Goal: Information Seeking & Learning: Compare options

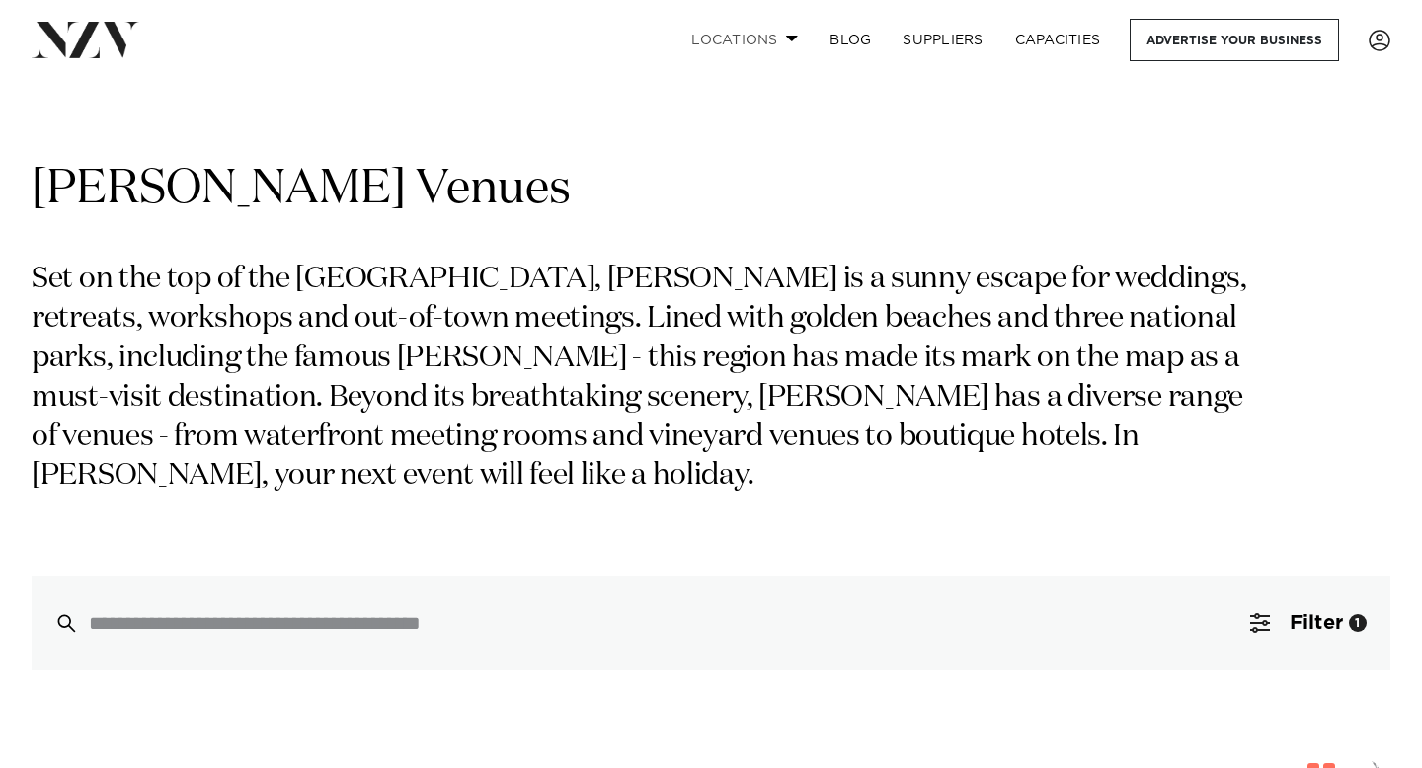
click at [792, 36] on span at bounding box center [792, 38] width 13 height 7
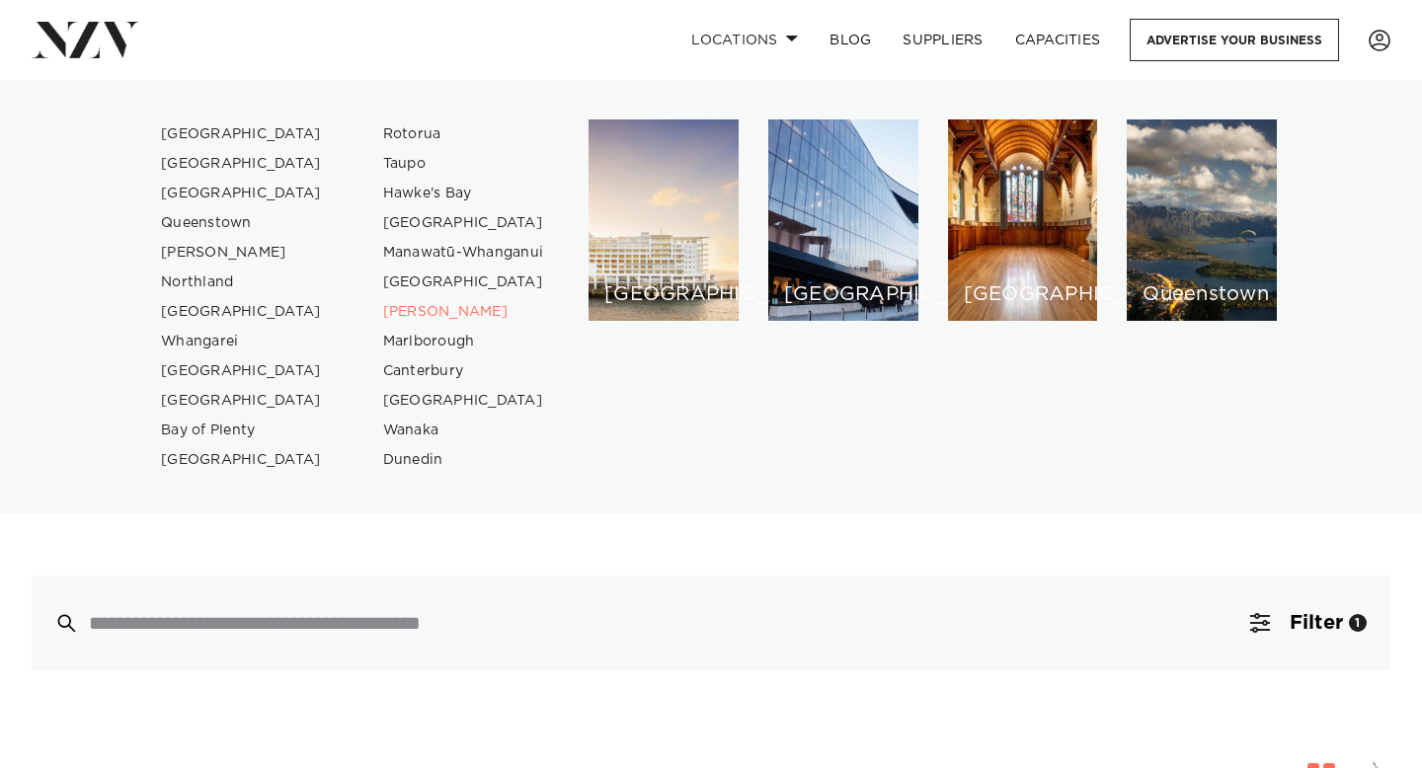
click at [233, 194] on link "[GEOGRAPHIC_DATA]" at bounding box center [241, 194] width 193 height 30
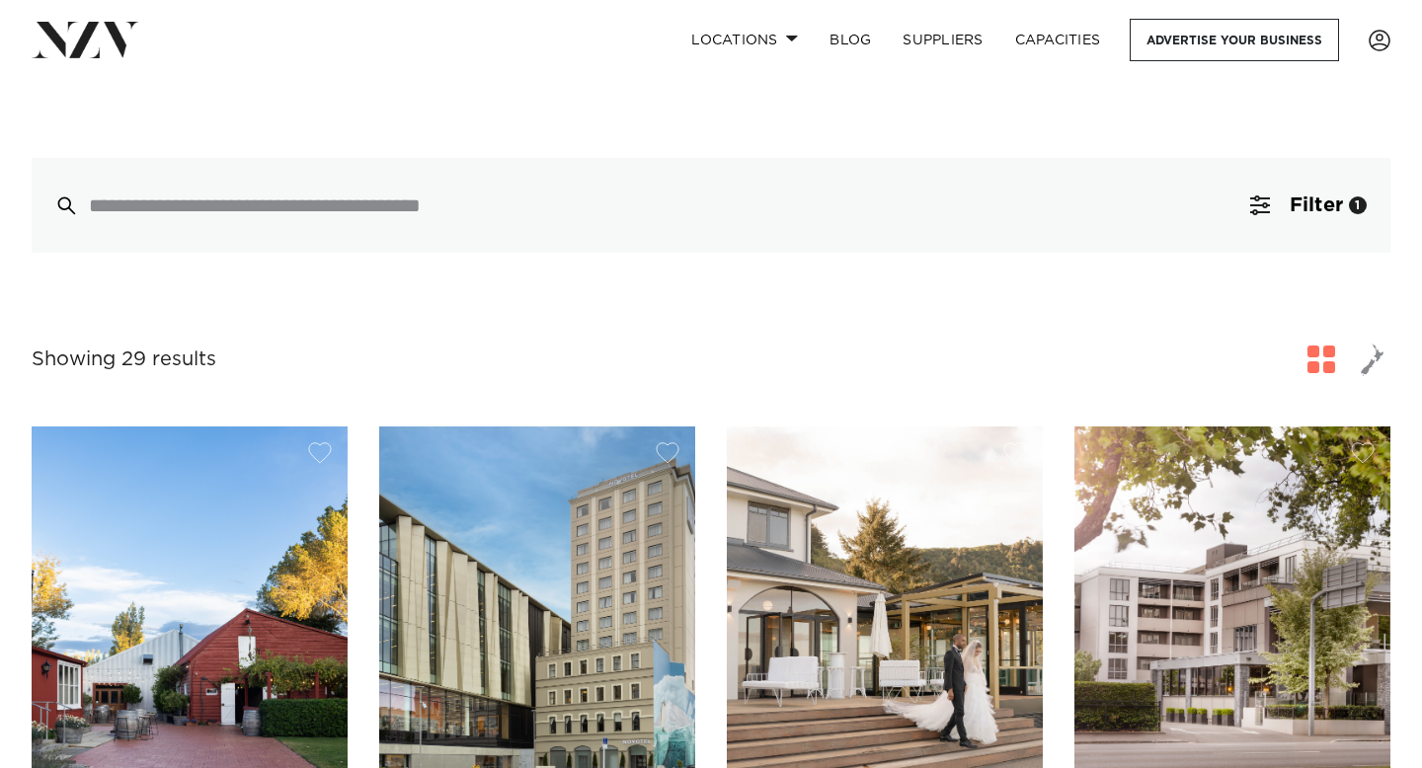
scroll to position [454, 0]
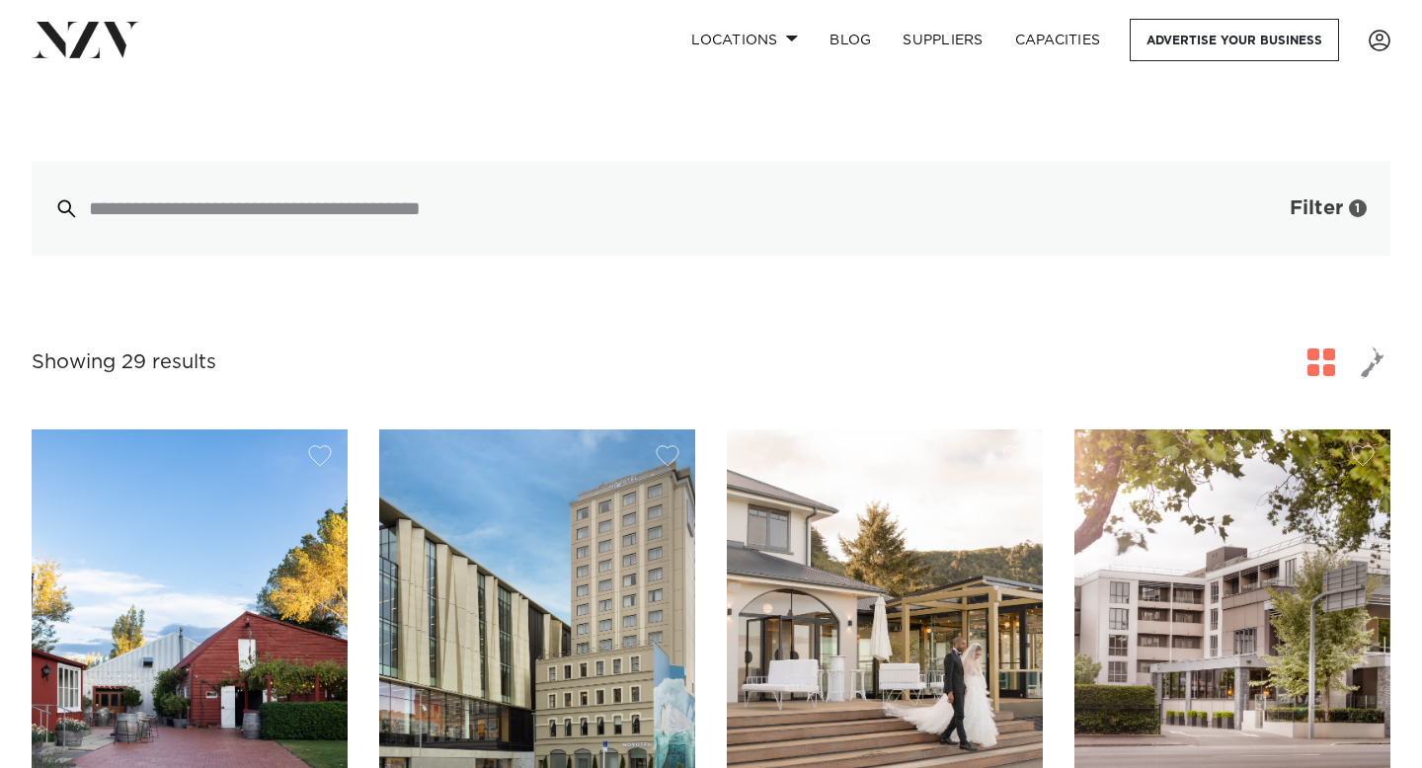
click at [1317, 213] on span "Filter" at bounding box center [1315, 208] width 53 height 20
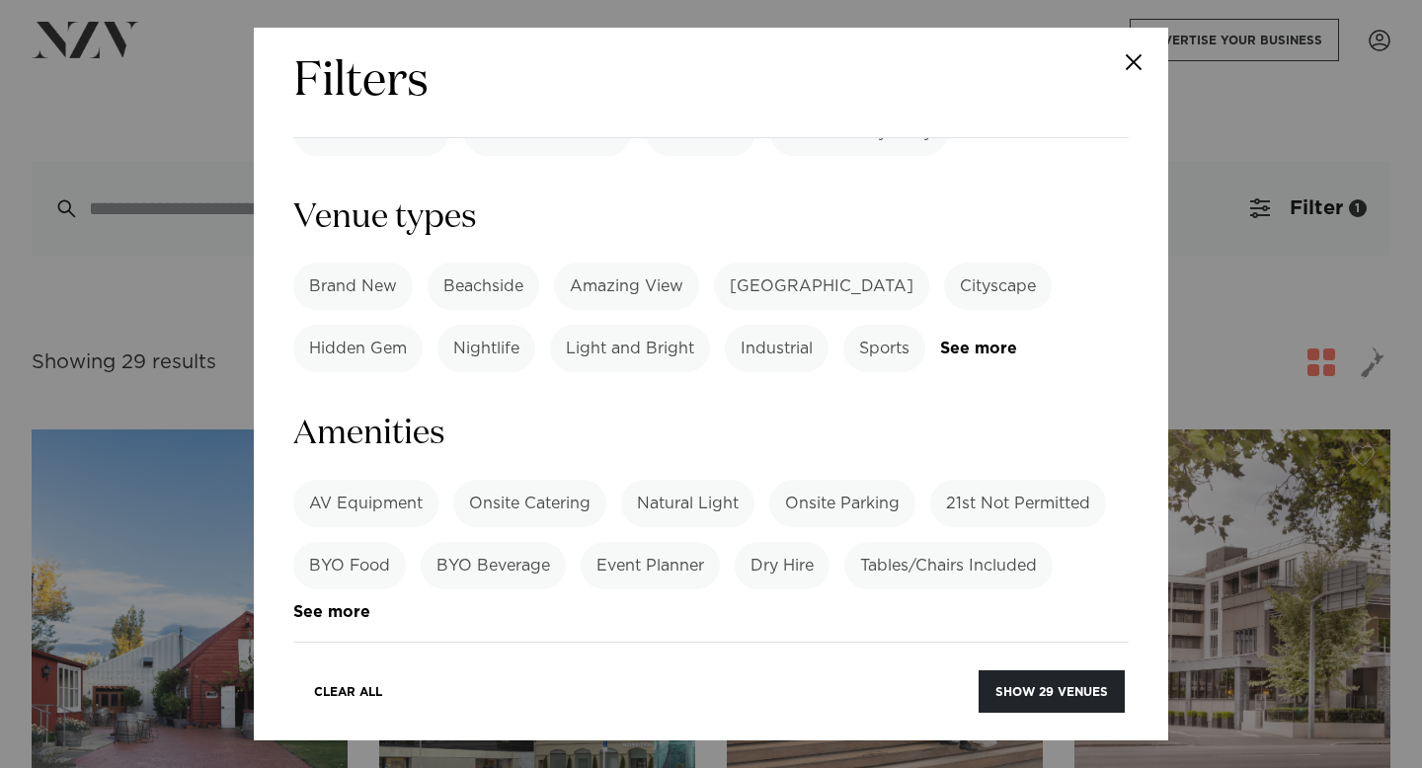
scroll to position [1122, 0]
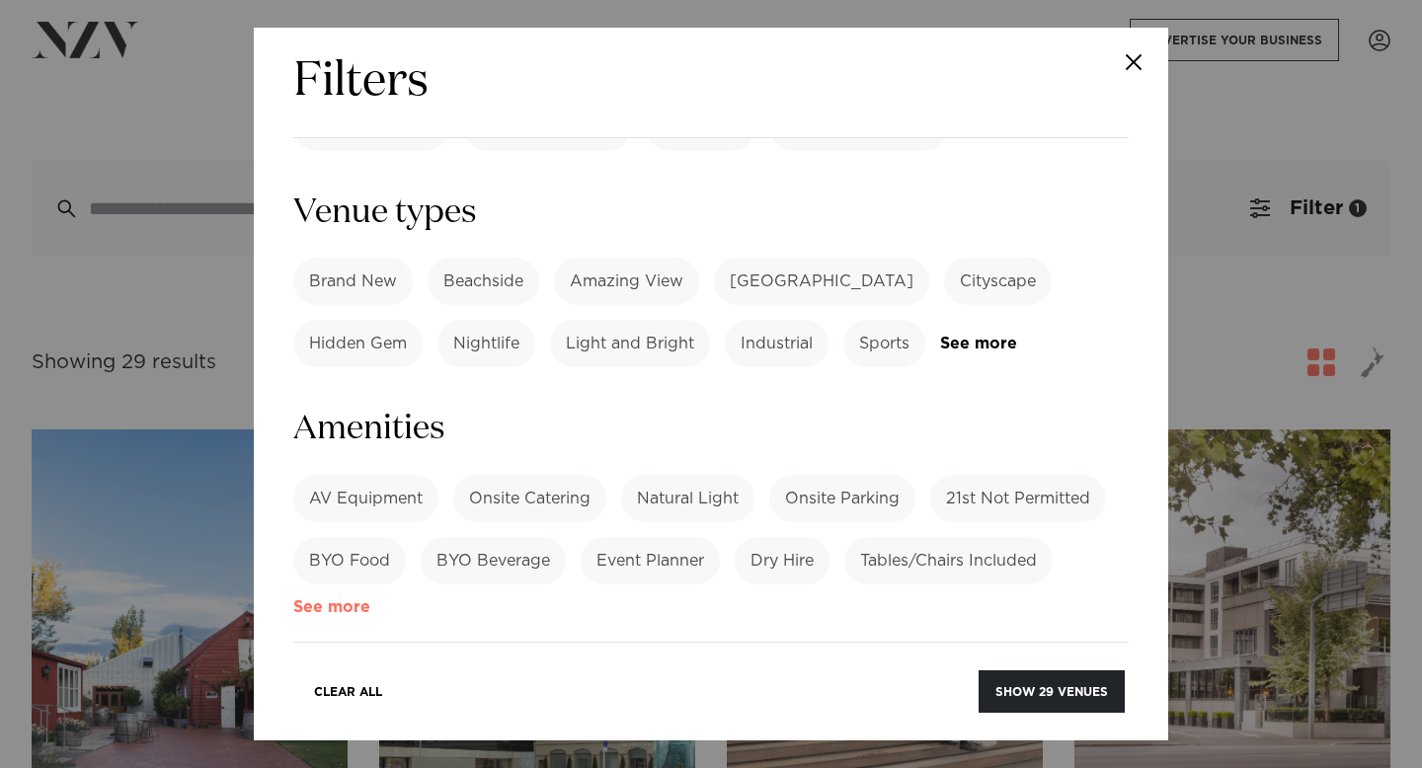
click at [329, 599] on link "See more" at bounding box center [370, 607] width 154 height 17
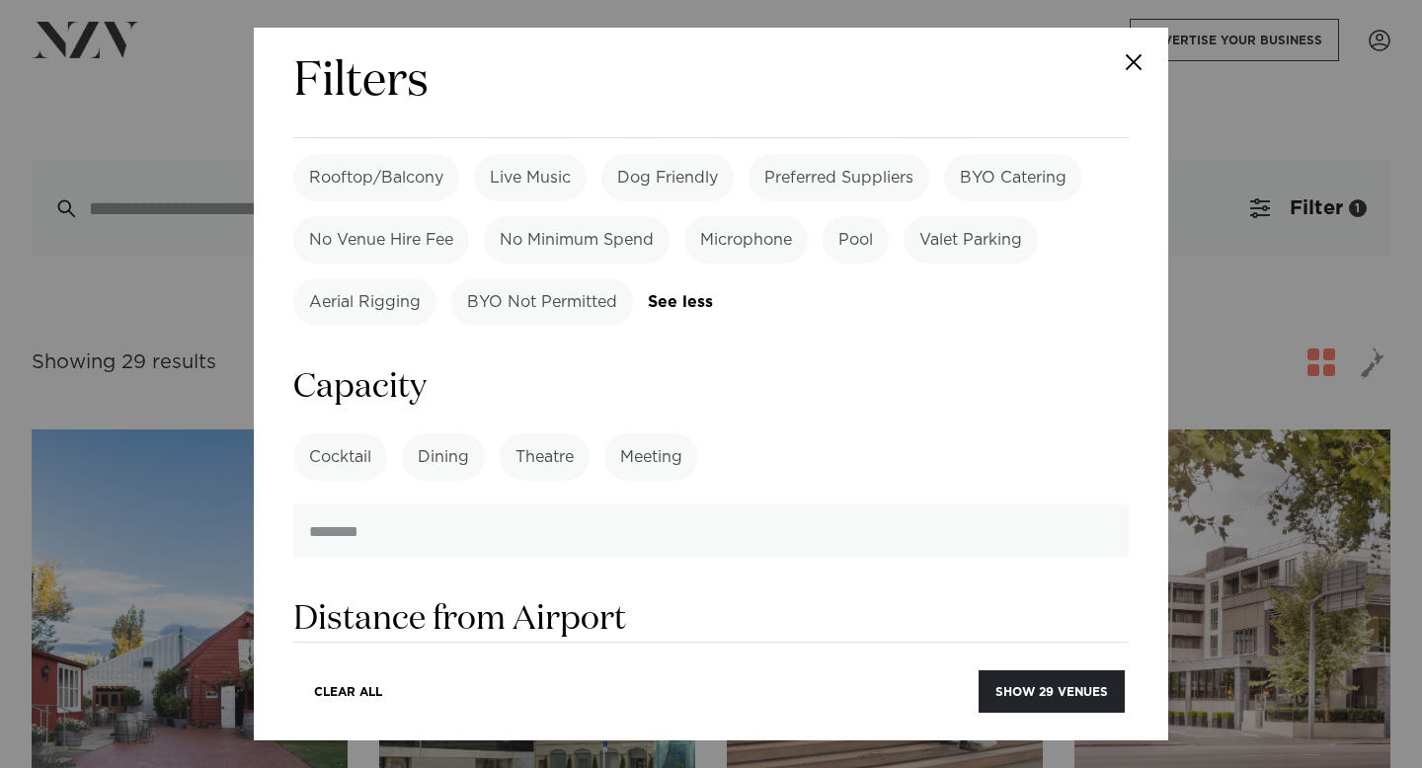
scroll to position [1821, 0]
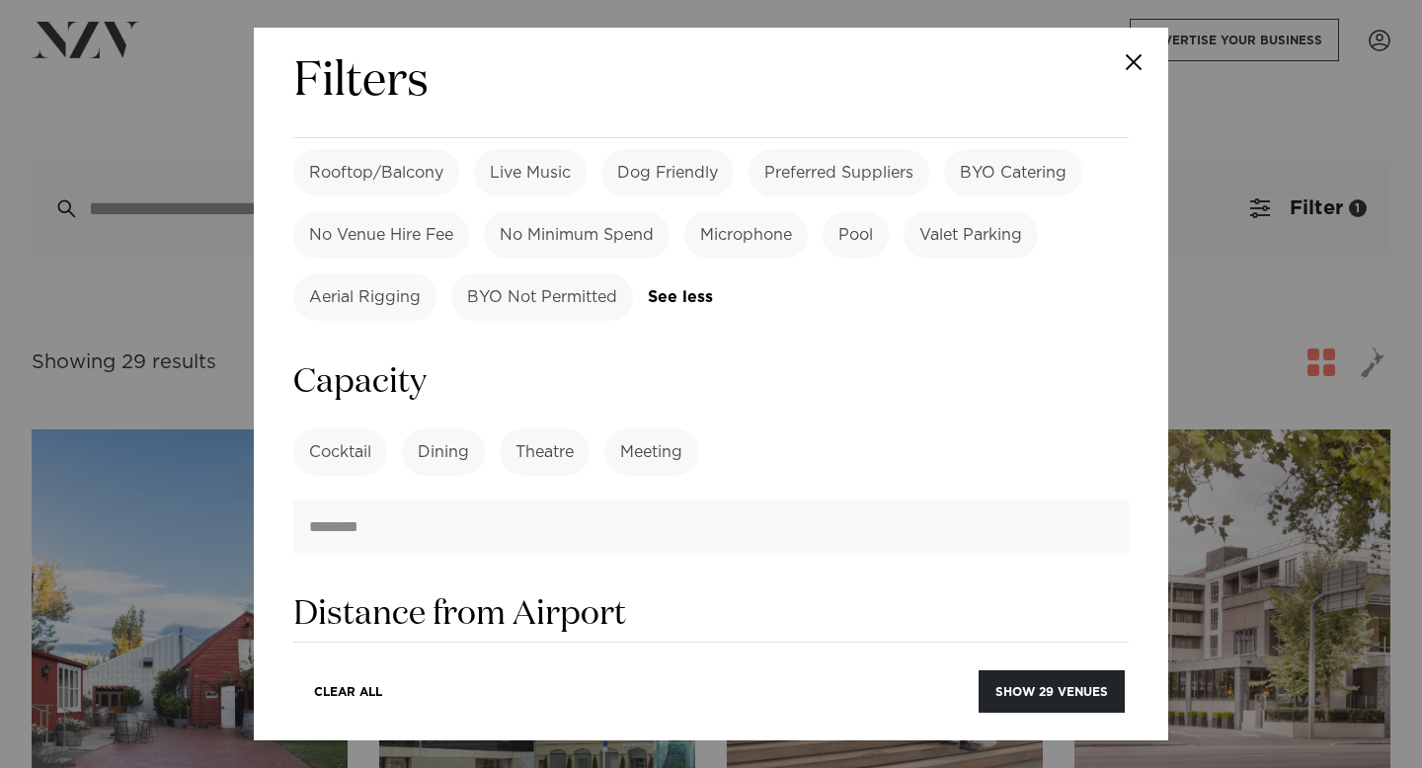
click at [358, 428] on label "Cocktail" at bounding box center [340, 451] width 94 height 47
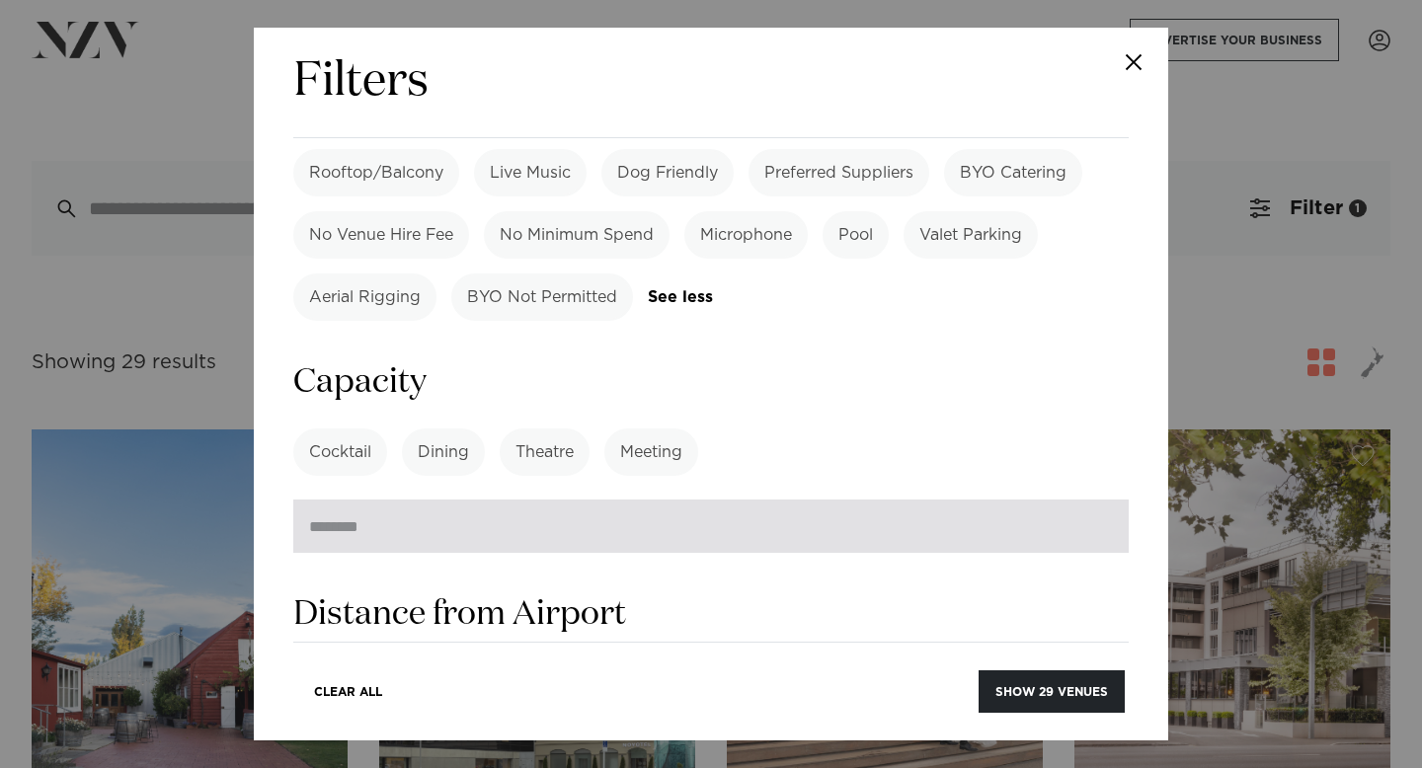
click at [422, 500] on input "number" at bounding box center [710, 526] width 835 height 53
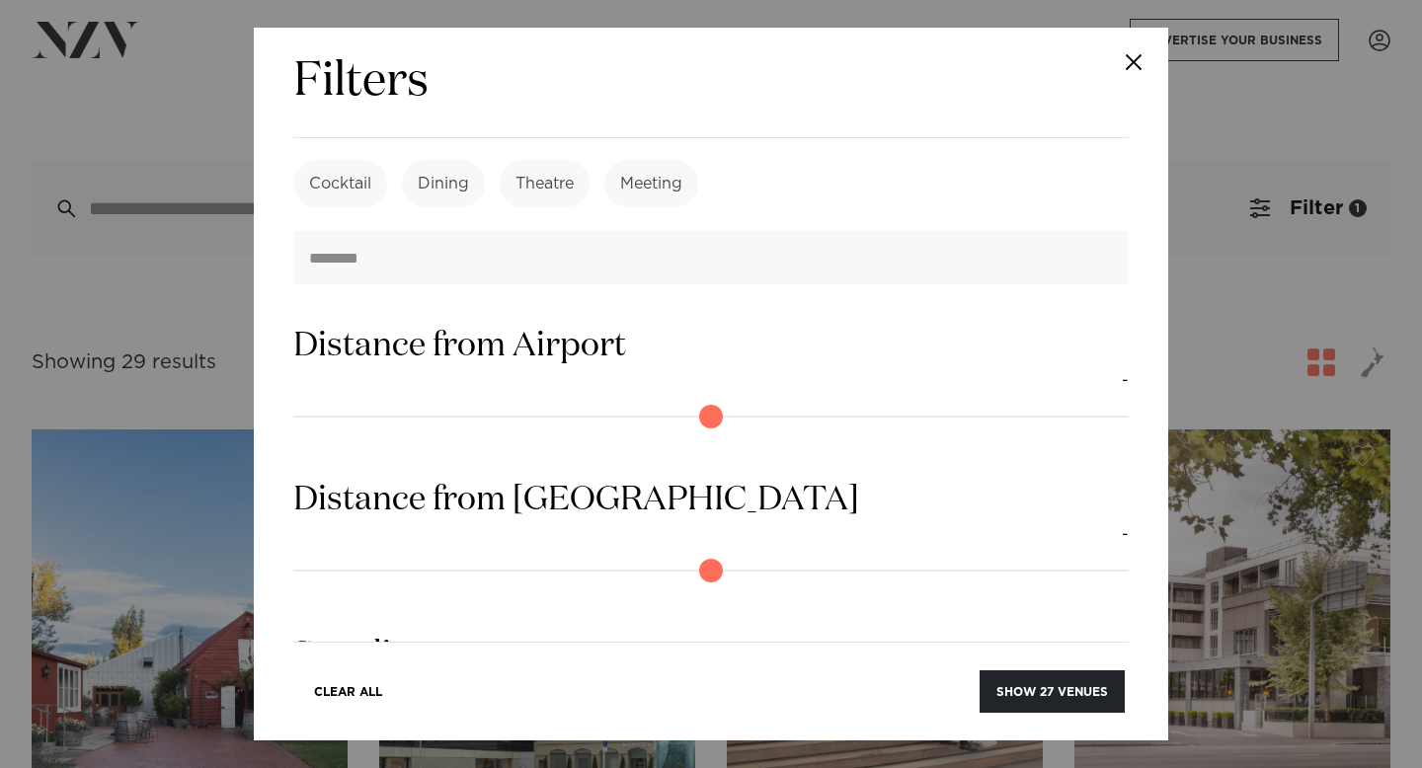
scroll to position [2103, 0]
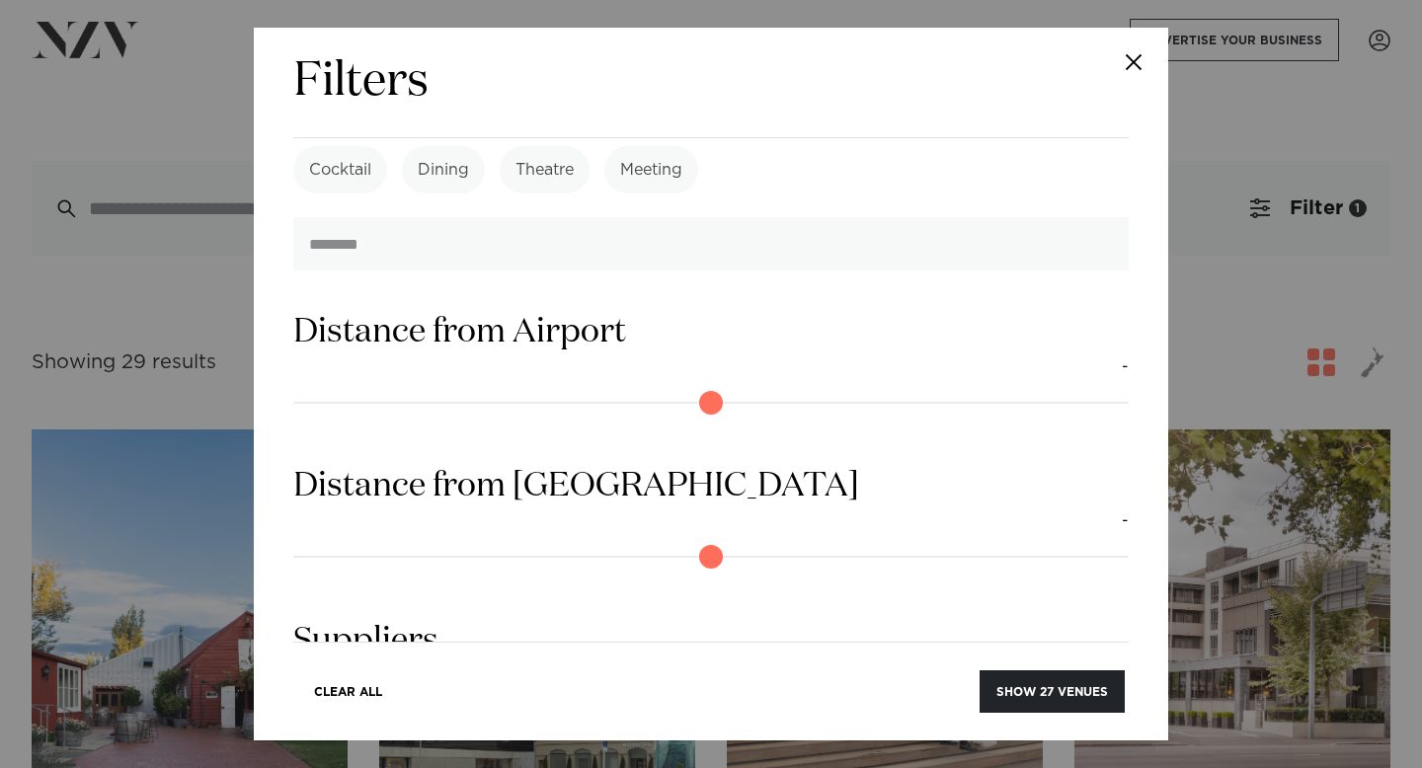
type input "***"
drag, startPoint x: 305, startPoint y: 368, endPoint x: 347, endPoint y: 378, distance: 42.6
click at [347, 541] on input "range" at bounding box center [710, 557] width 835 height 32
type input "*"
drag, startPoint x: 348, startPoint y: 372, endPoint x: 252, endPoint y: 370, distance: 95.8
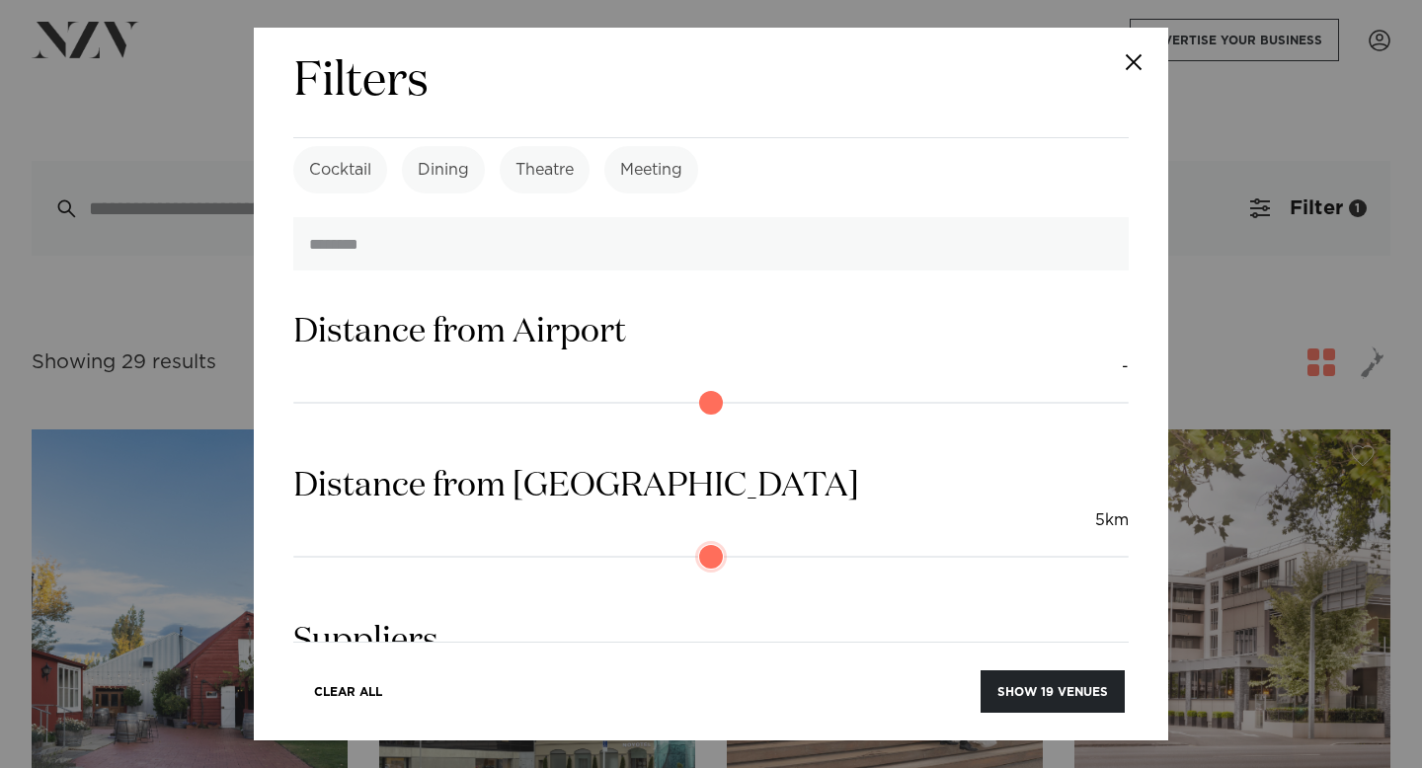
click at [252, 371] on div "Filters Search Type Venue Supplier See more Locations Auckland Wellington Chris…" at bounding box center [711, 384] width 1422 height 768
click at [1016, 692] on button "Show 27 venues" at bounding box center [1051, 691] width 145 height 42
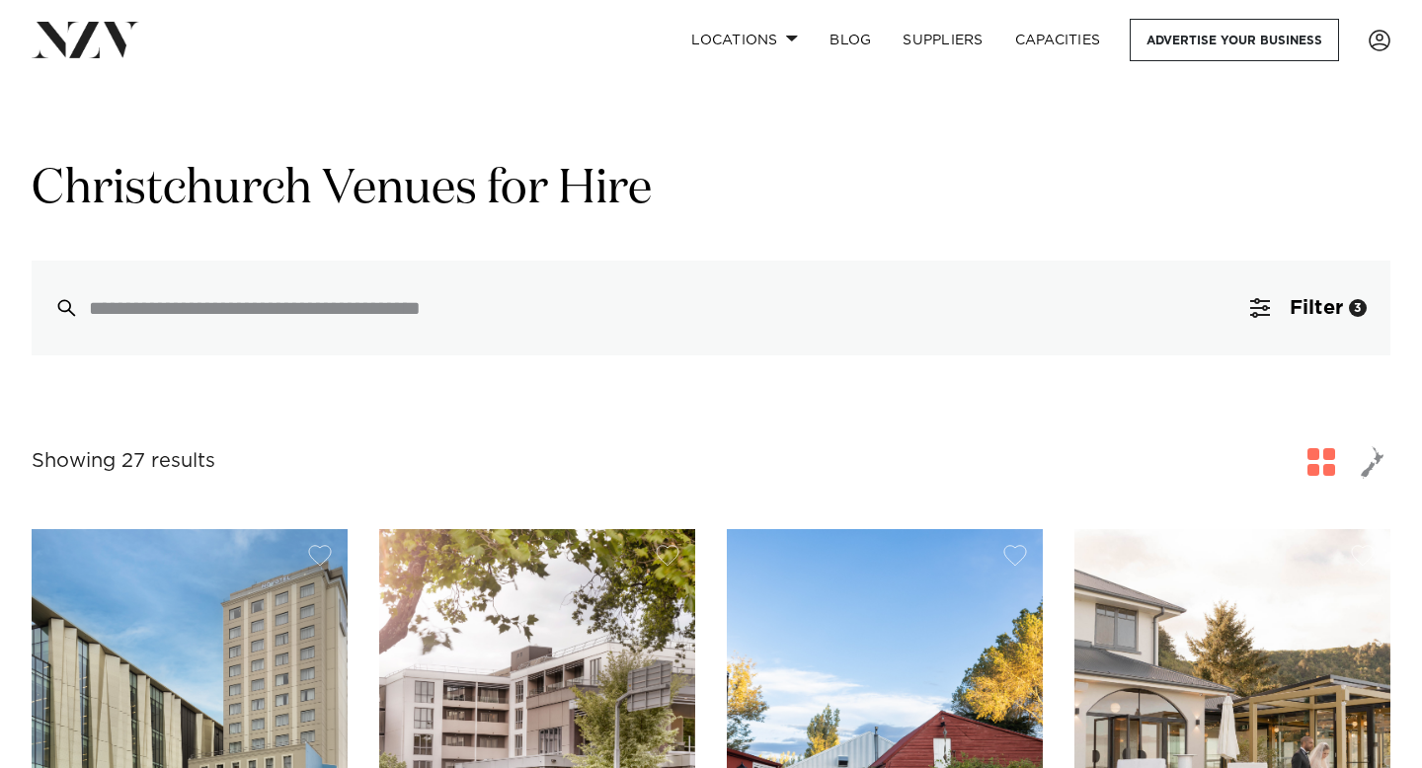
click at [1377, 462] on span "button" at bounding box center [1373, 462] width 24 height 34
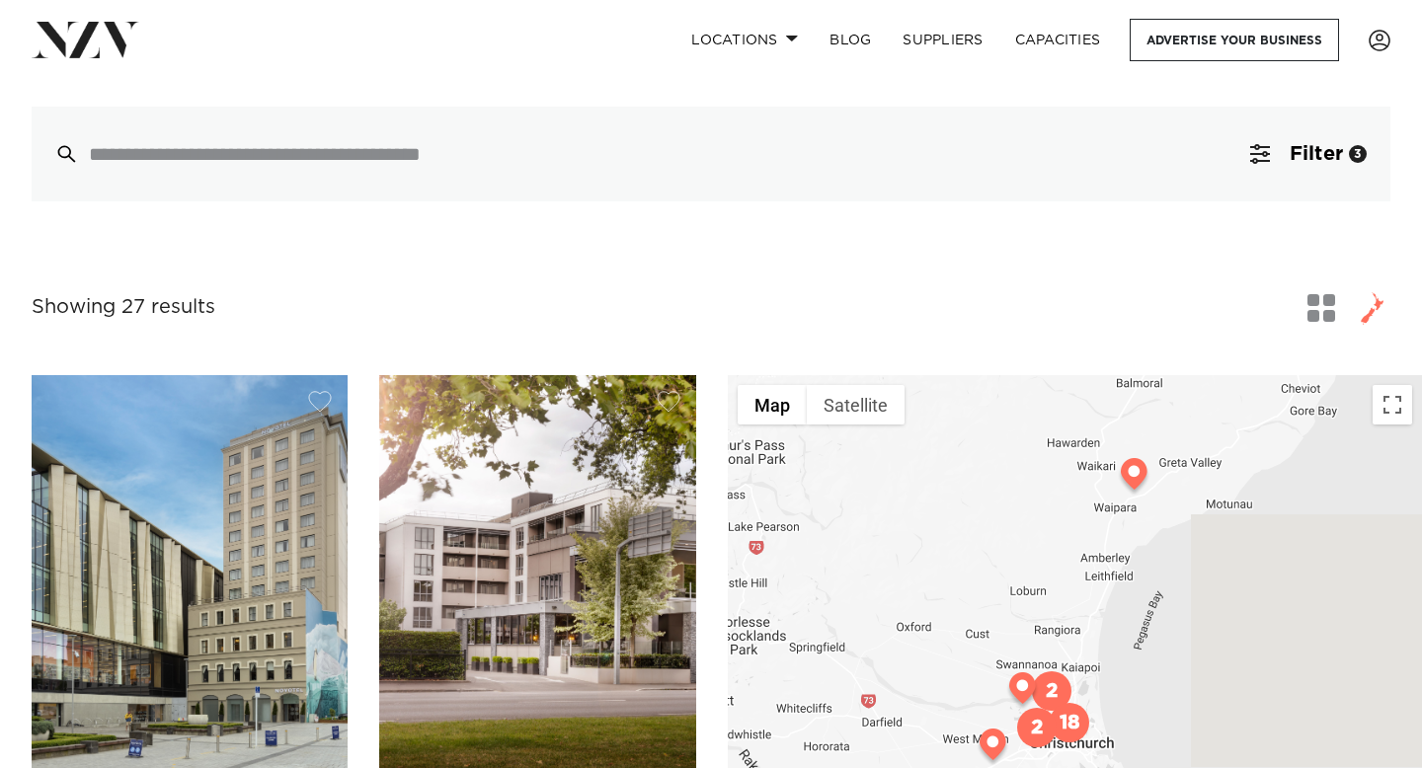
scroll to position [221, 0]
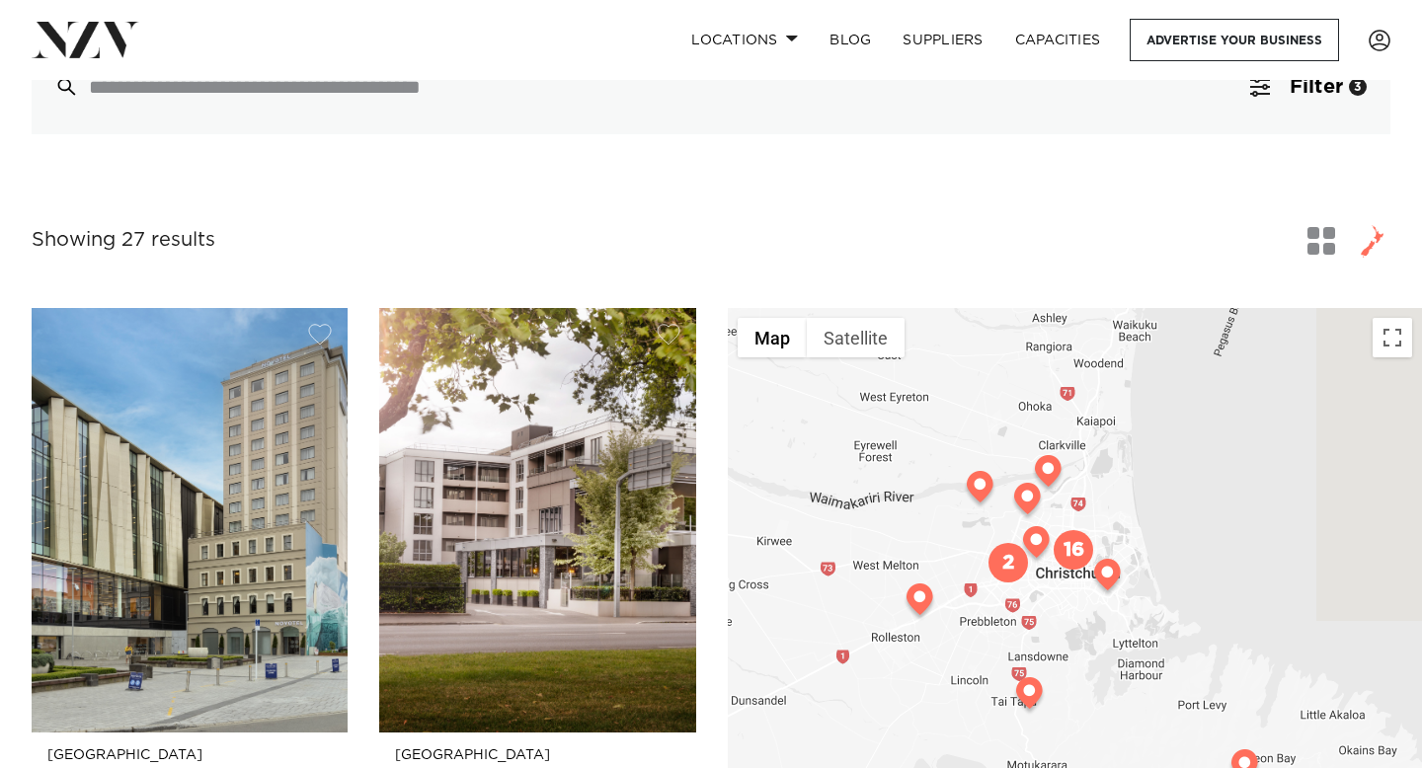
drag, startPoint x: 1045, startPoint y: 715, endPoint x: 1043, endPoint y: 472, distance: 242.9
click at [1044, 526] on img at bounding box center [1036, 545] width 35 height 39
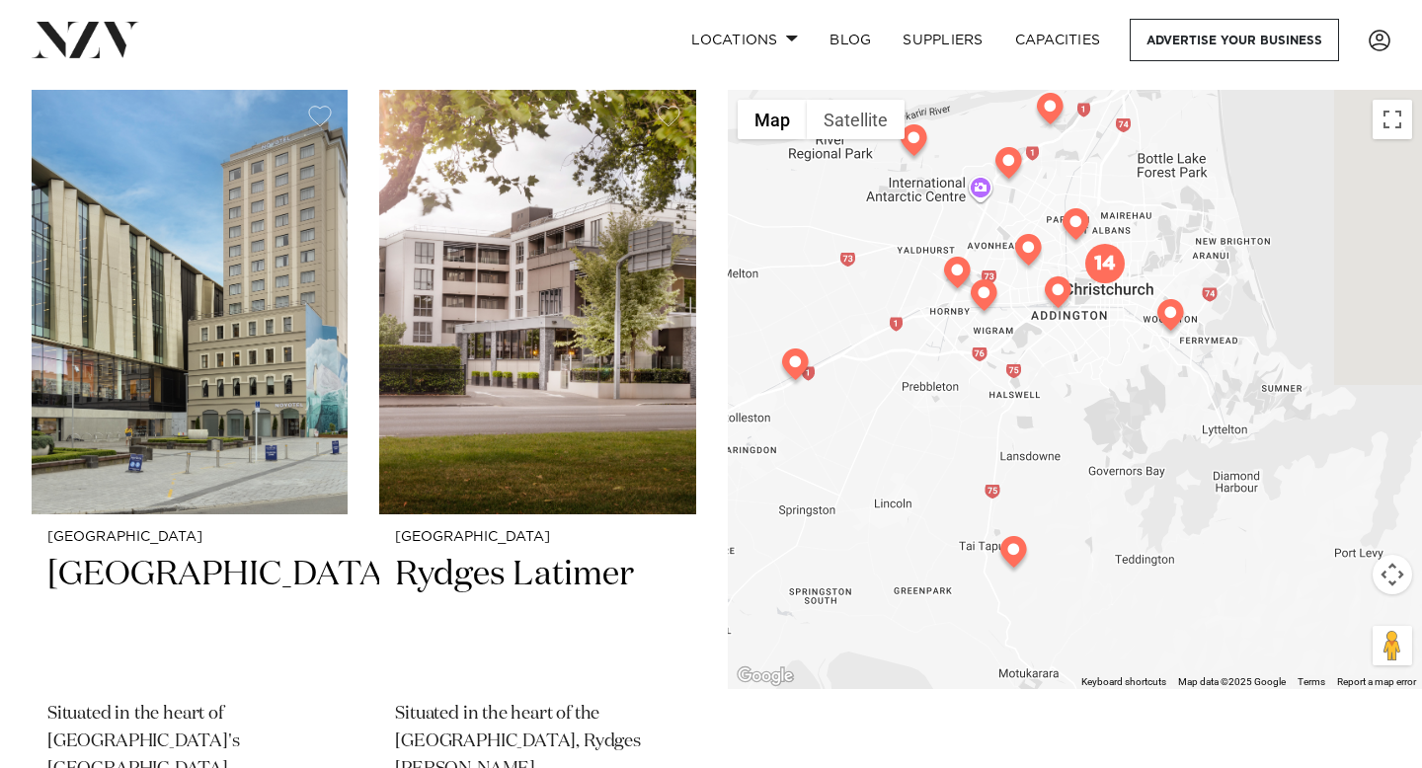
scroll to position [444, 0]
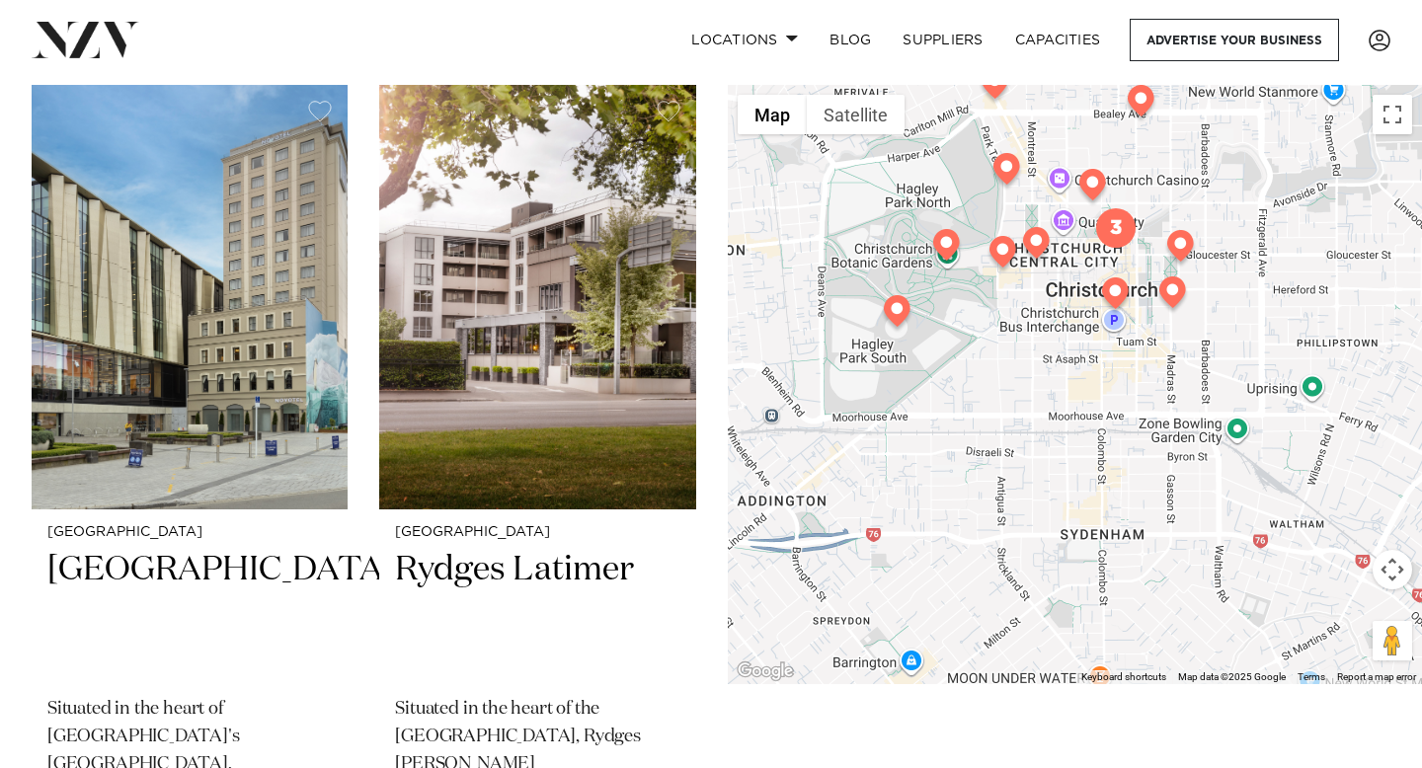
click at [1032, 243] on img at bounding box center [1036, 246] width 35 height 39
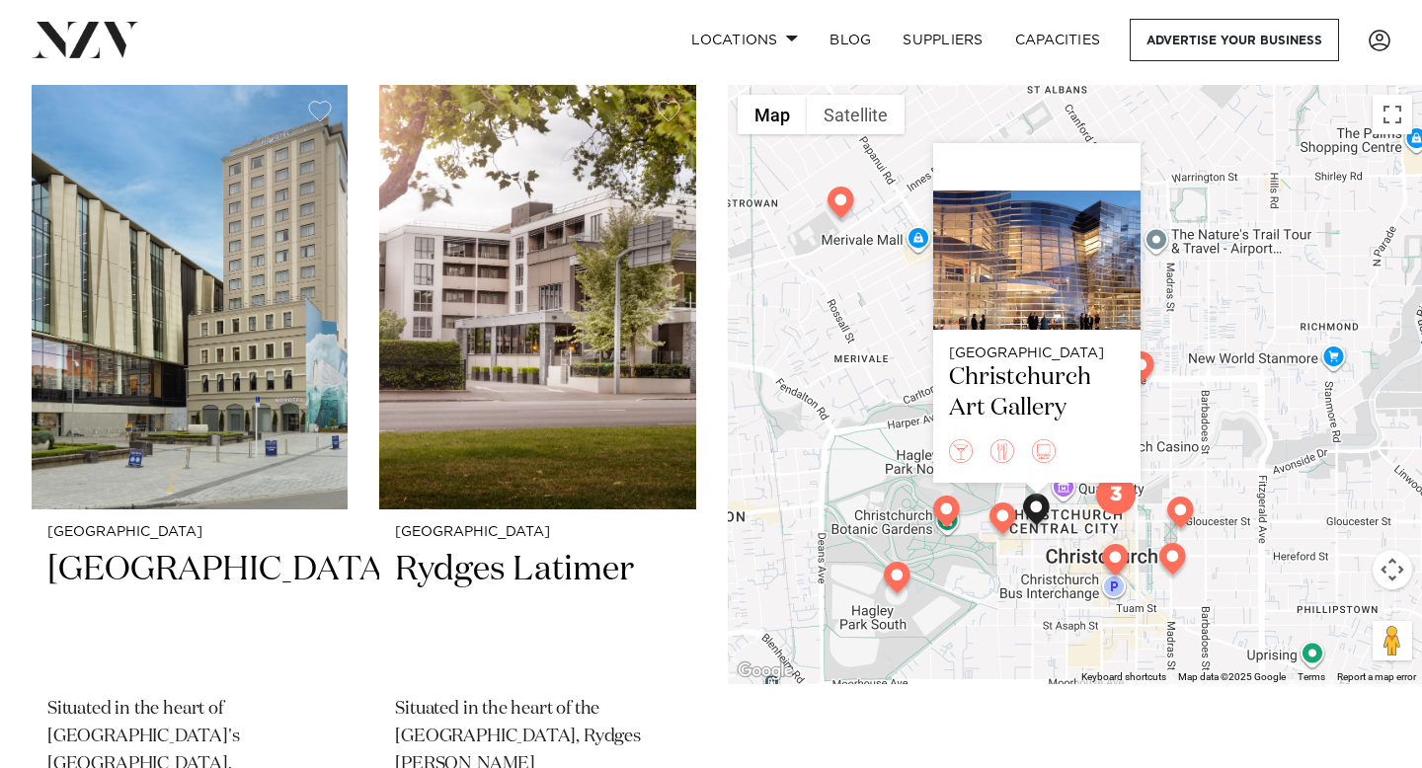
click at [999, 516] on img at bounding box center [1002, 522] width 35 height 39
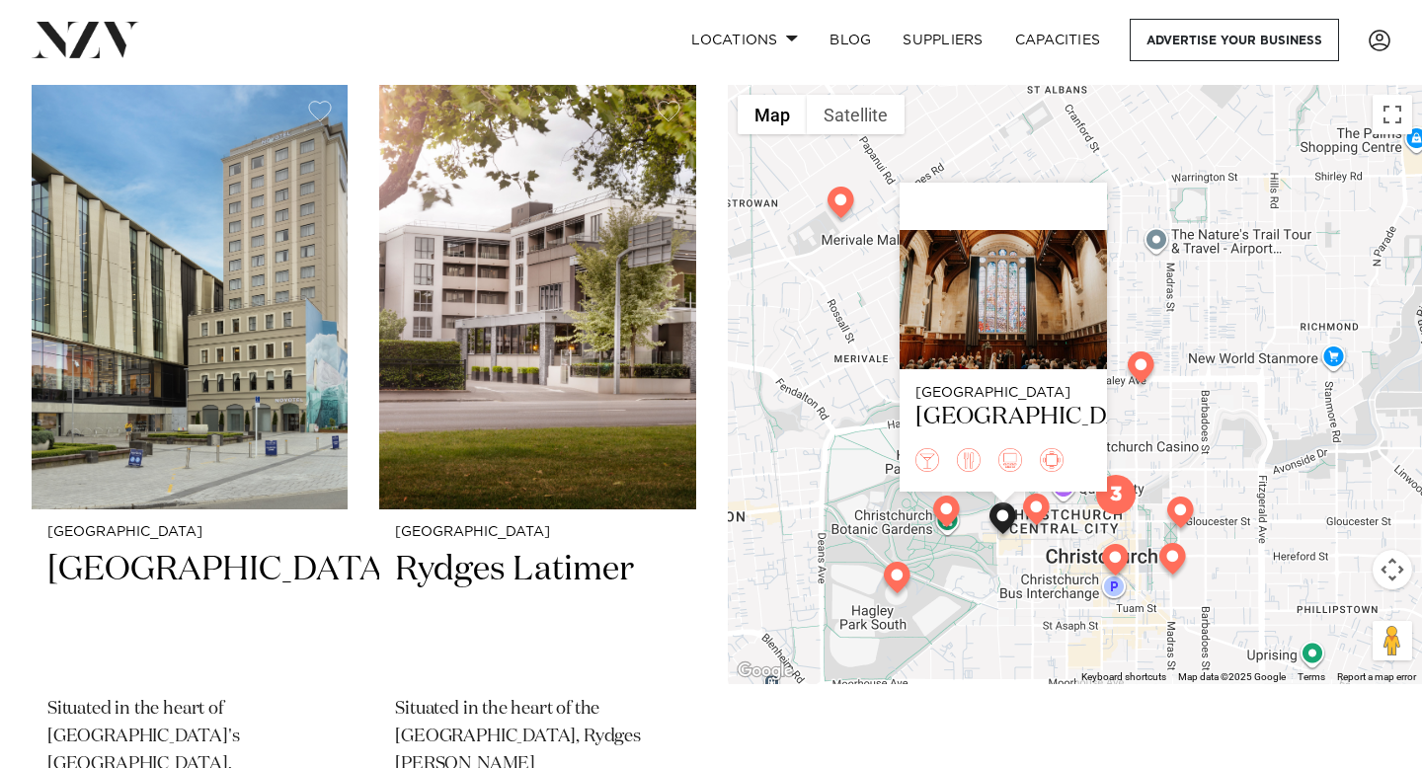
click at [1115, 561] on img at bounding box center [1115, 563] width 35 height 39
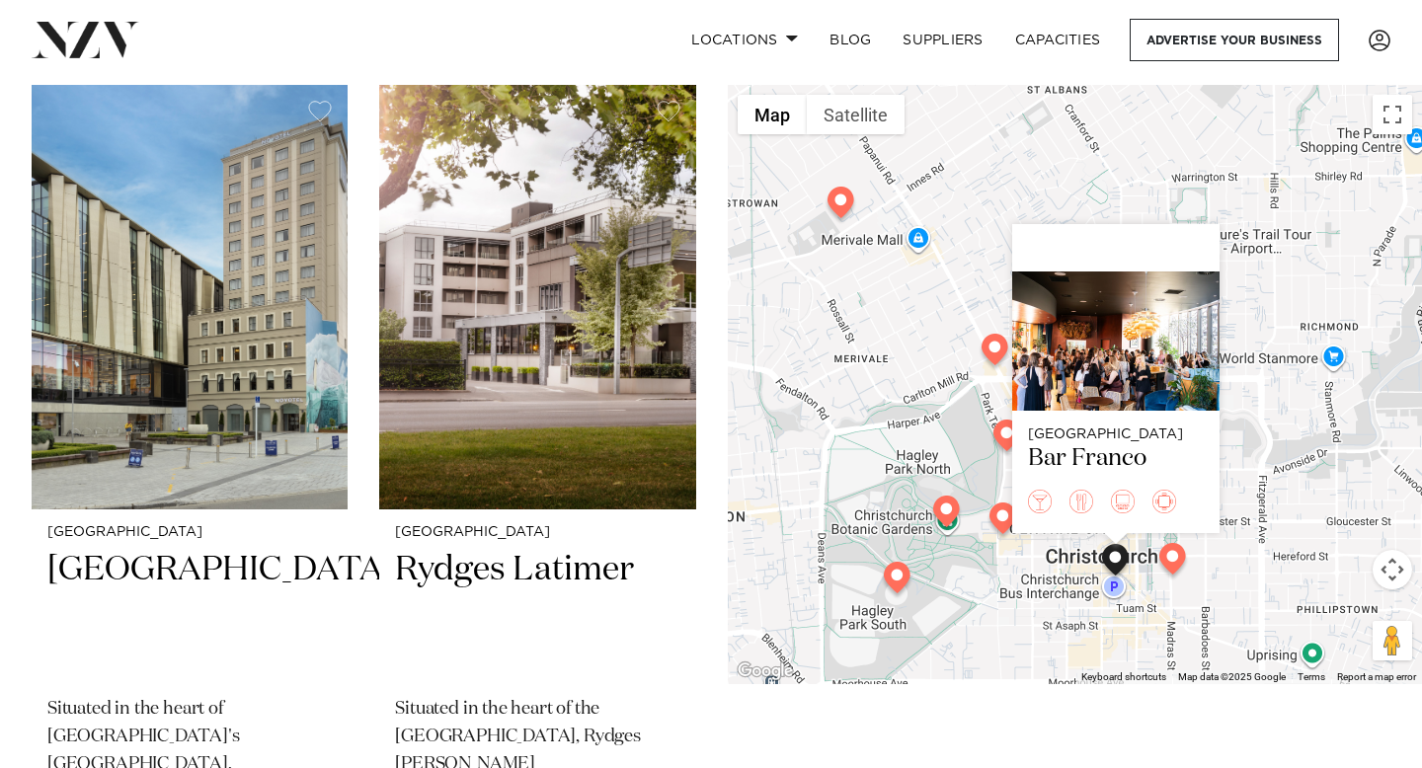
click at [1174, 561] on img at bounding box center [1172, 562] width 35 height 39
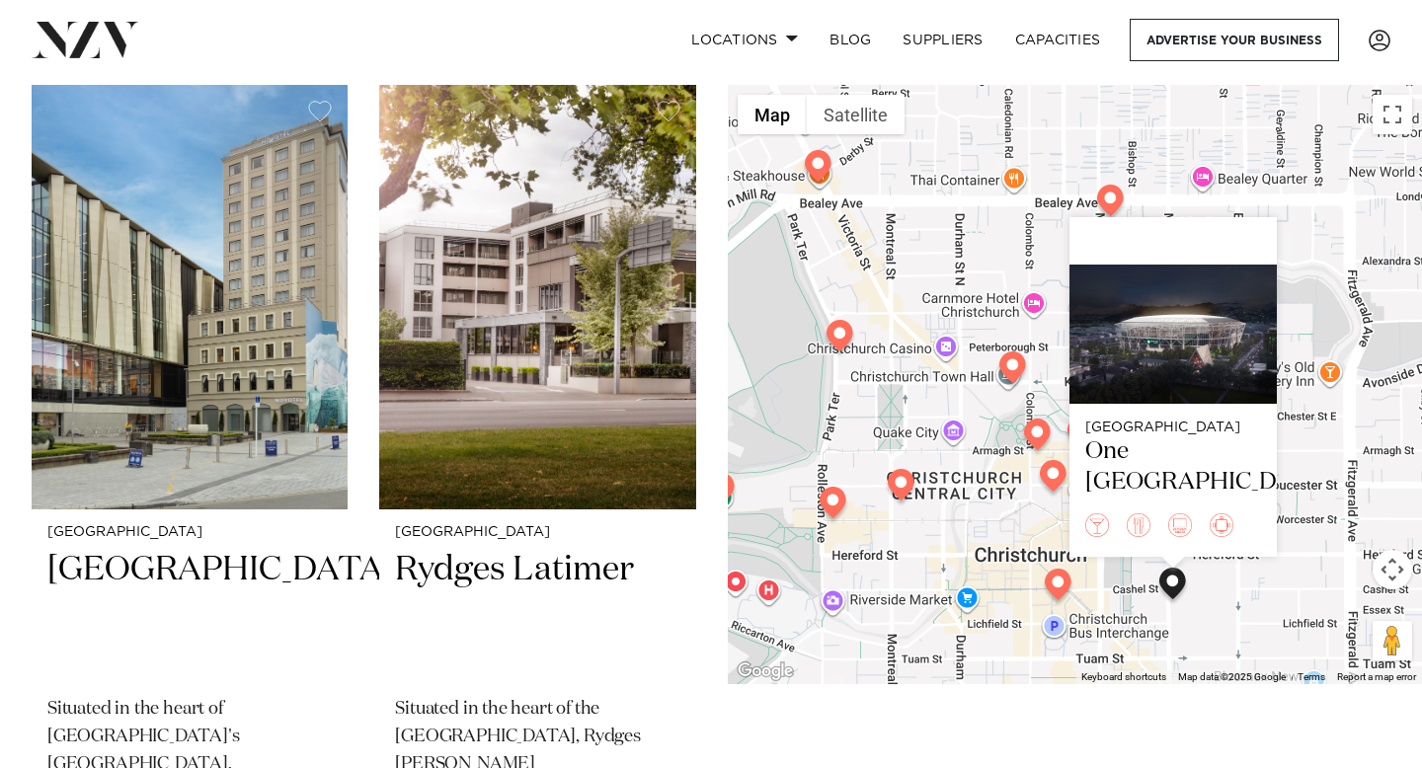
click at [1012, 367] on img at bounding box center [1012, 370] width 35 height 39
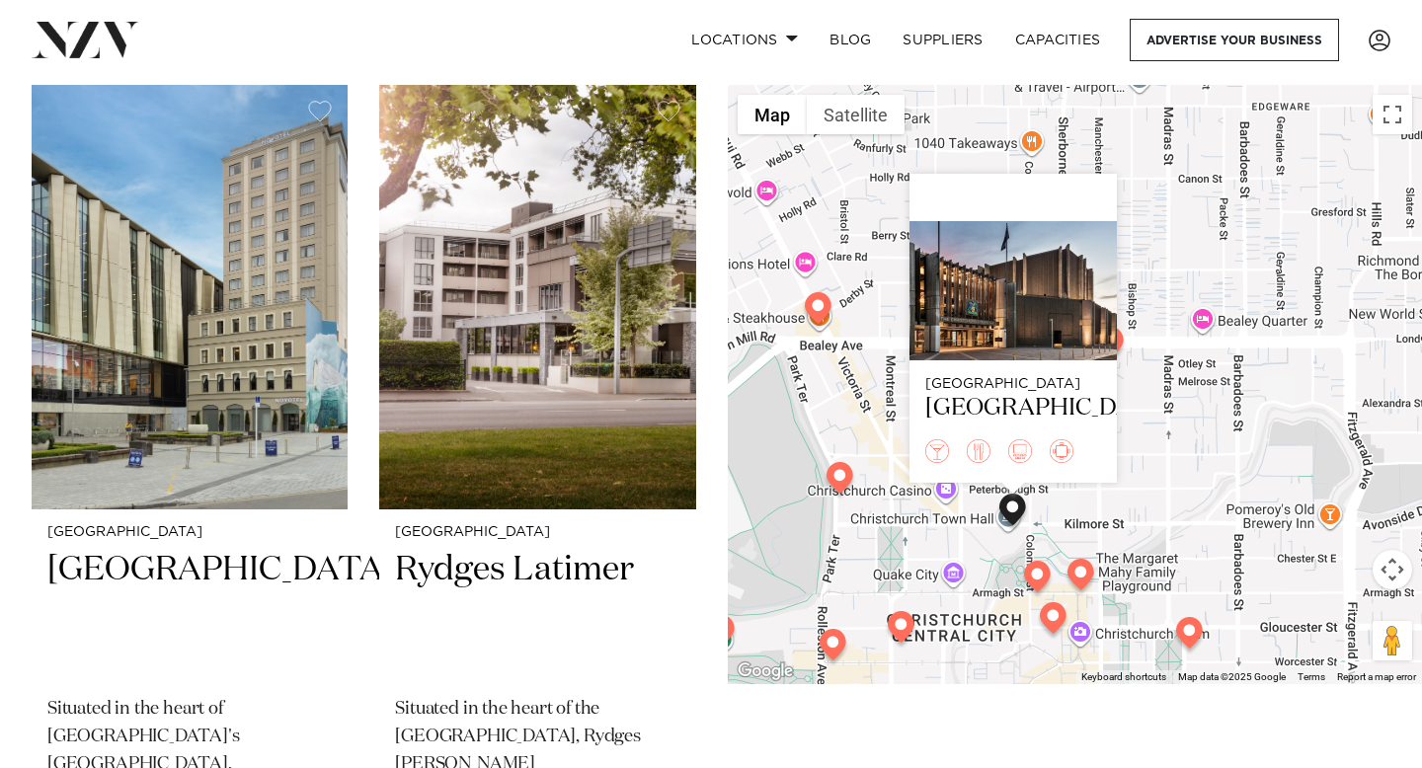
click at [1188, 623] on img at bounding box center [1189, 636] width 35 height 39
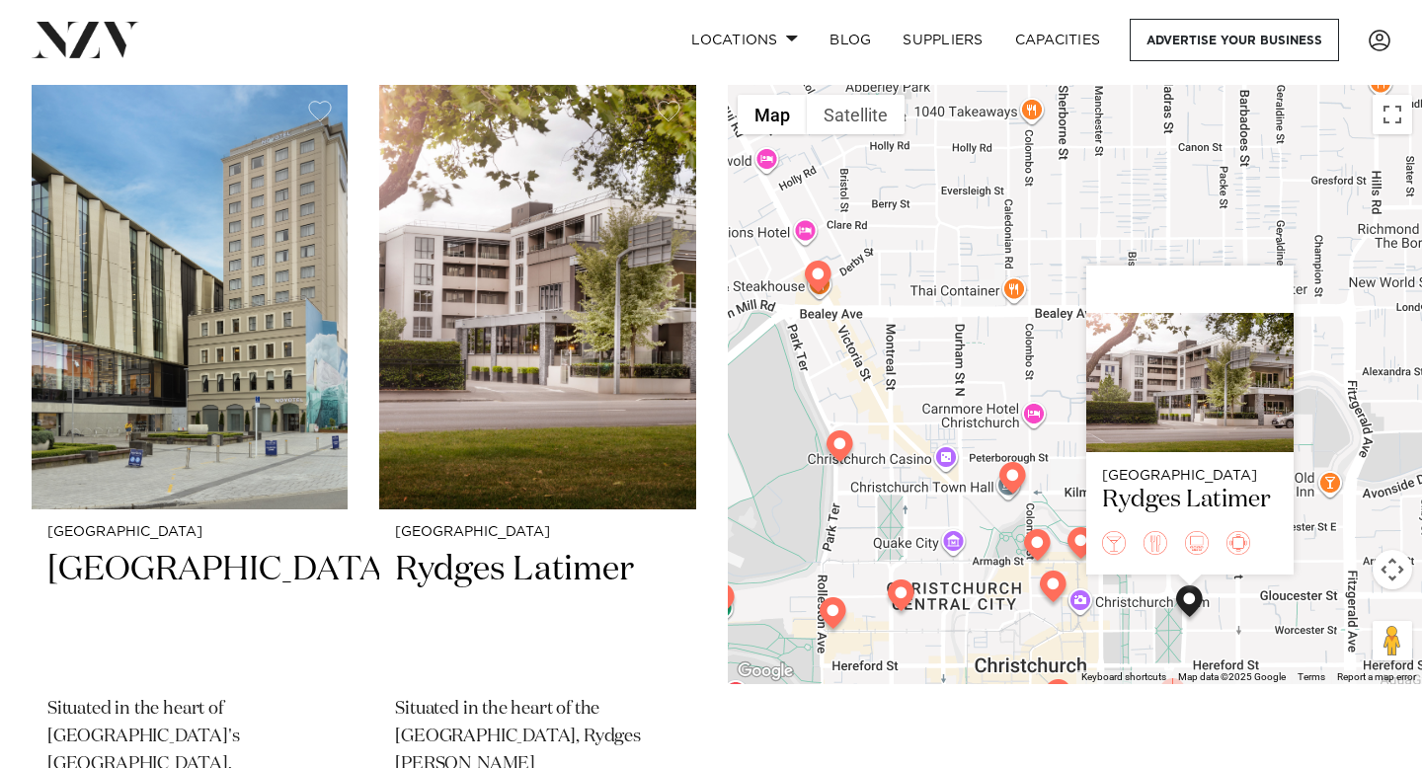
click at [1074, 535] on img at bounding box center [1080, 546] width 35 height 39
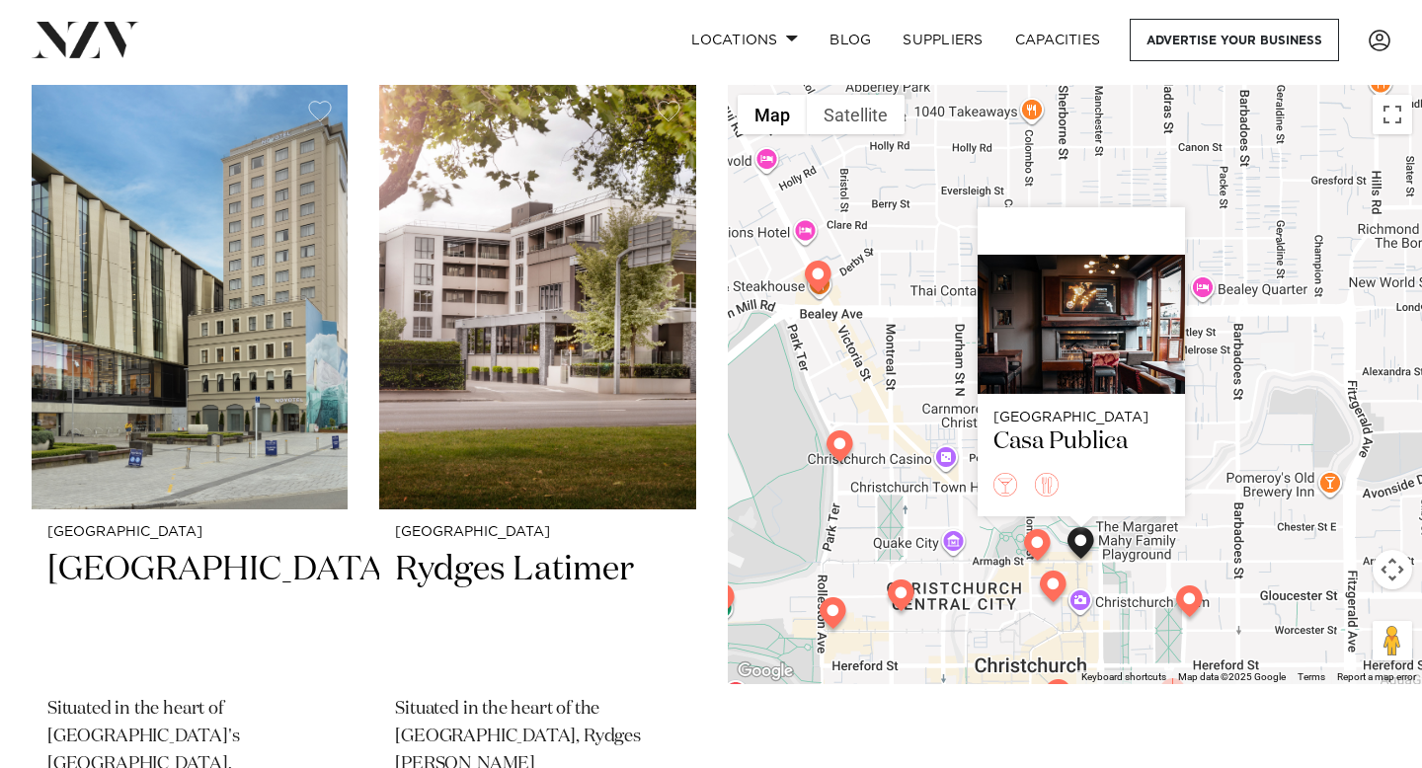
click at [1034, 542] on img at bounding box center [1037, 548] width 35 height 39
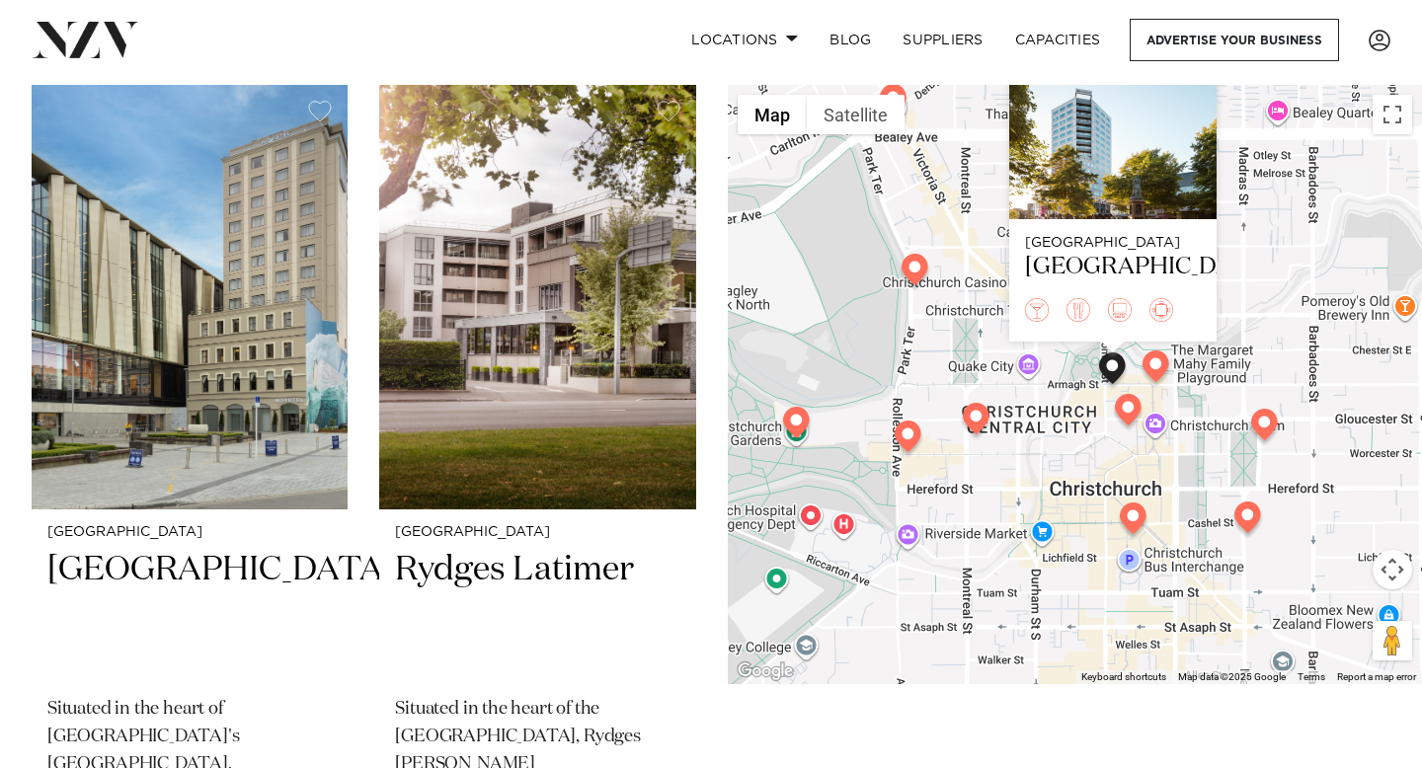
drag, startPoint x: 961, startPoint y: 583, endPoint x: 1037, endPoint y: 401, distance: 196.9
click at [1037, 402] on div "Christchurch Crowne Plaza Christchurchrch" at bounding box center [1075, 384] width 694 height 599
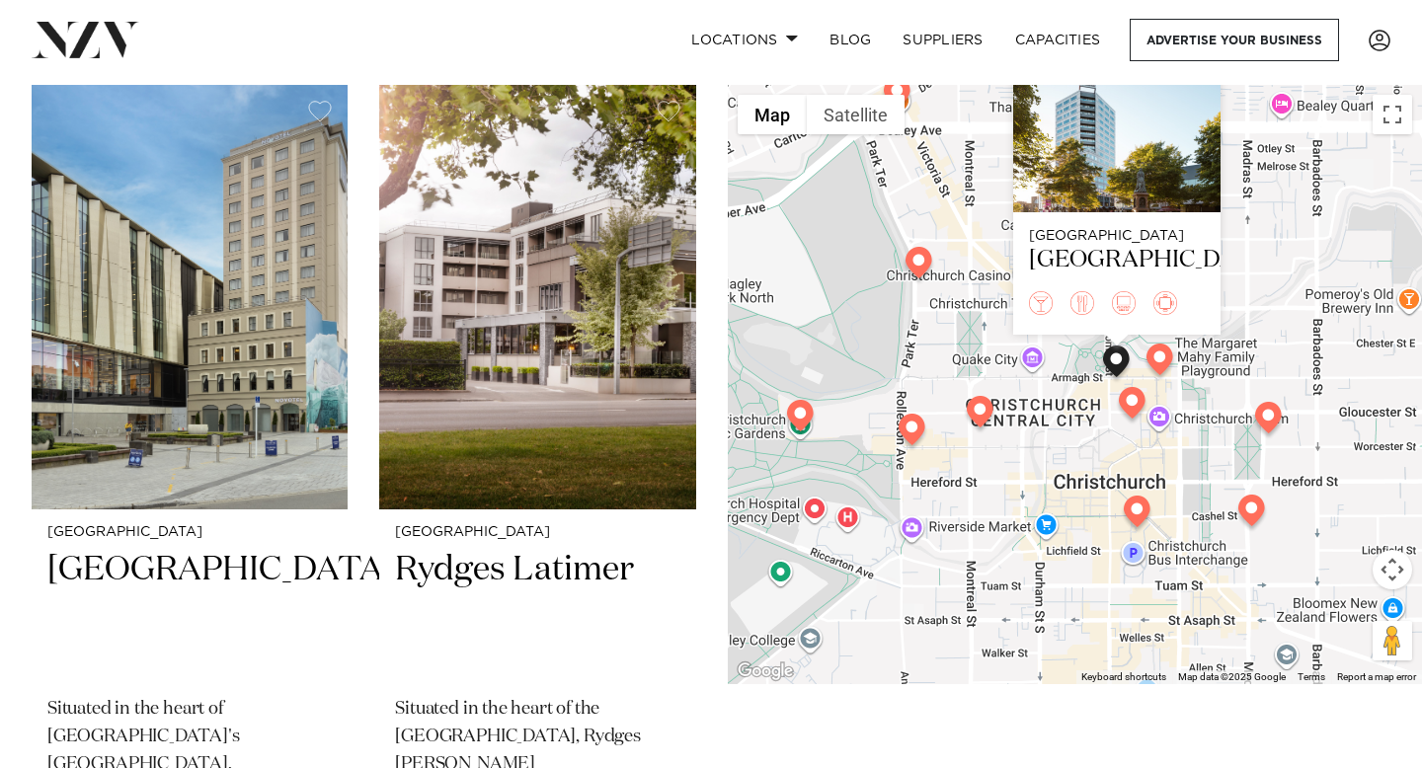
click at [906, 423] on img at bounding box center [912, 433] width 35 height 39
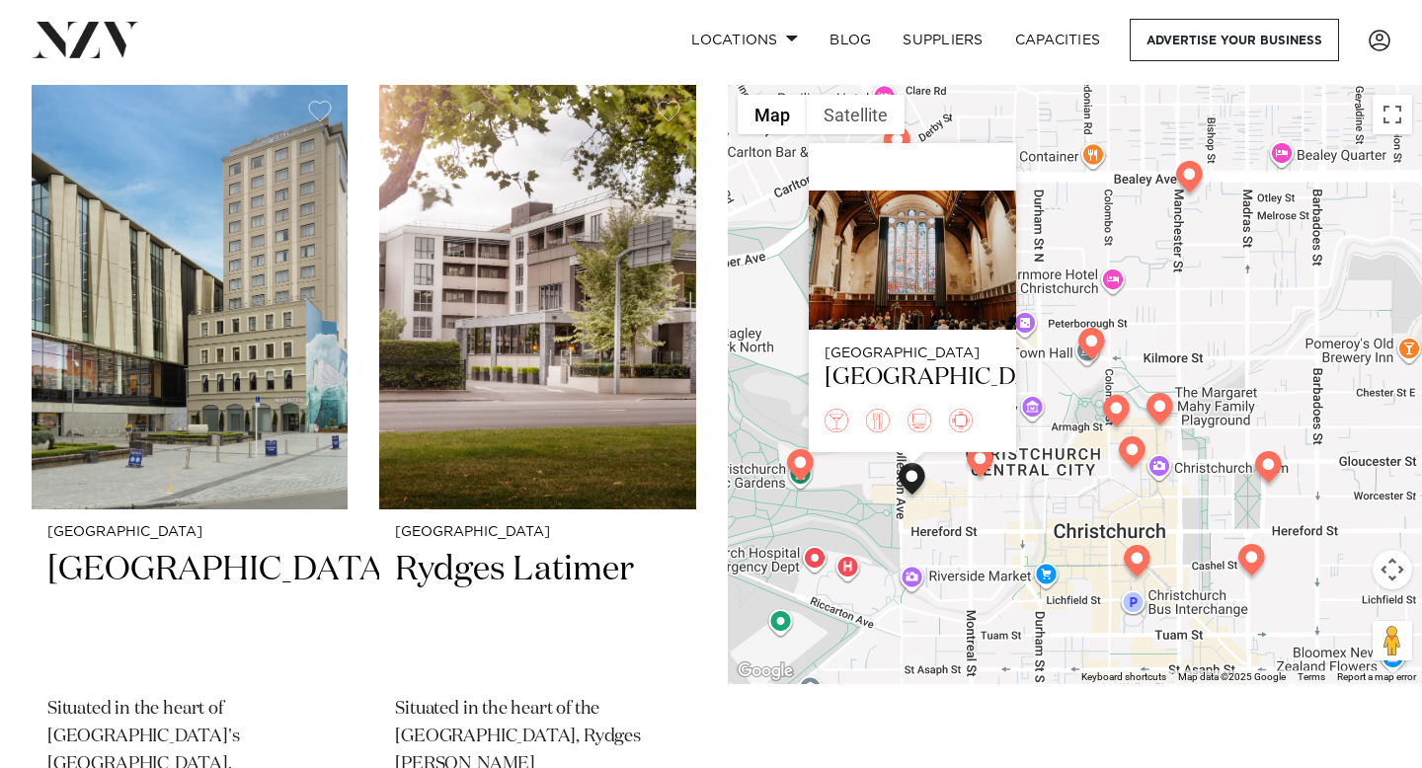
click at [1134, 566] on img at bounding box center [1137, 564] width 35 height 39
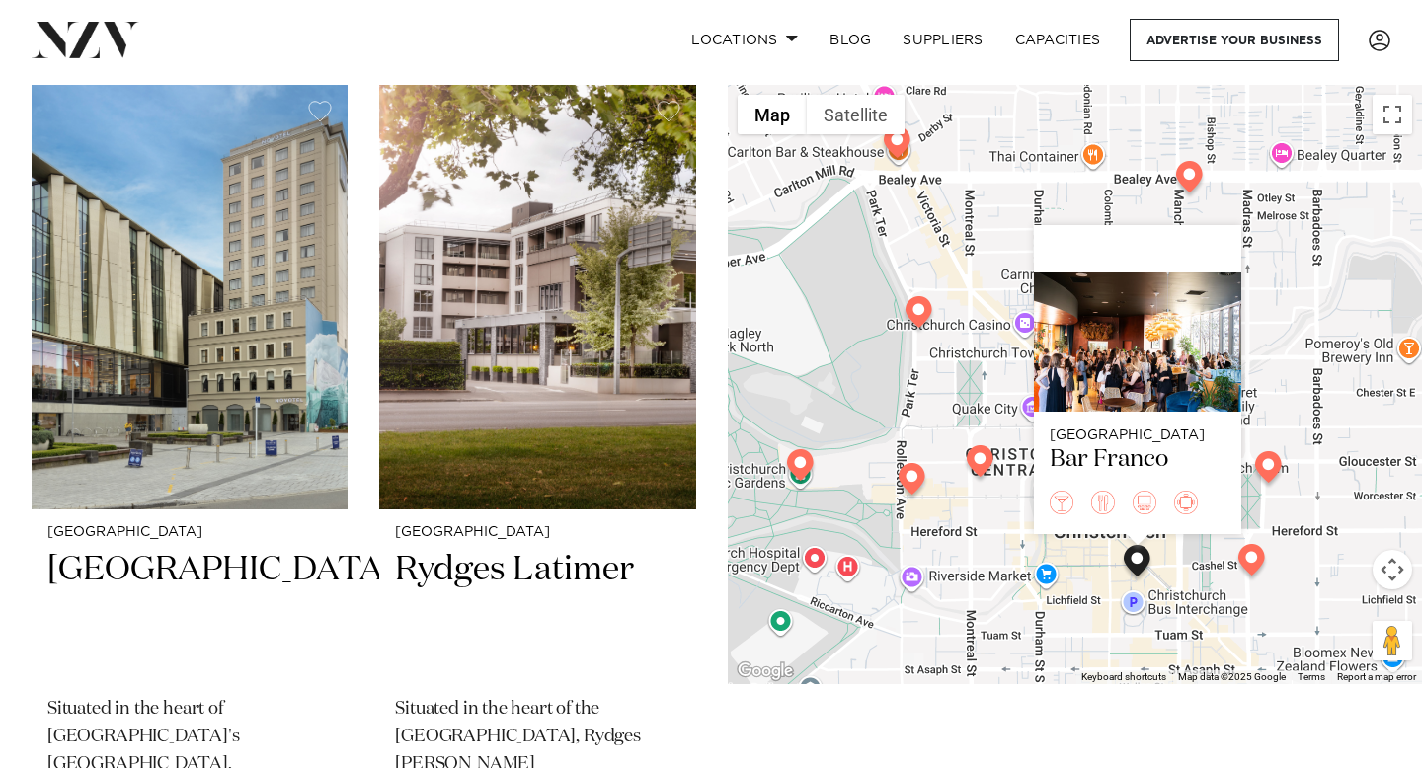
click at [1244, 570] on img at bounding box center [1251, 563] width 35 height 39
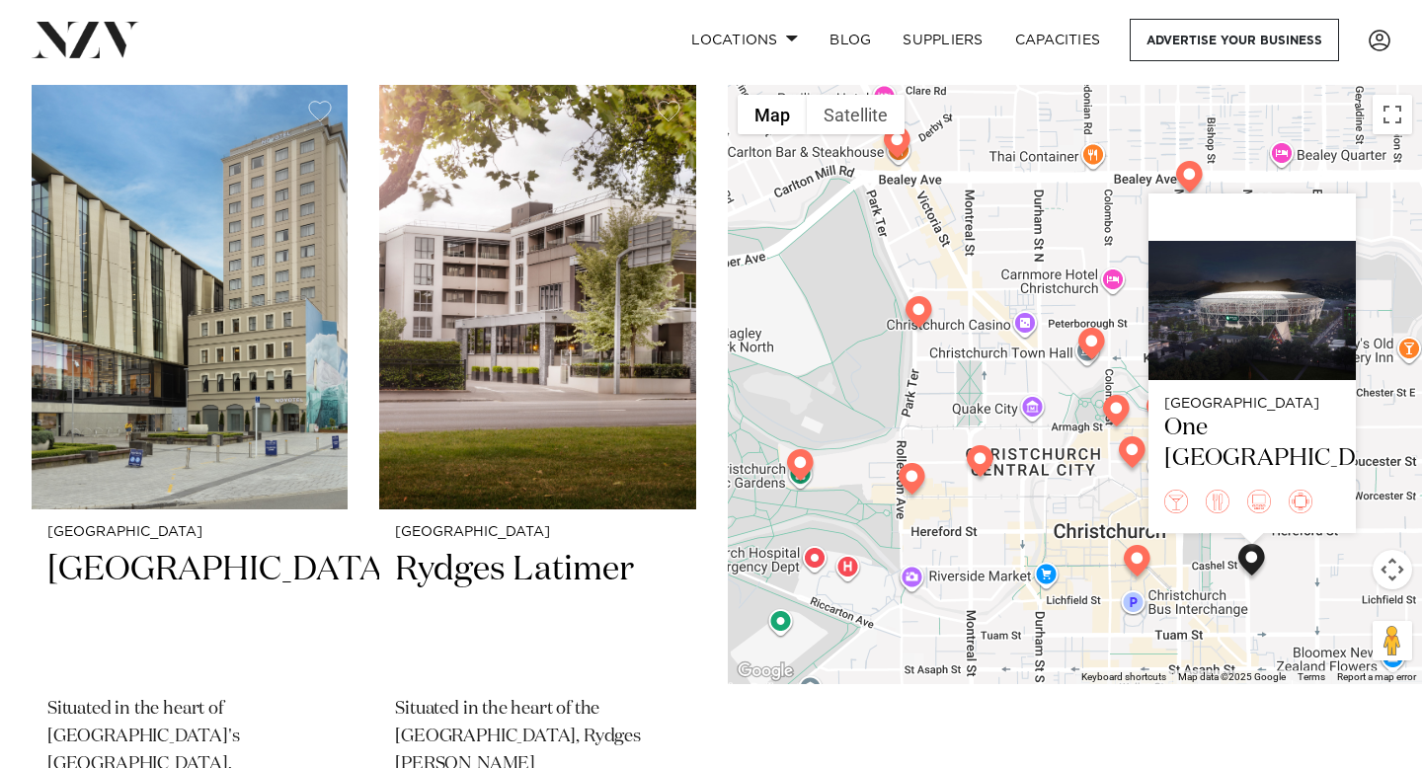
click at [814, 562] on div "Christchurch One New Zealand Stadium" at bounding box center [1075, 384] width 694 height 599
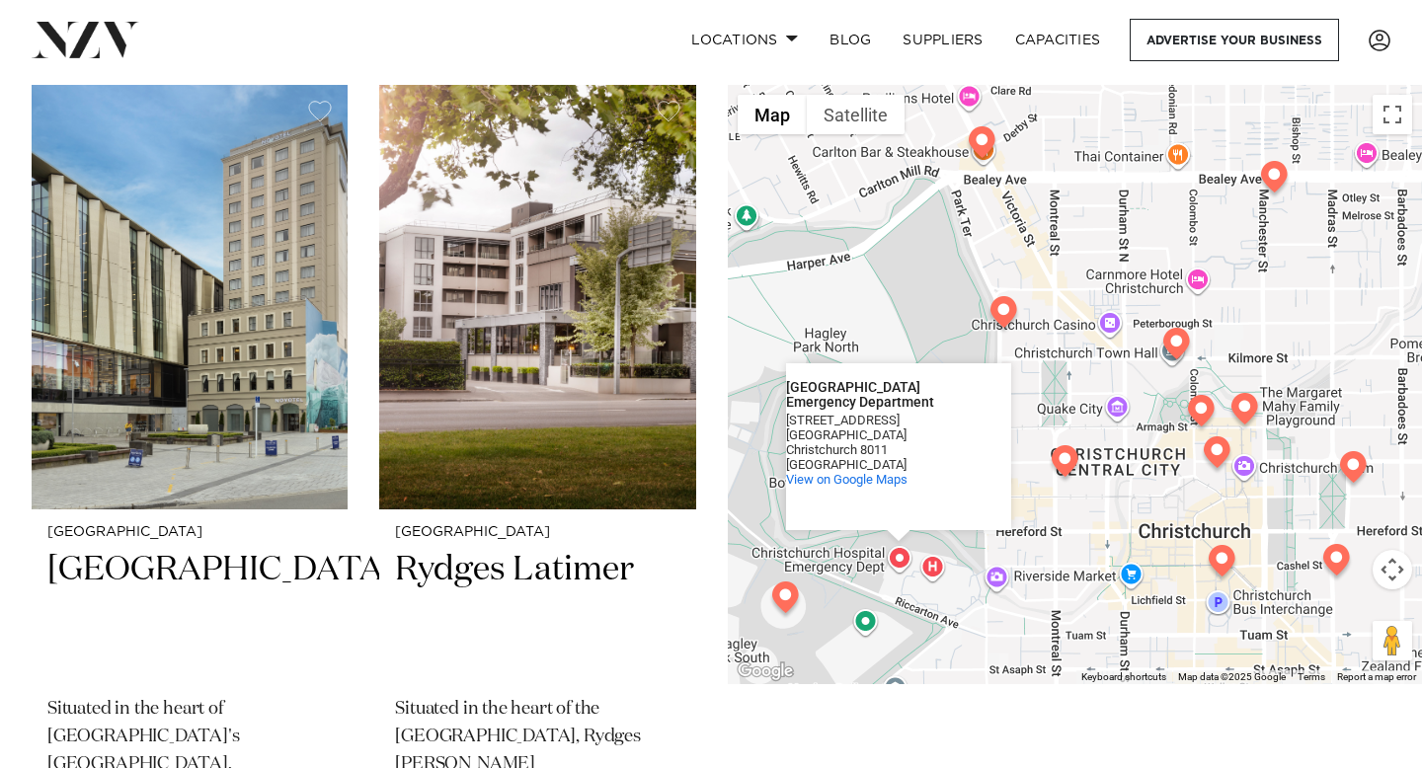
click at [780, 597] on img at bounding box center [785, 601] width 35 height 39
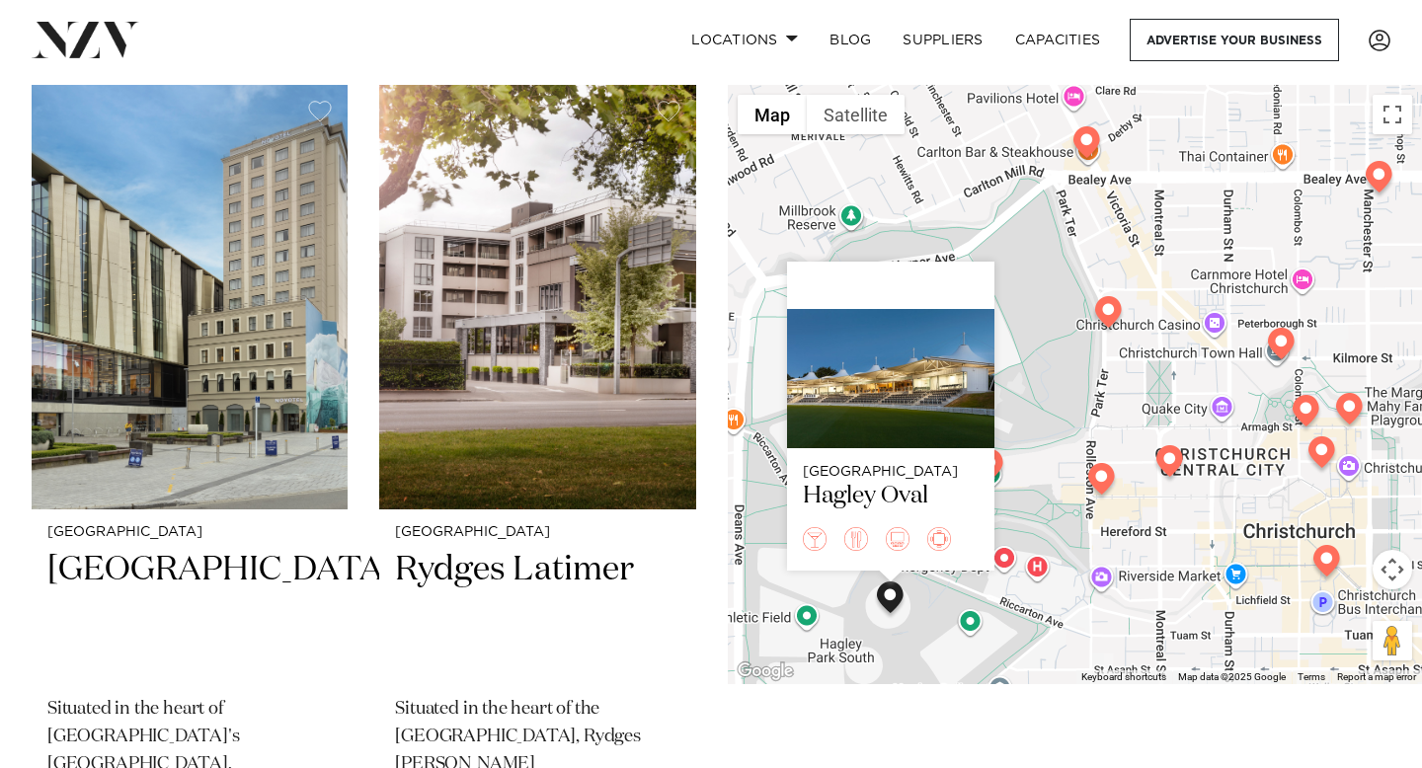
click at [997, 461] on img at bounding box center [990, 468] width 35 height 39
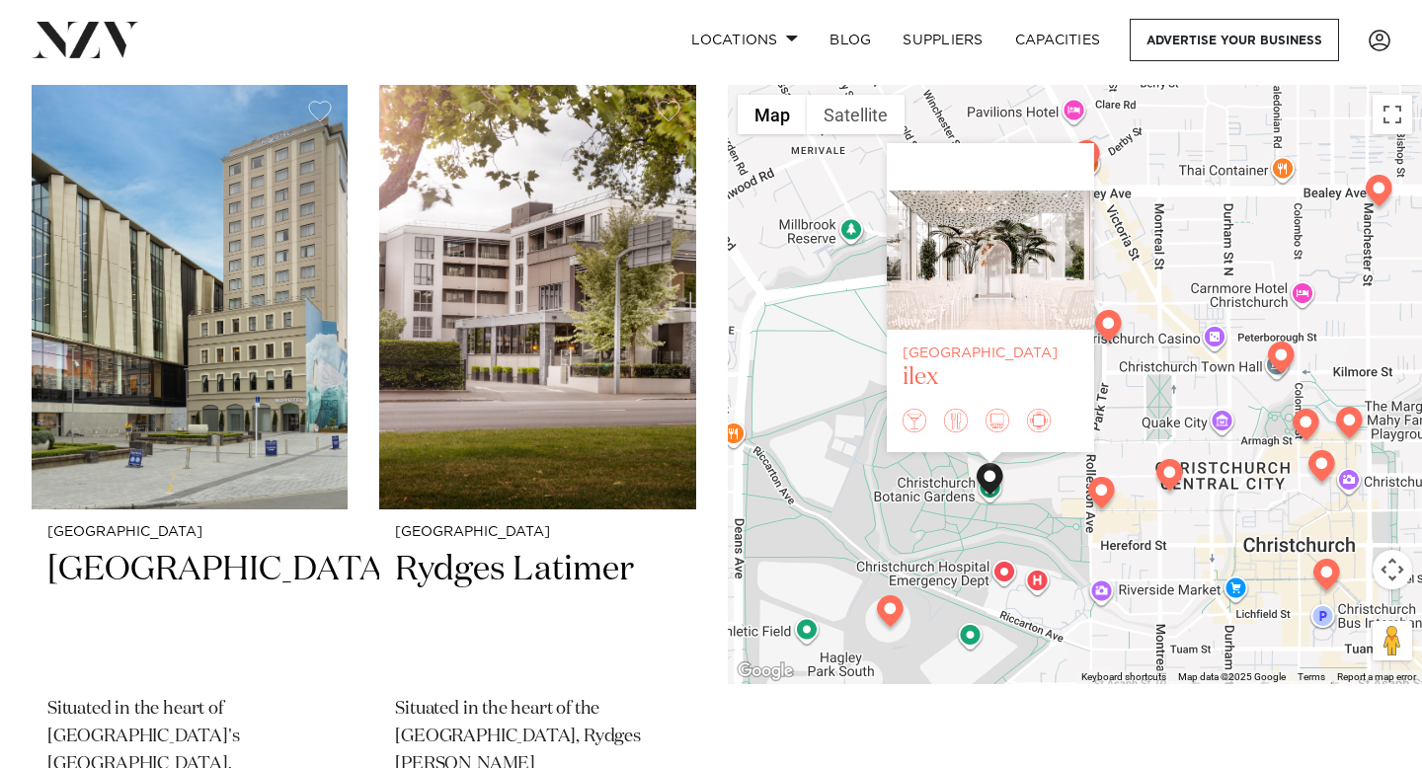
click at [952, 359] on div "[GEOGRAPHIC_DATA]" at bounding box center [990, 354] width 176 height 17
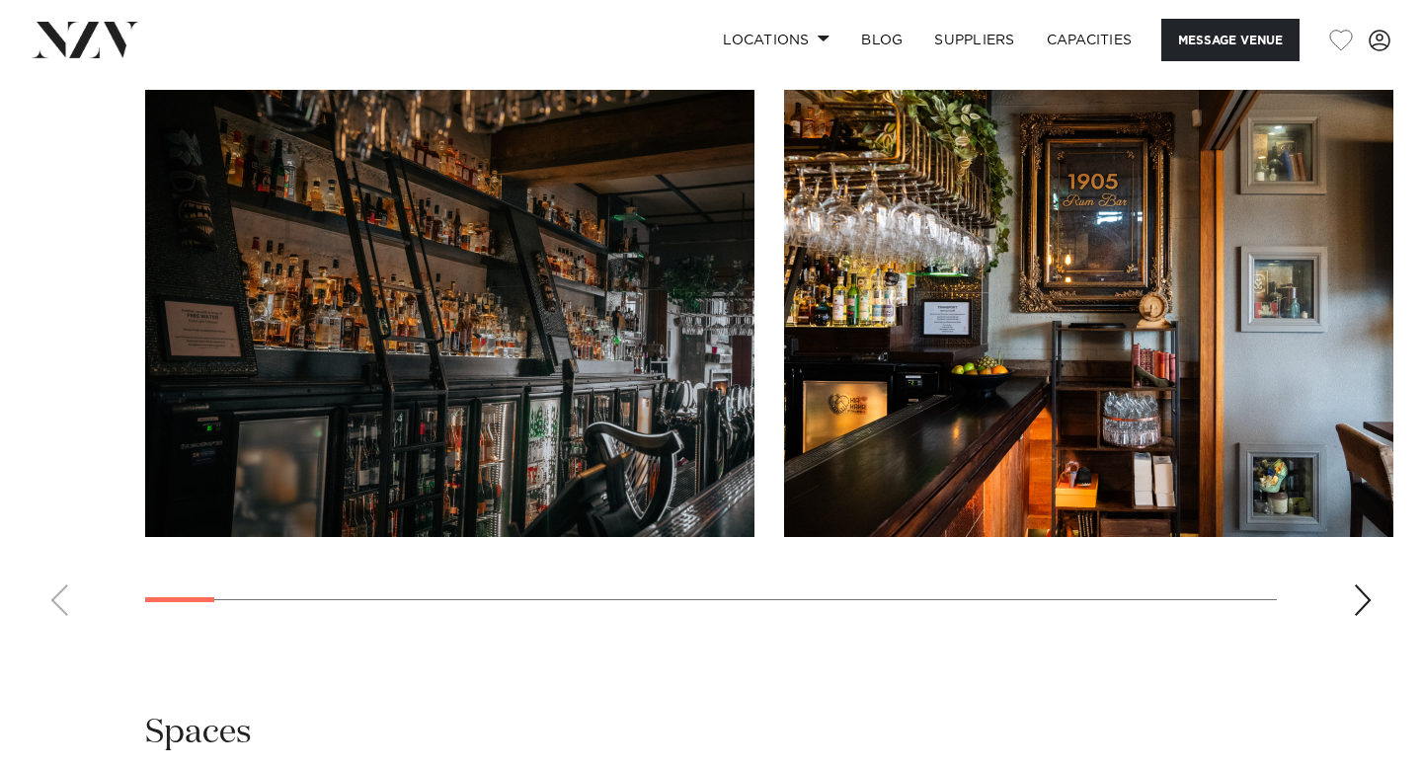
scroll to position [1999, 0]
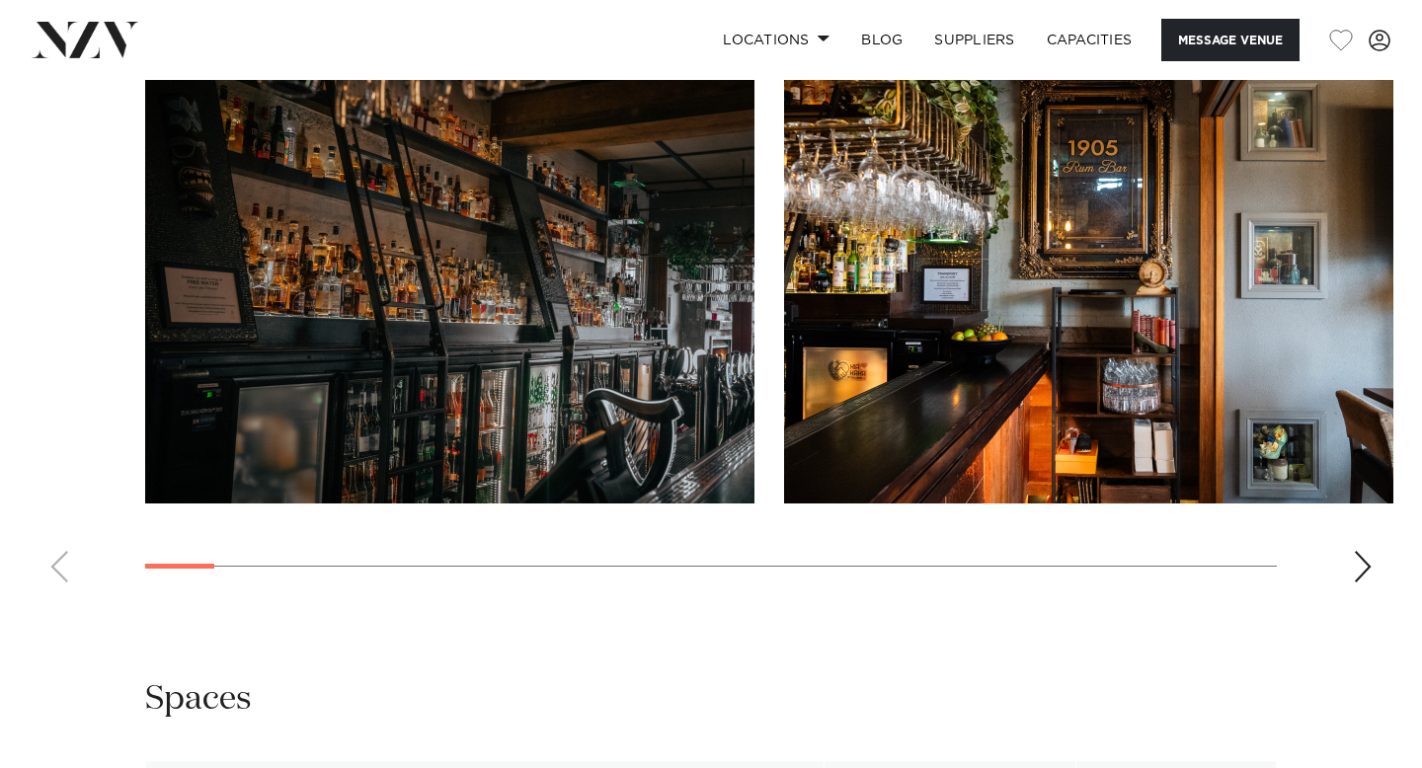
click at [1353, 564] on div "Next slide" at bounding box center [1363, 567] width 20 height 32
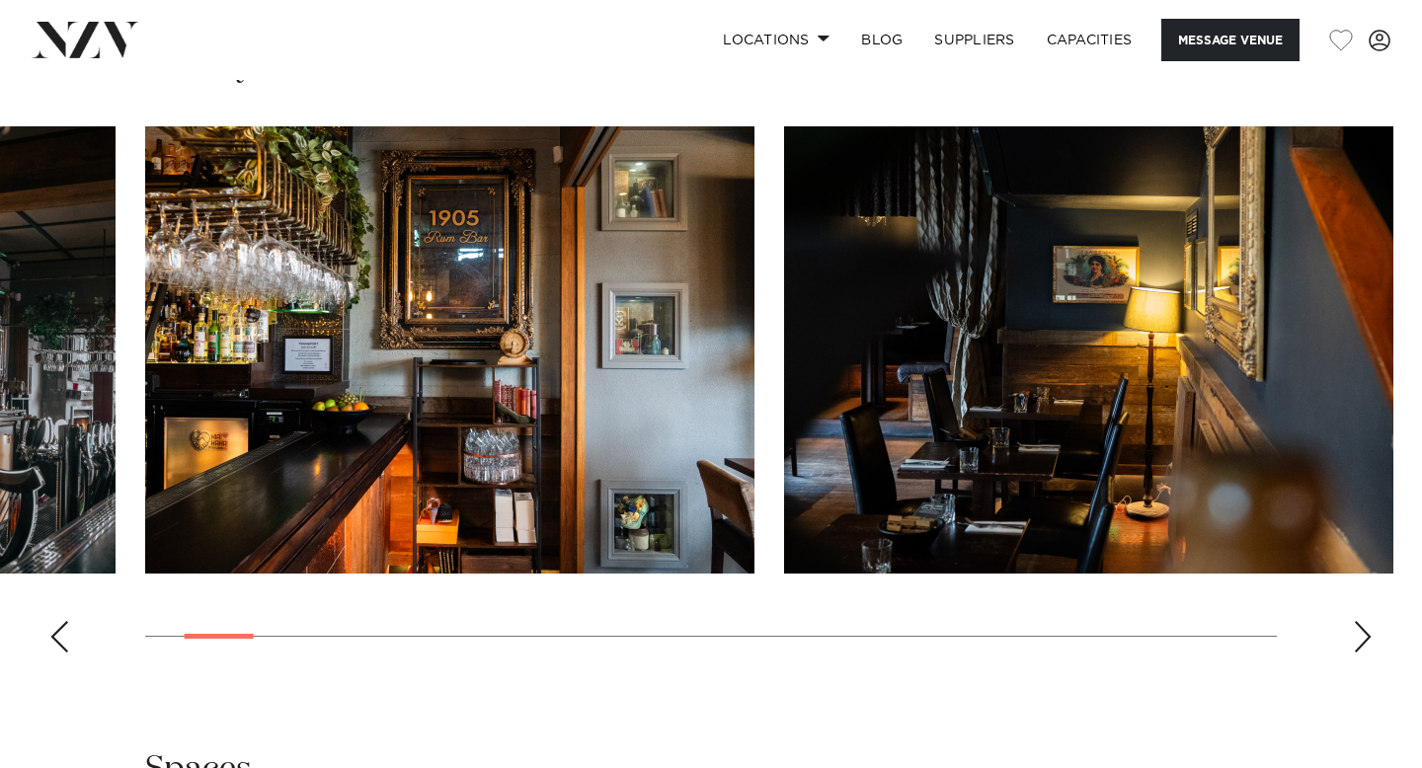
scroll to position [1927, 0]
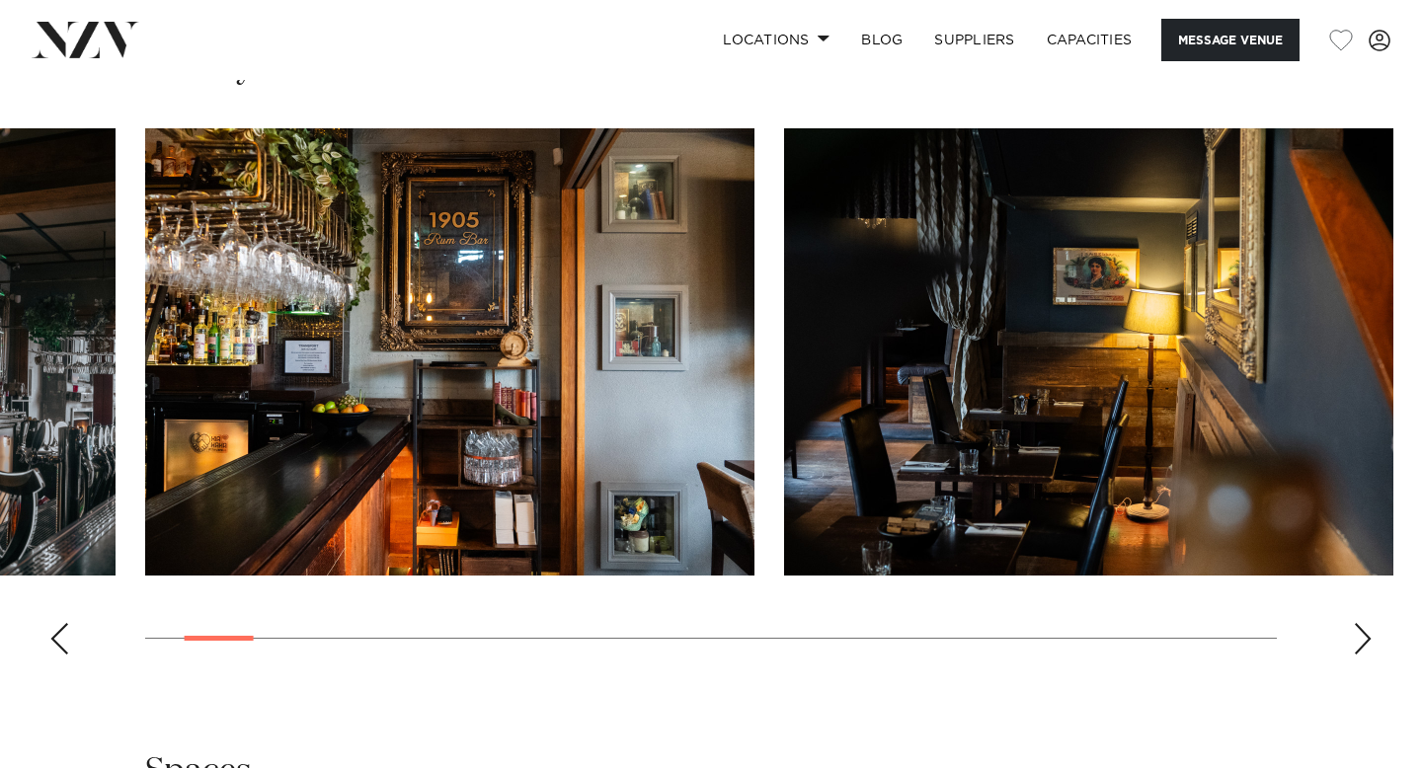
click at [1360, 647] on div "Next slide" at bounding box center [1363, 639] width 20 height 32
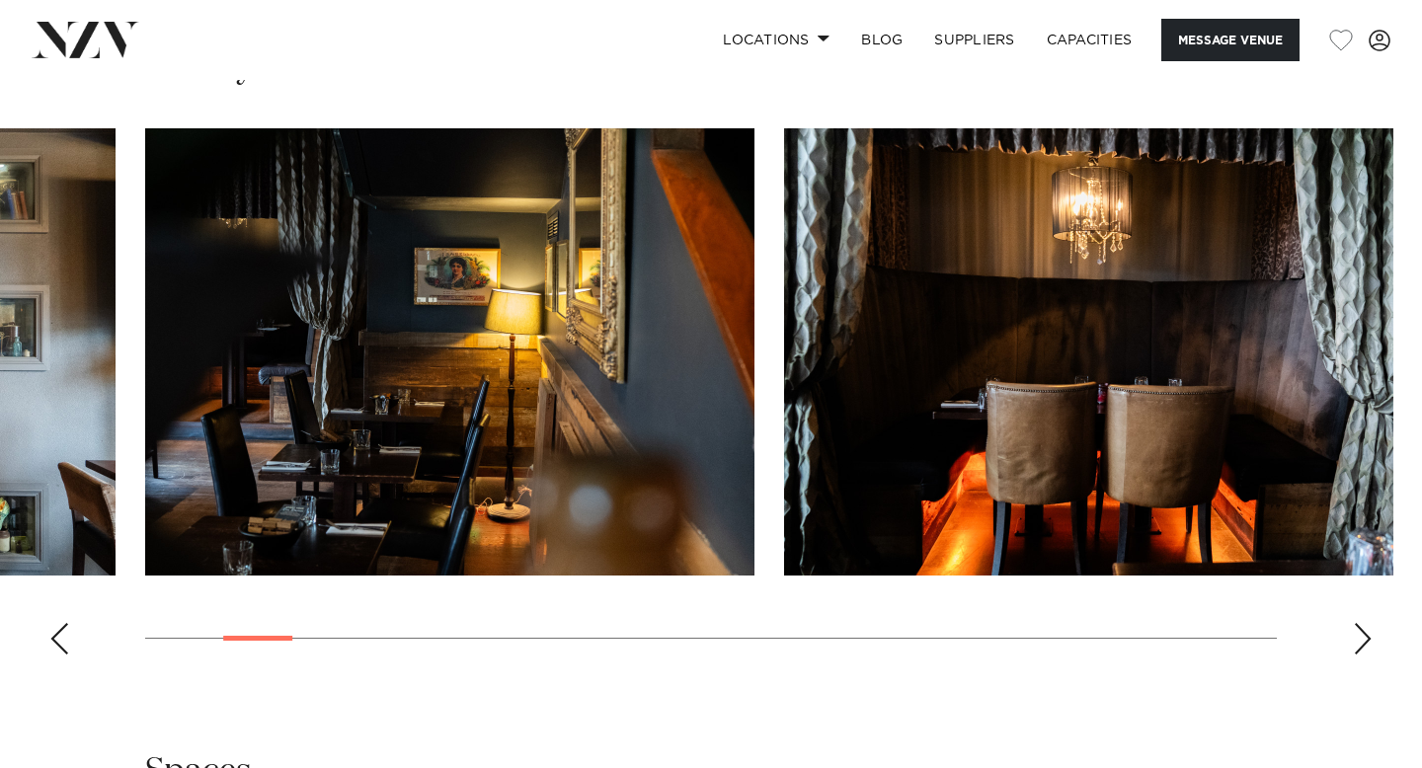
click at [1360, 646] on div "Next slide" at bounding box center [1363, 639] width 20 height 32
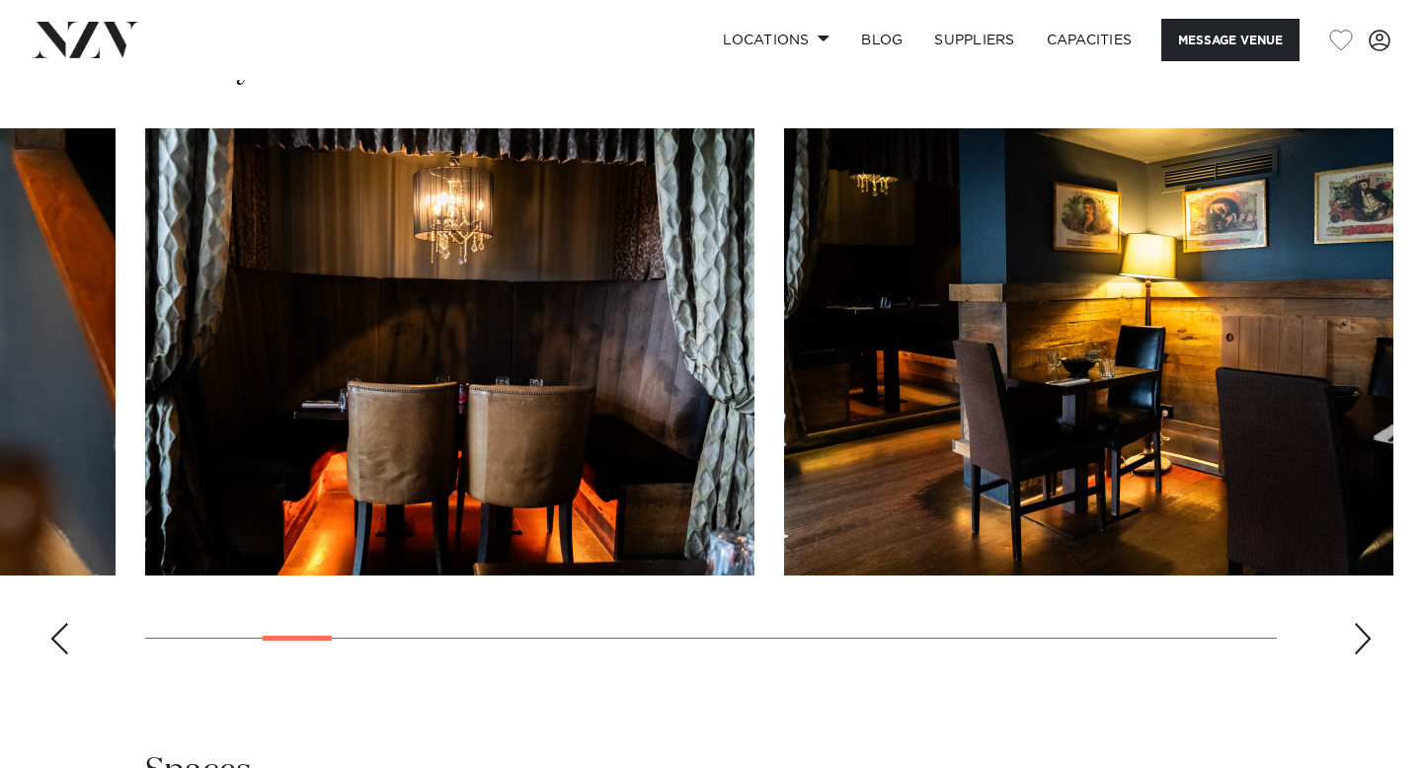
click at [1360, 646] on div "Next slide" at bounding box center [1363, 639] width 20 height 32
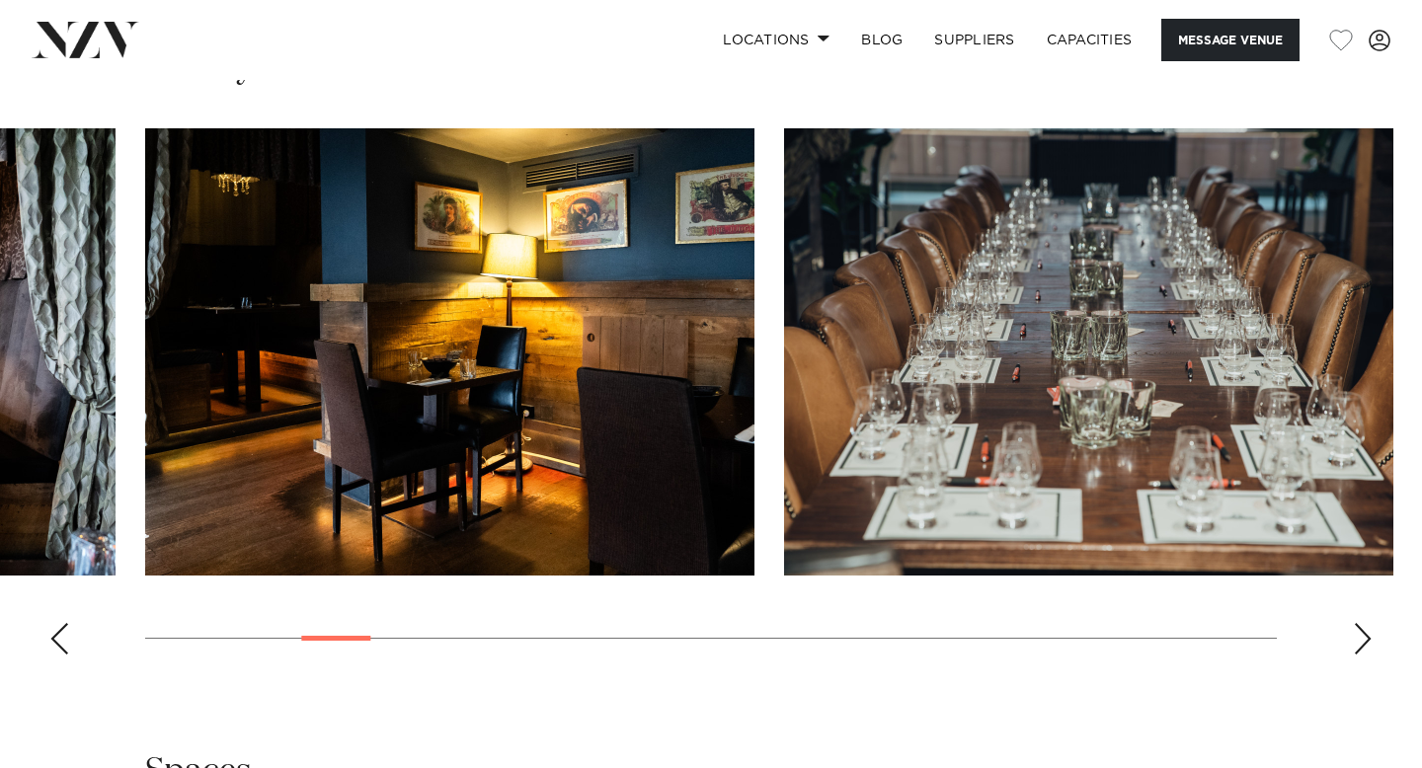
click at [1360, 646] on div "Next slide" at bounding box center [1363, 639] width 20 height 32
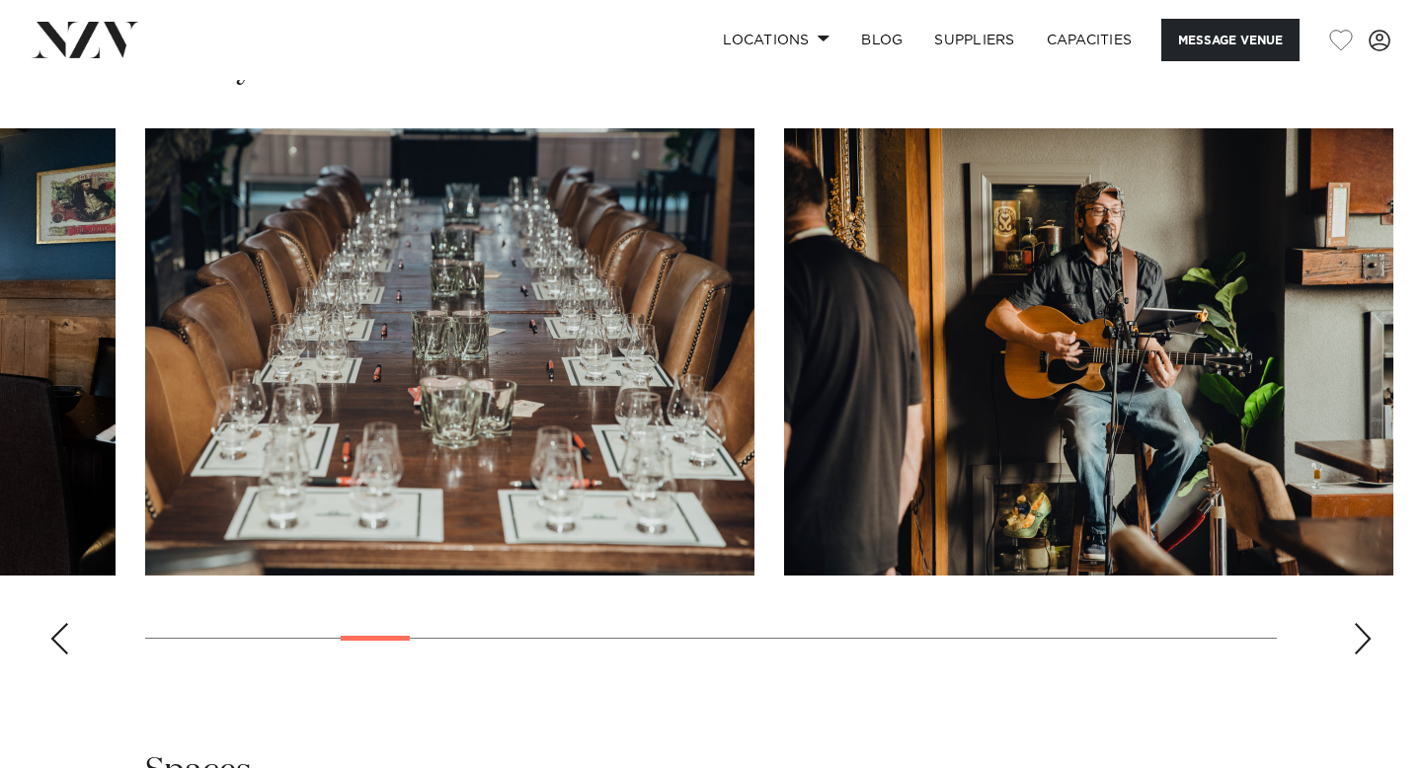
click at [1360, 646] on div "Next slide" at bounding box center [1363, 639] width 20 height 32
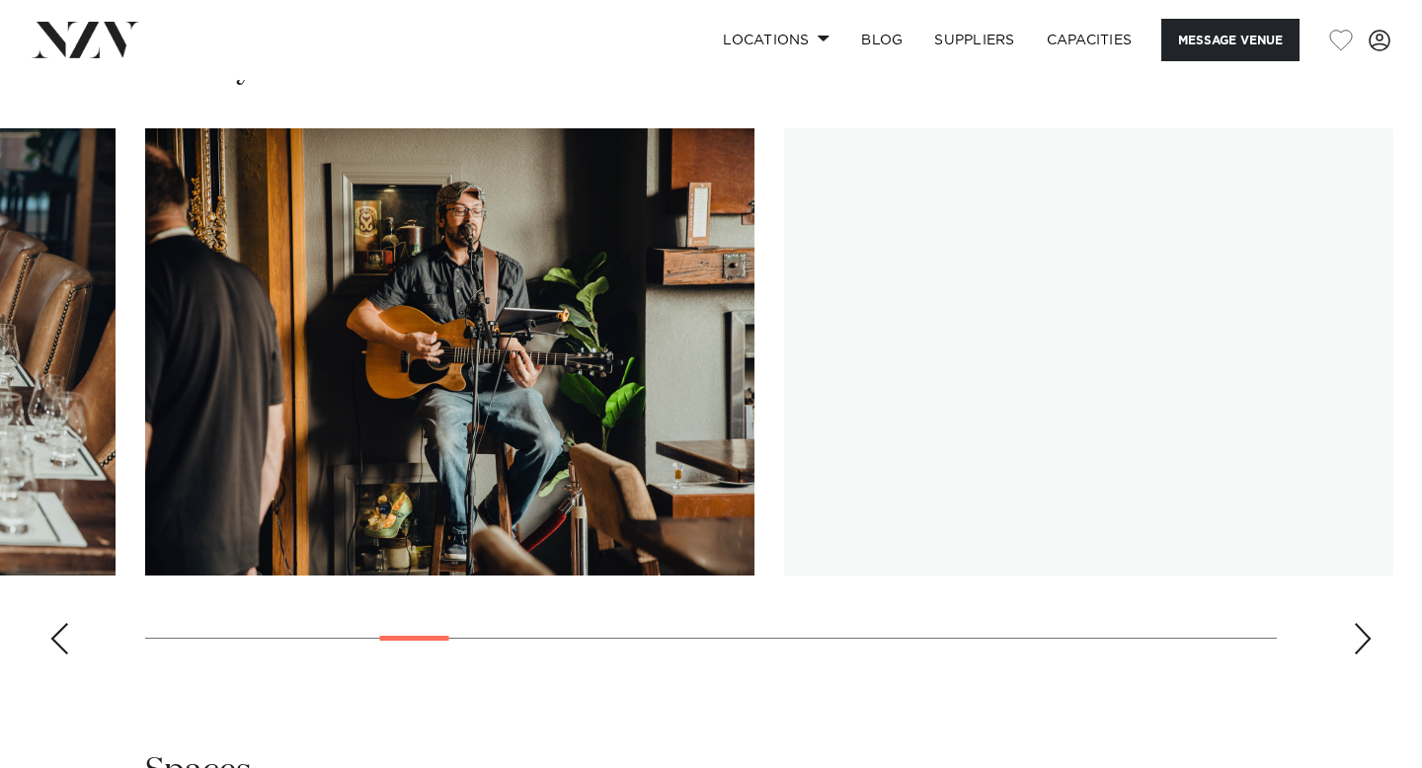
click at [1360, 646] on div "Next slide" at bounding box center [1363, 639] width 20 height 32
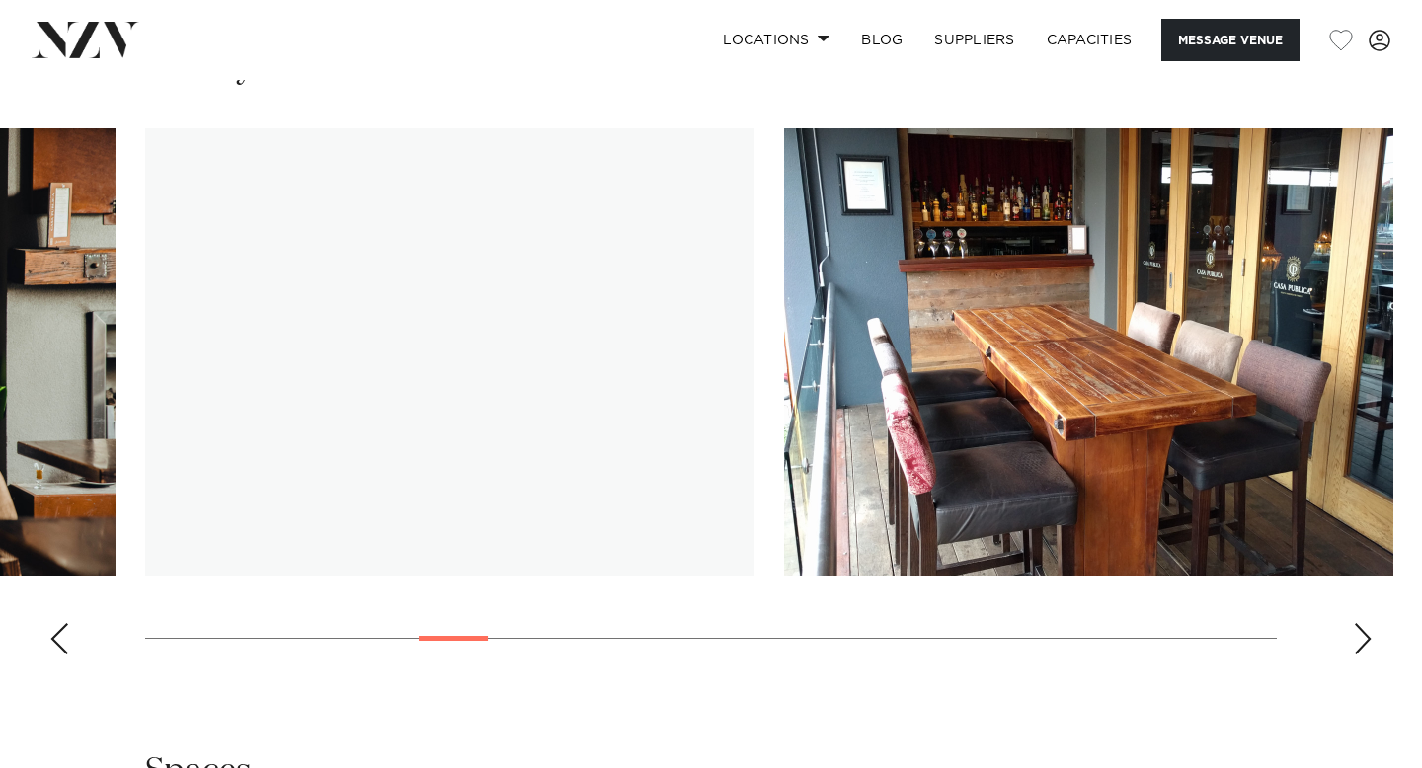
click at [1360, 646] on div "Next slide" at bounding box center [1363, 639] width 20 height 32
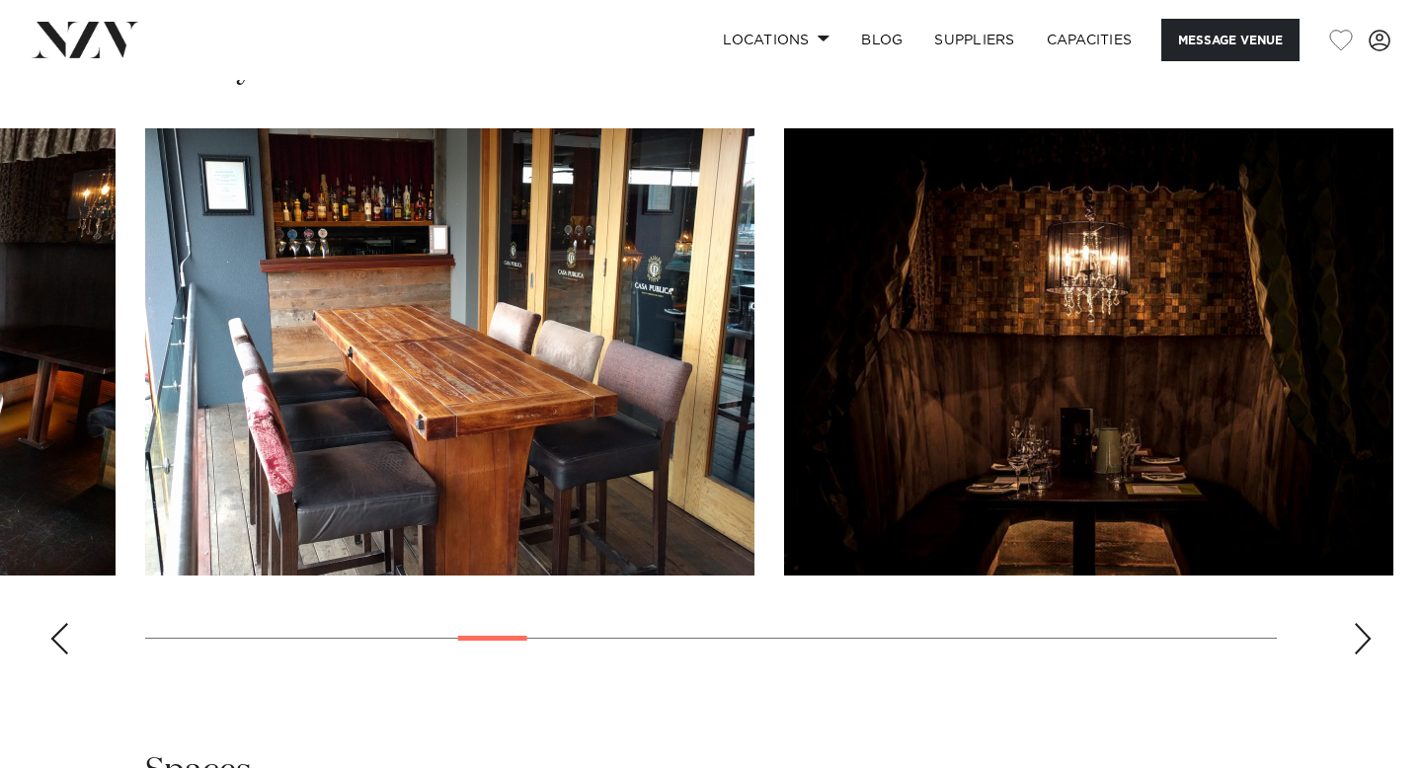
click at [1360, 646] on div "Next slide" at bounding box center [1363, 639] width 20 height 32
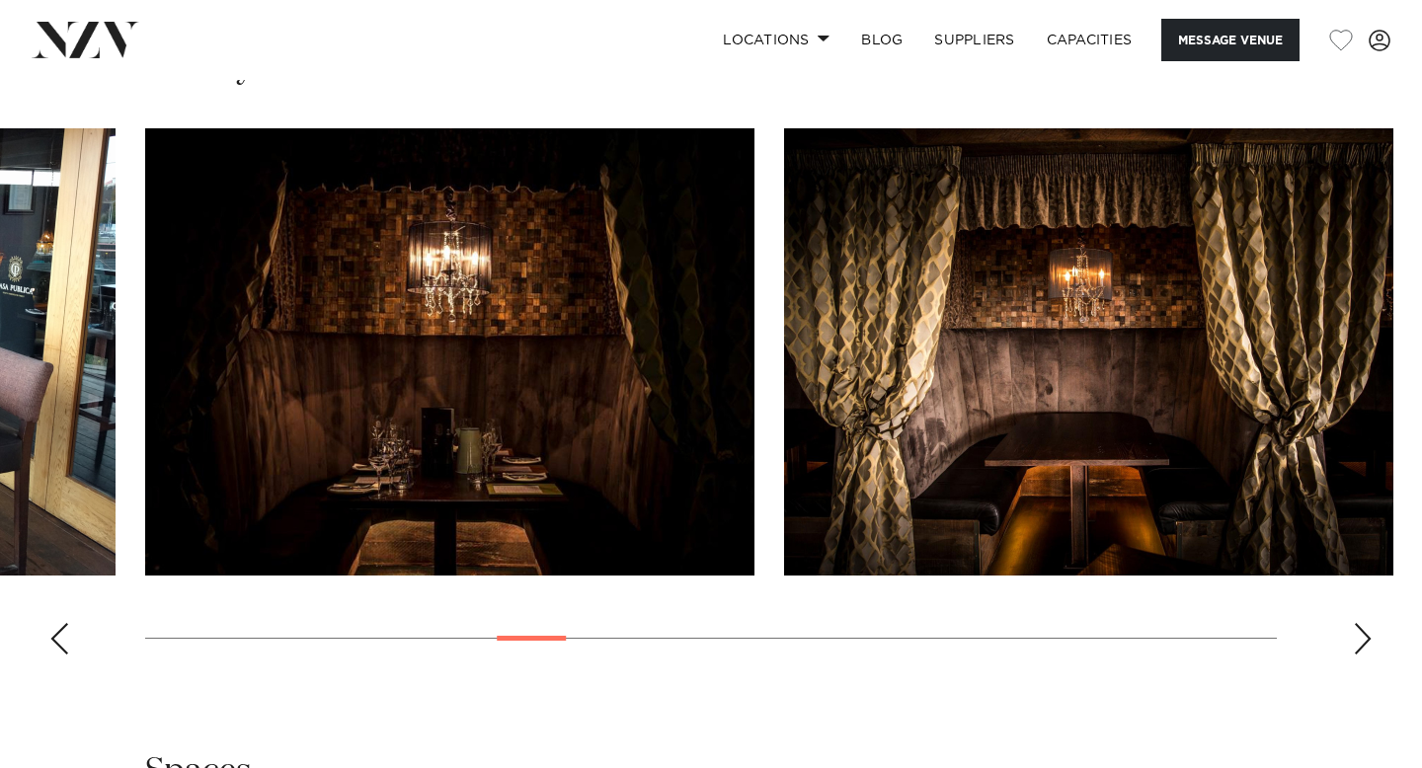
click at [1360, 646] on div "Next slide" at bounding box center [1363, 639] width 20 height 32
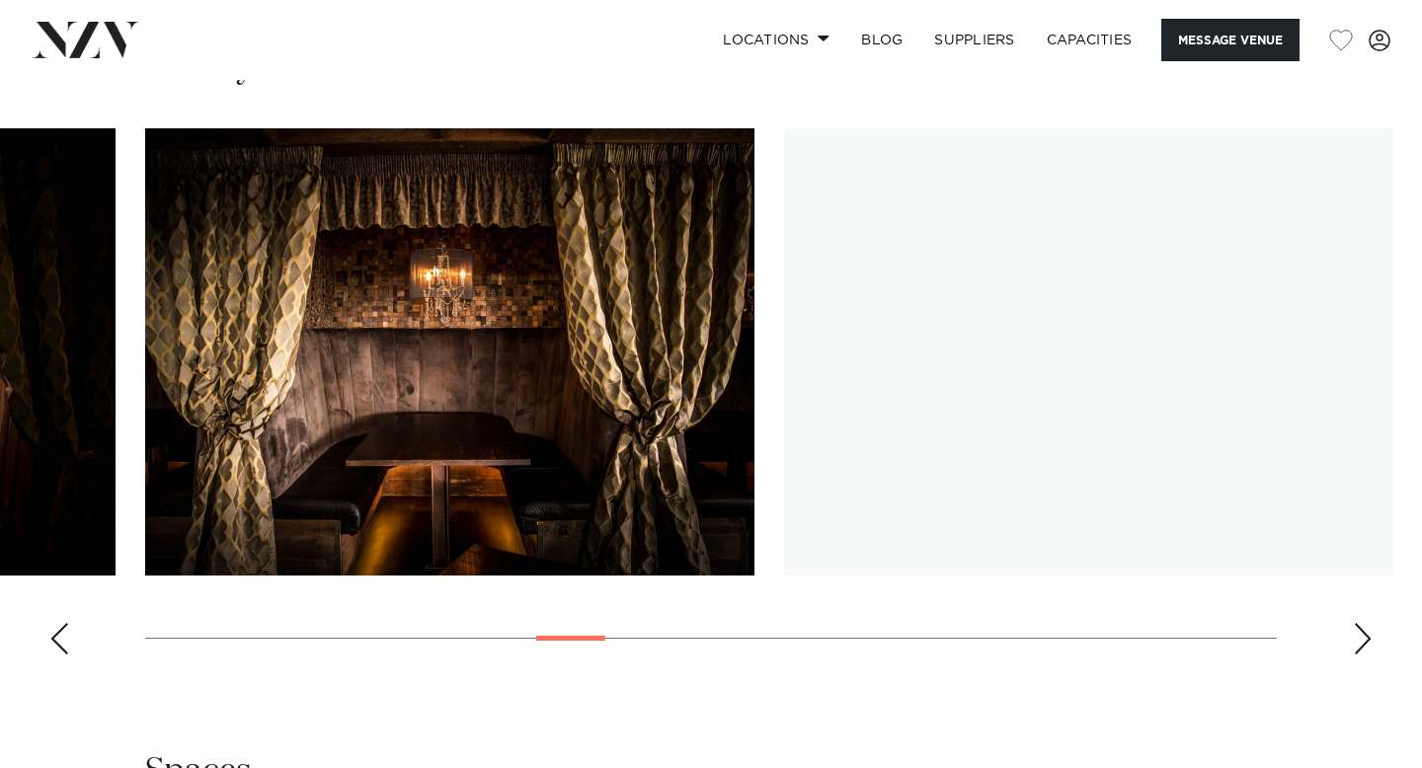
click at [1360, 646] on div "Next slide" at bounding box center [1363, 639] width 20 height 32
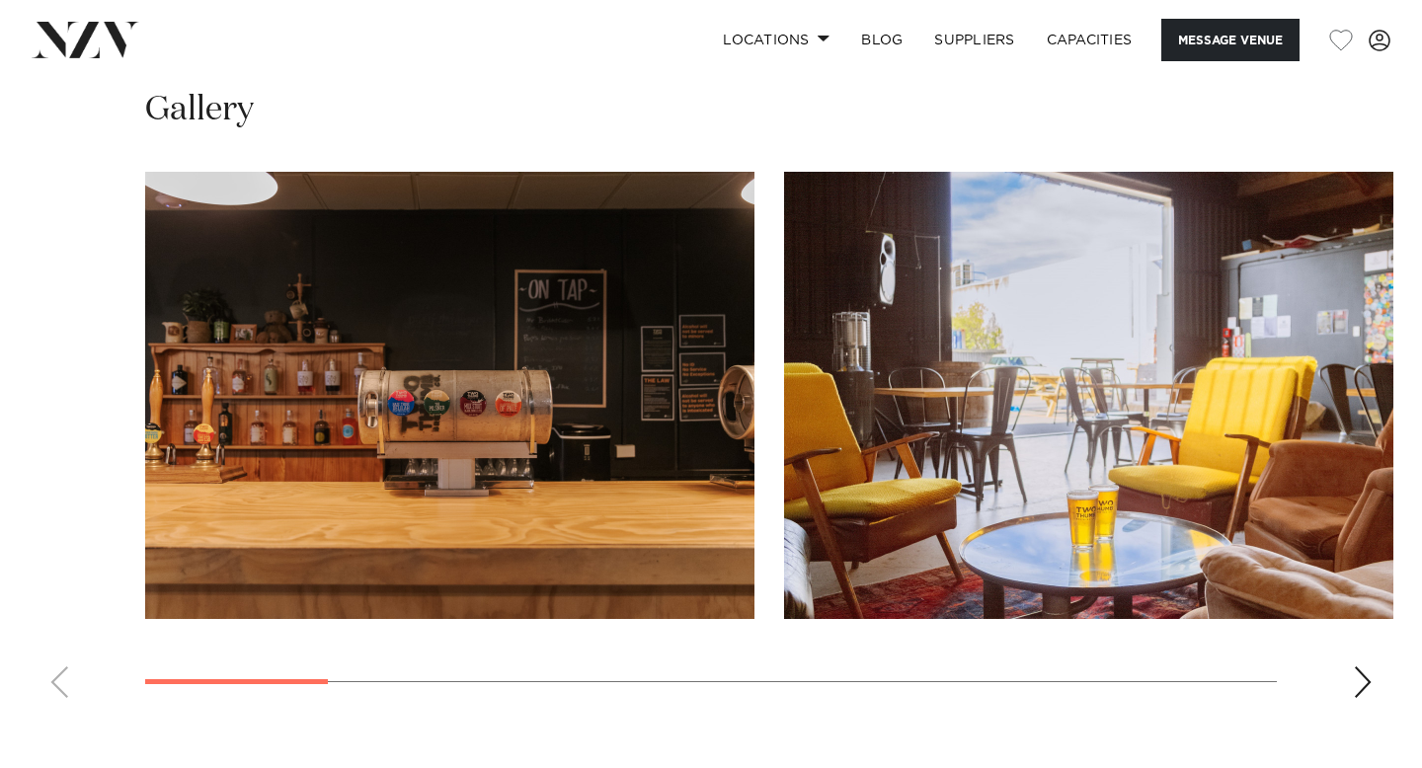
scroll to position [2026, 0]
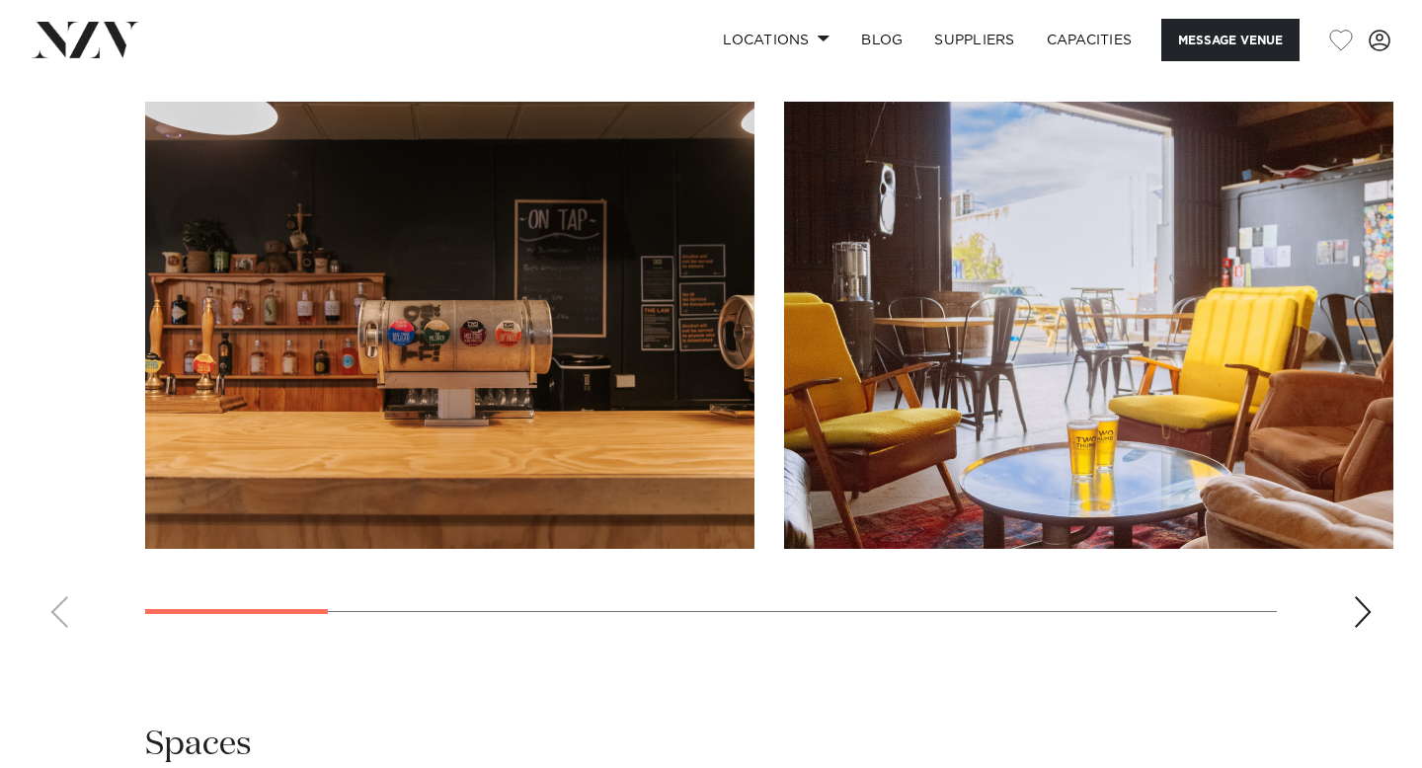
click at [1365, 596] on div "Next slide" at bounding box center [1363, 612] width 20 height 32
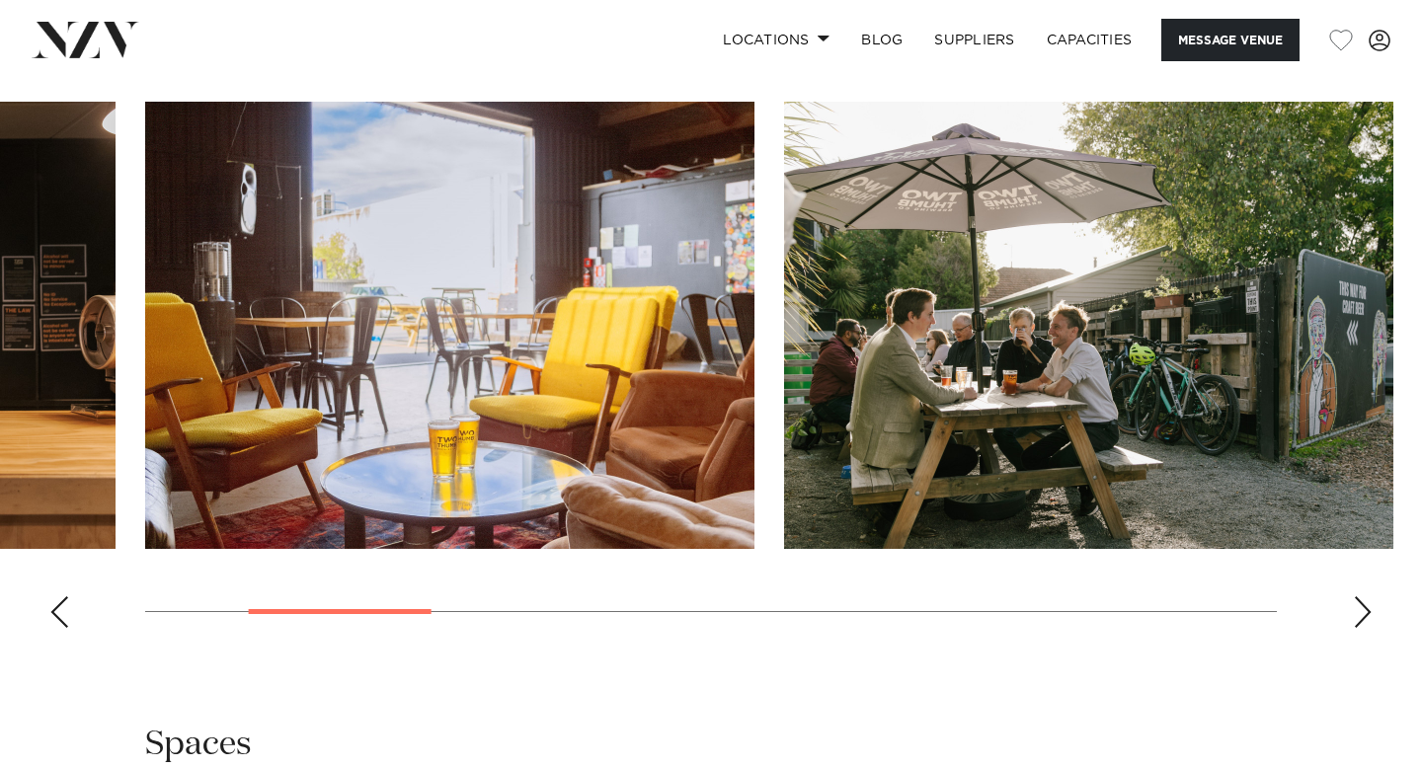
click at [1365, 596] on div "Next slide" at bounding box center [1363, 612] width 20 height 32
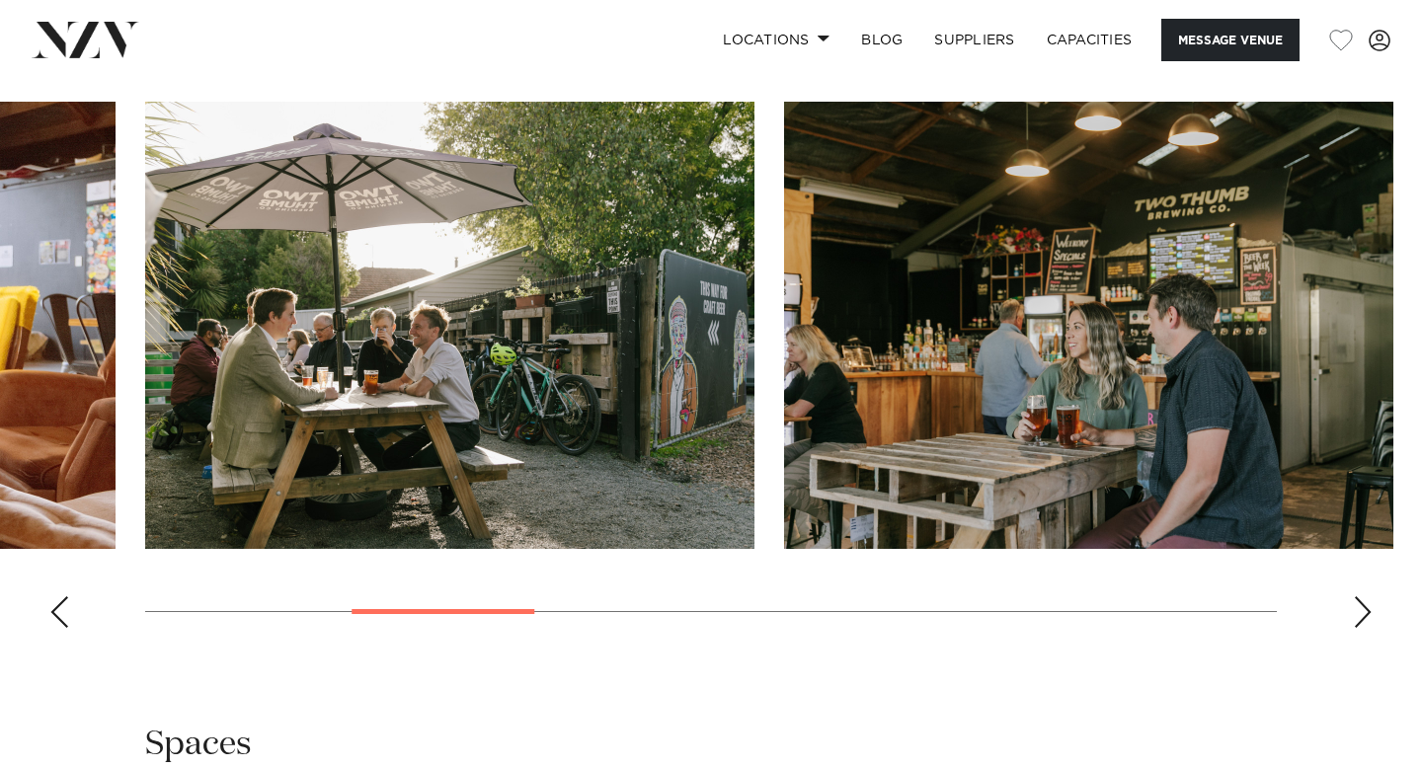
click at [1365, 596] on div "Next slide" at bounding box center [1363, 612] width 20 height 32
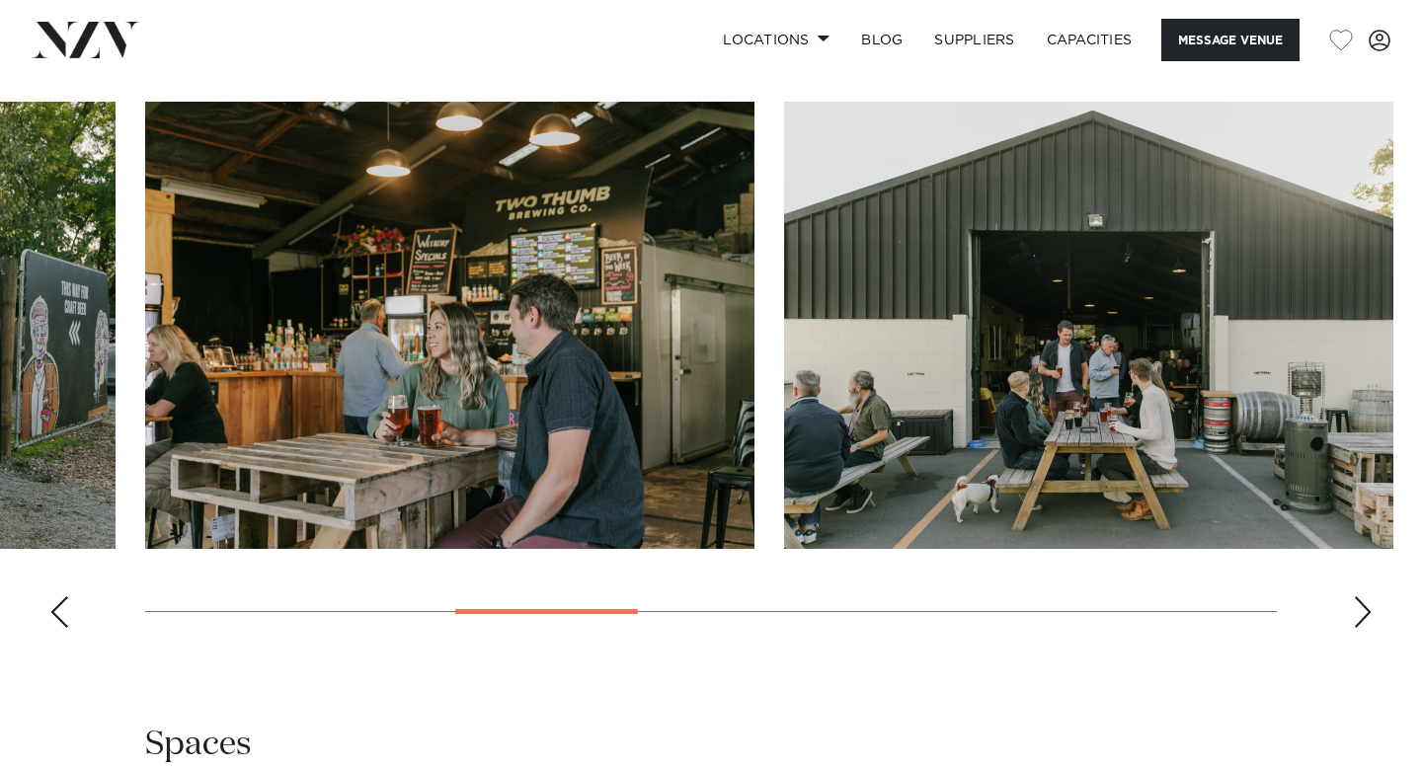
click at [1365, 596] on div "Next slide" at bounding box center [1363, 612] width 20 height 32
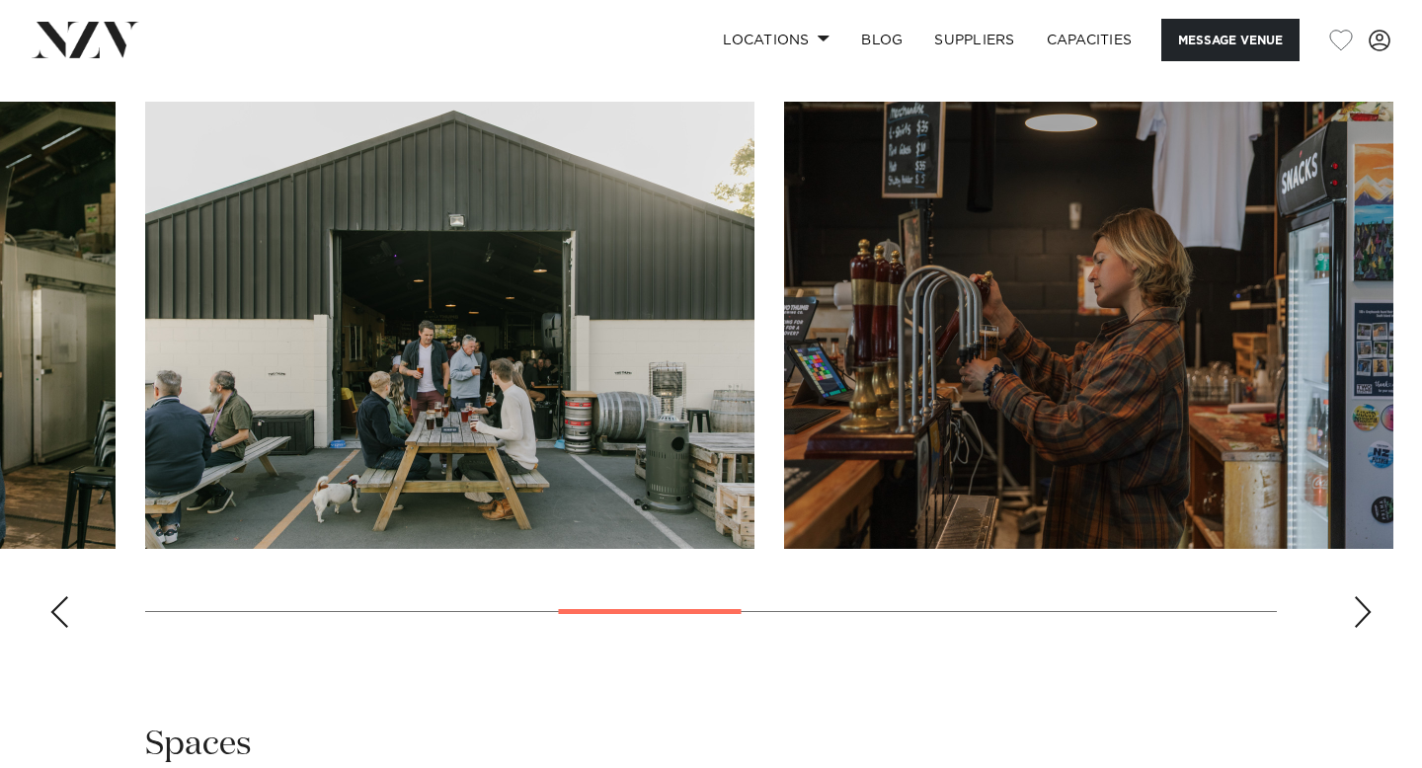
click at [1365, 596] on div "Next slide" at bounding box center [1363, 612] width 20 height 32
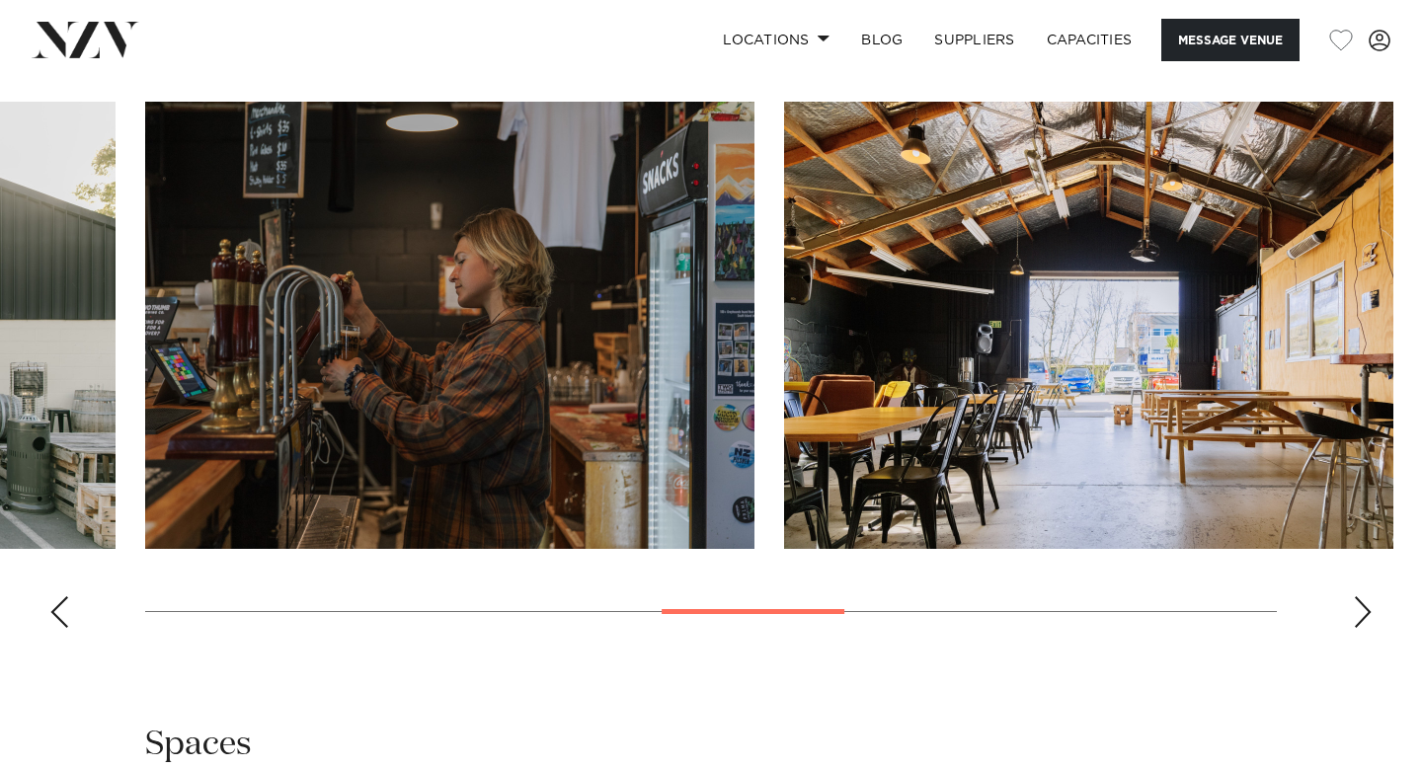
click at [1365, 596] on div "Next slide" at bounding box center [1363, 612] width 20 height 32
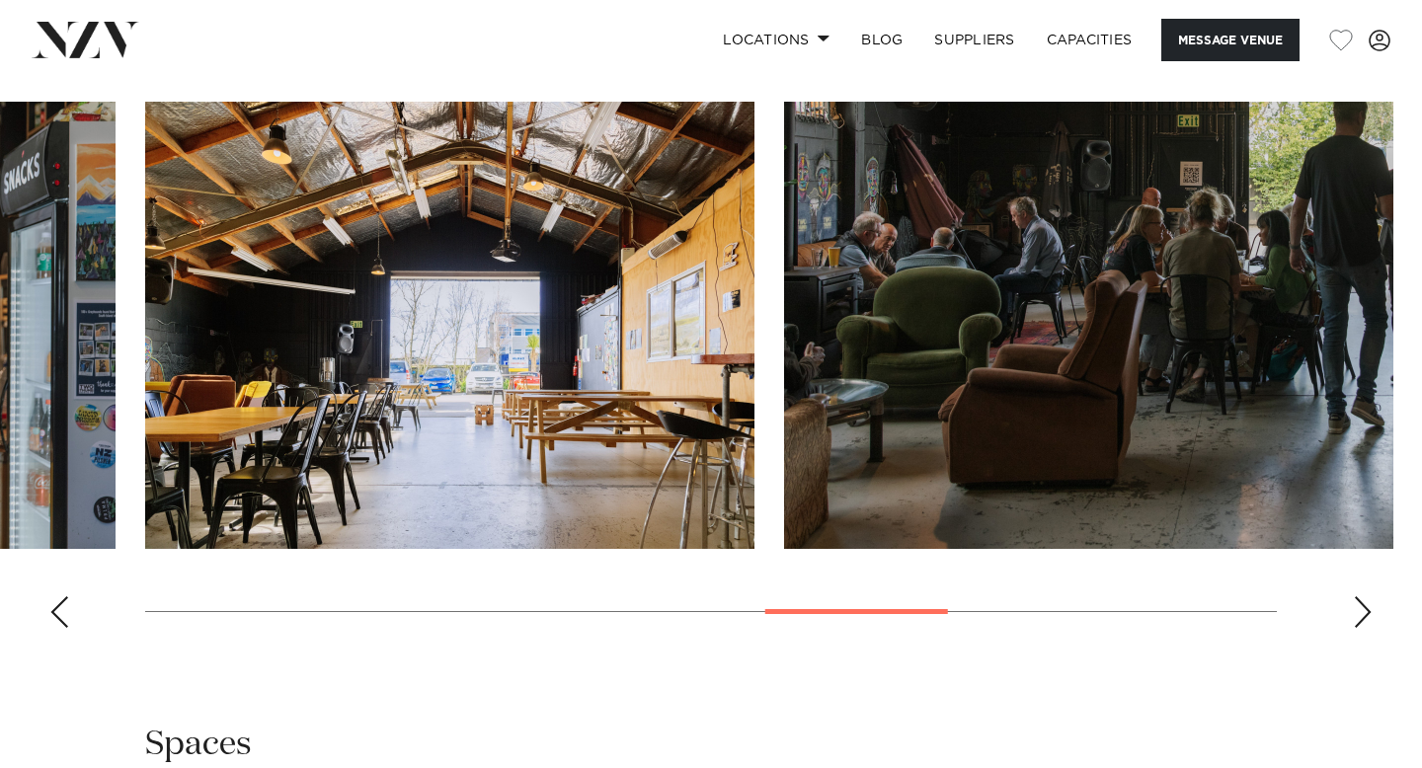
click at [1365, 596] on div "Next slide" at bounding box center [1363, 612] width 20 height 32
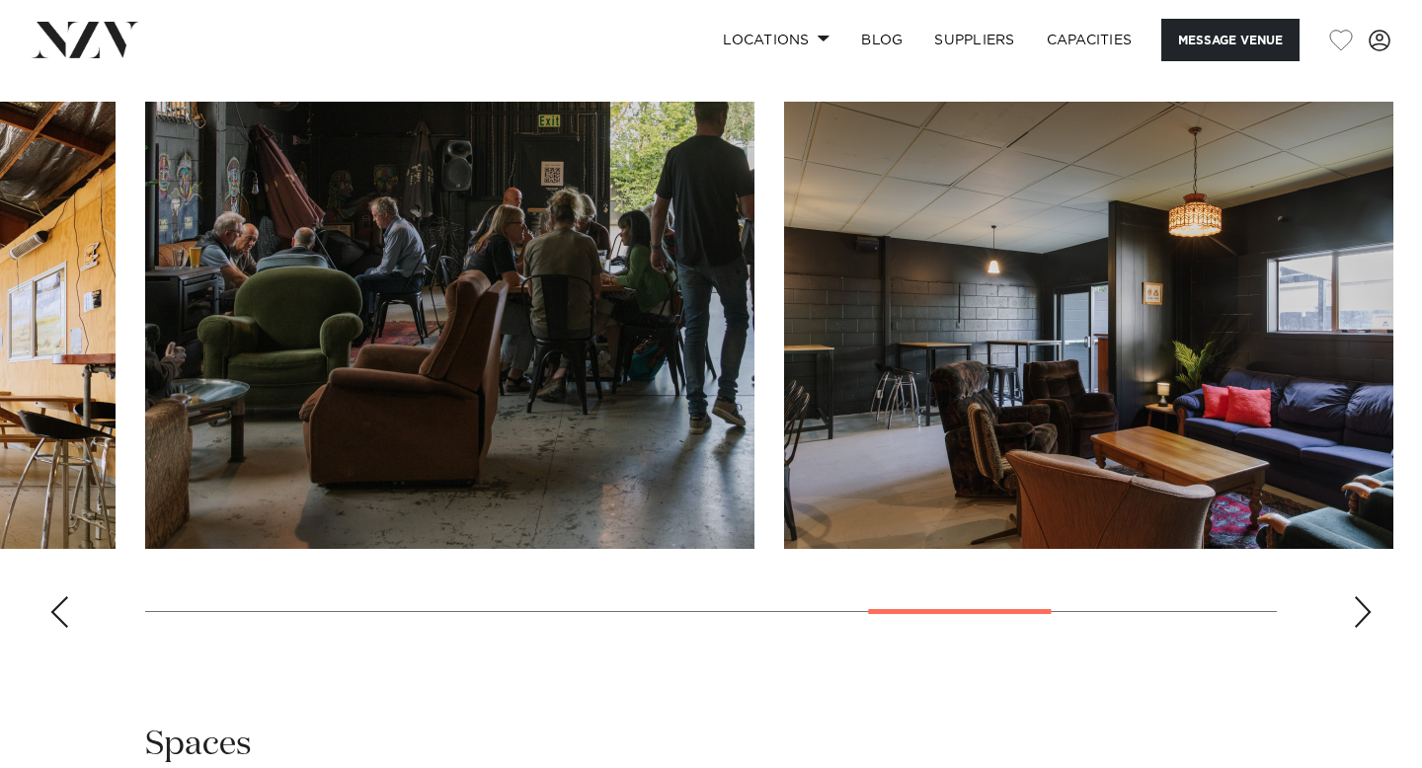
click at [1365, 596] on div "Next slide" at bounding box center [1363, 612] width 20 height 32
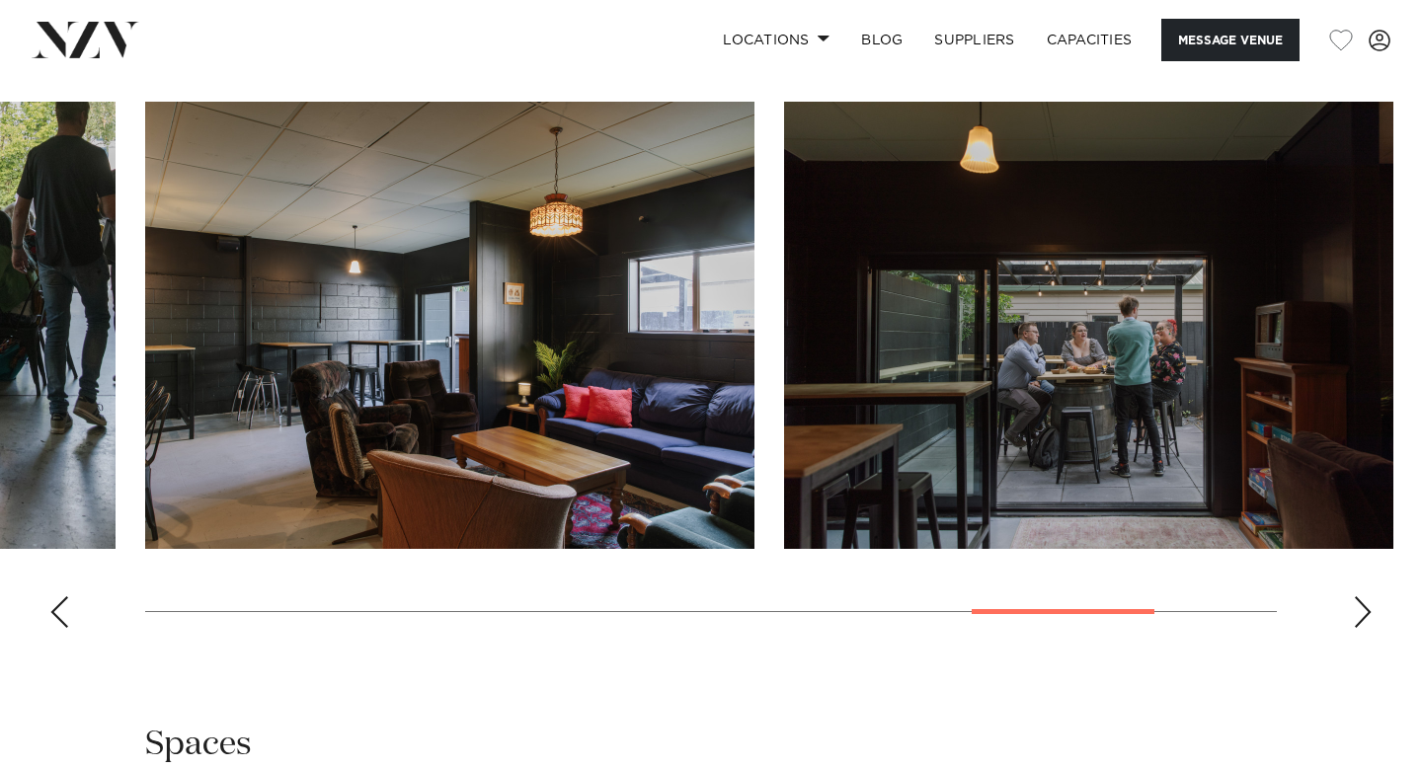
click at [1365, 596] on div "Next slide" at bounding box center [1363, 612] width 20 height 32
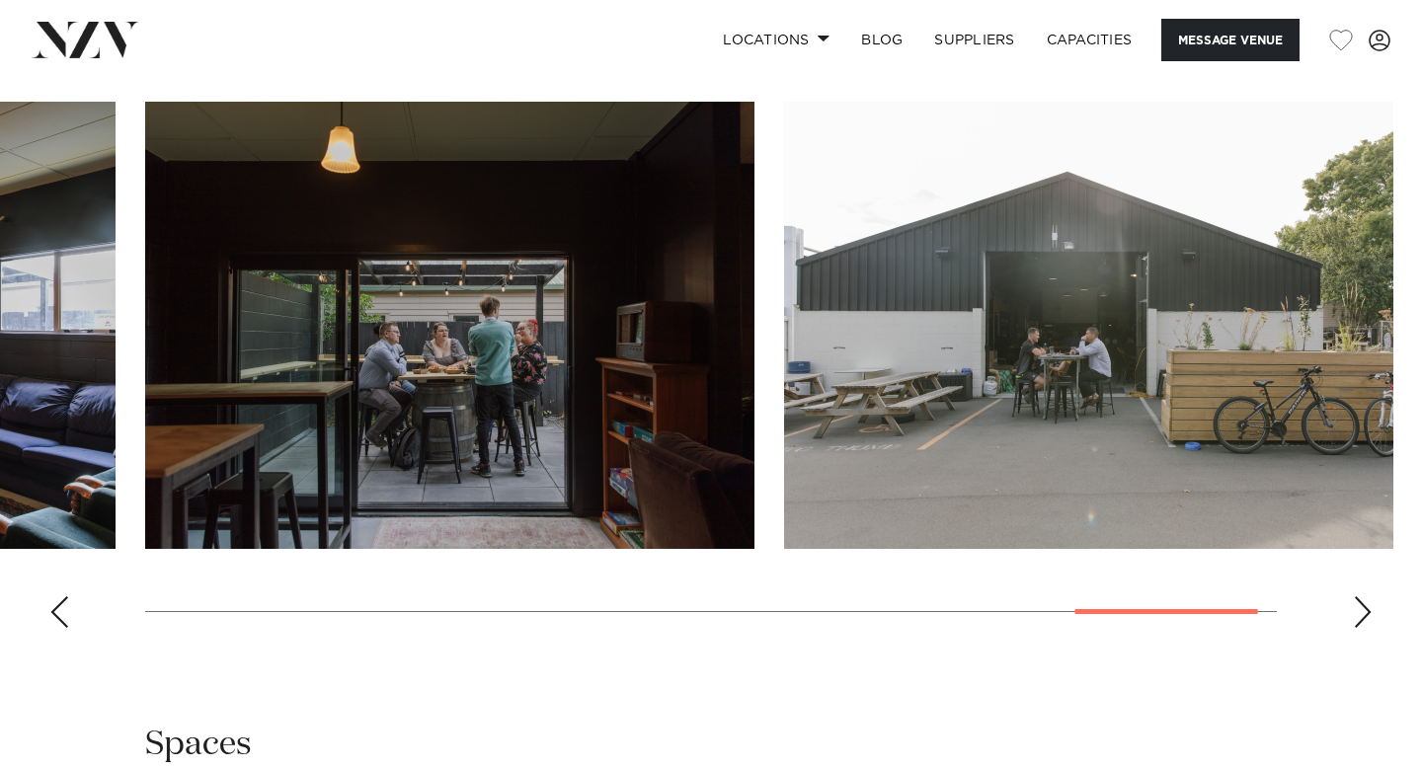
click at [1365, 596] on div "Next slide" at bounding box center [1363, 612] width 20 height 32
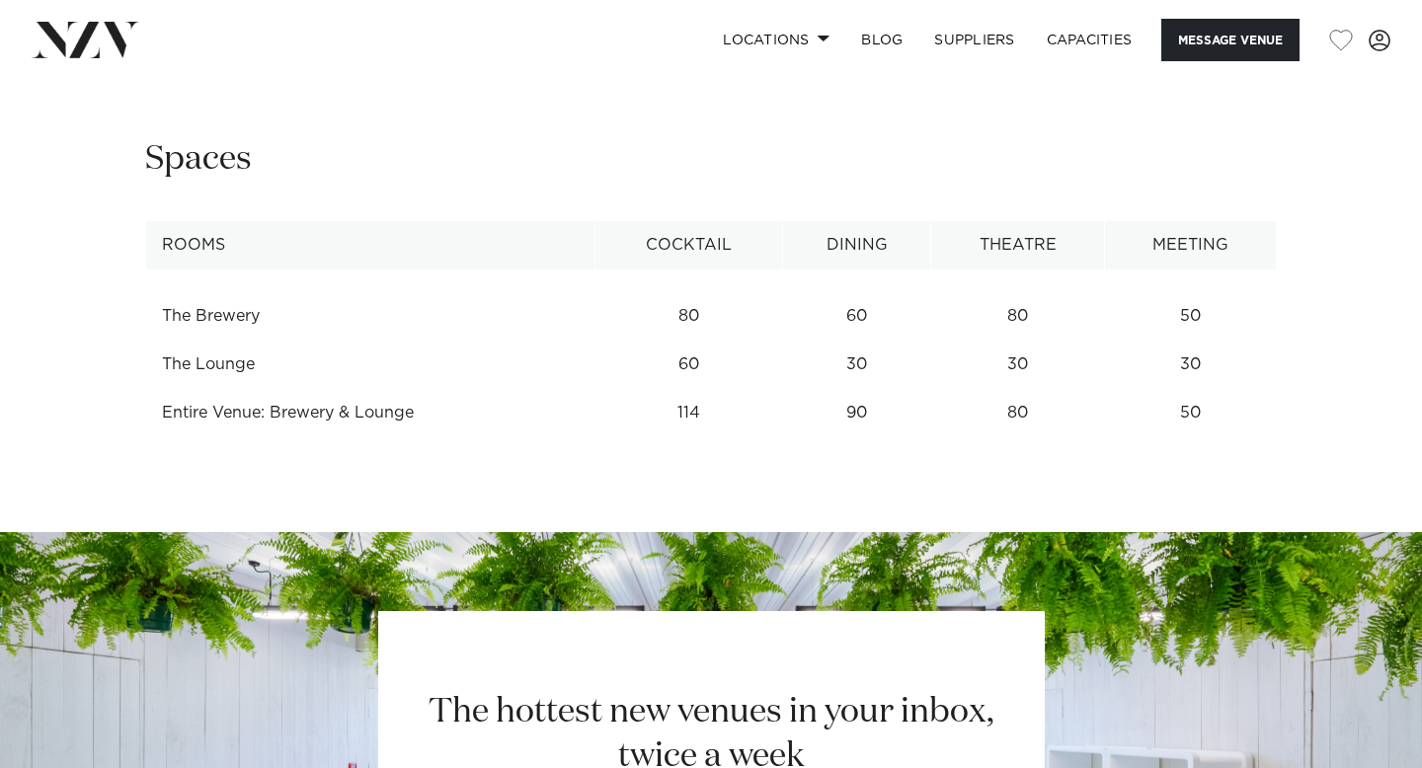
scroll to position [2617, 0]
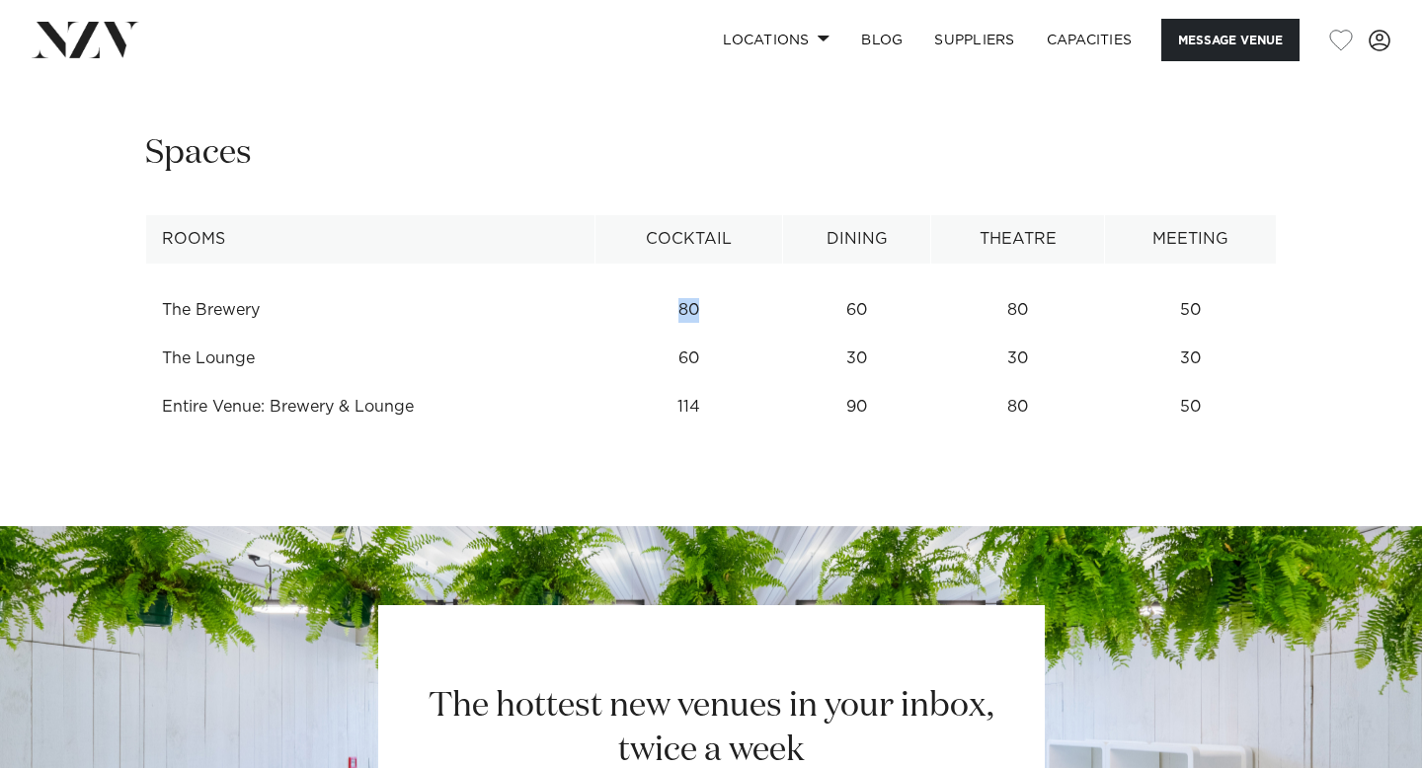
drag, startPoint x: 684, startPoint y: 246, endPoint x: 722, endPoint y: 264, distance: 41.5
click at [723, 286] on td "80" at bounding box center [689, 310] width 188 height 48
click at [708, 335] on td "60" at bounding box center [689, 359] width 188 height 48
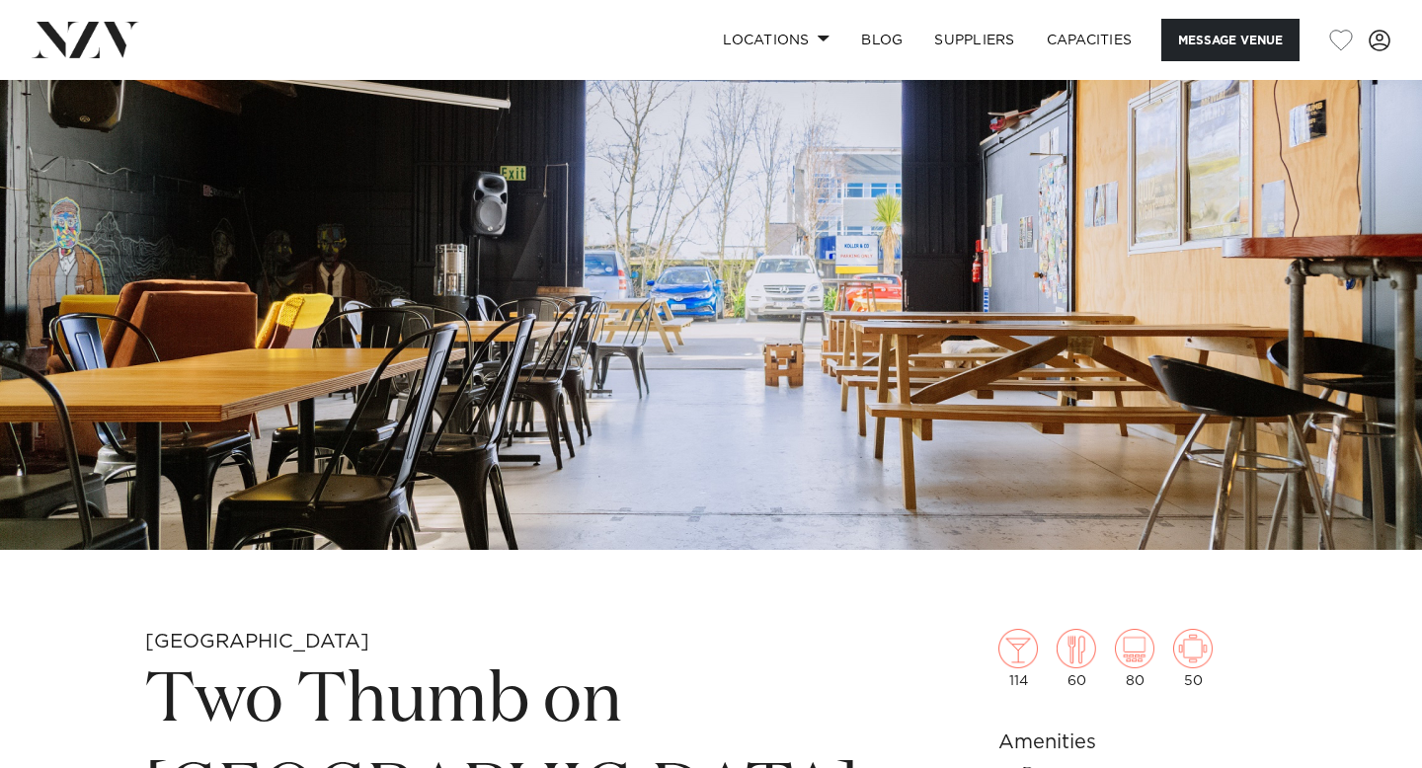
scroll to position [0, 0]
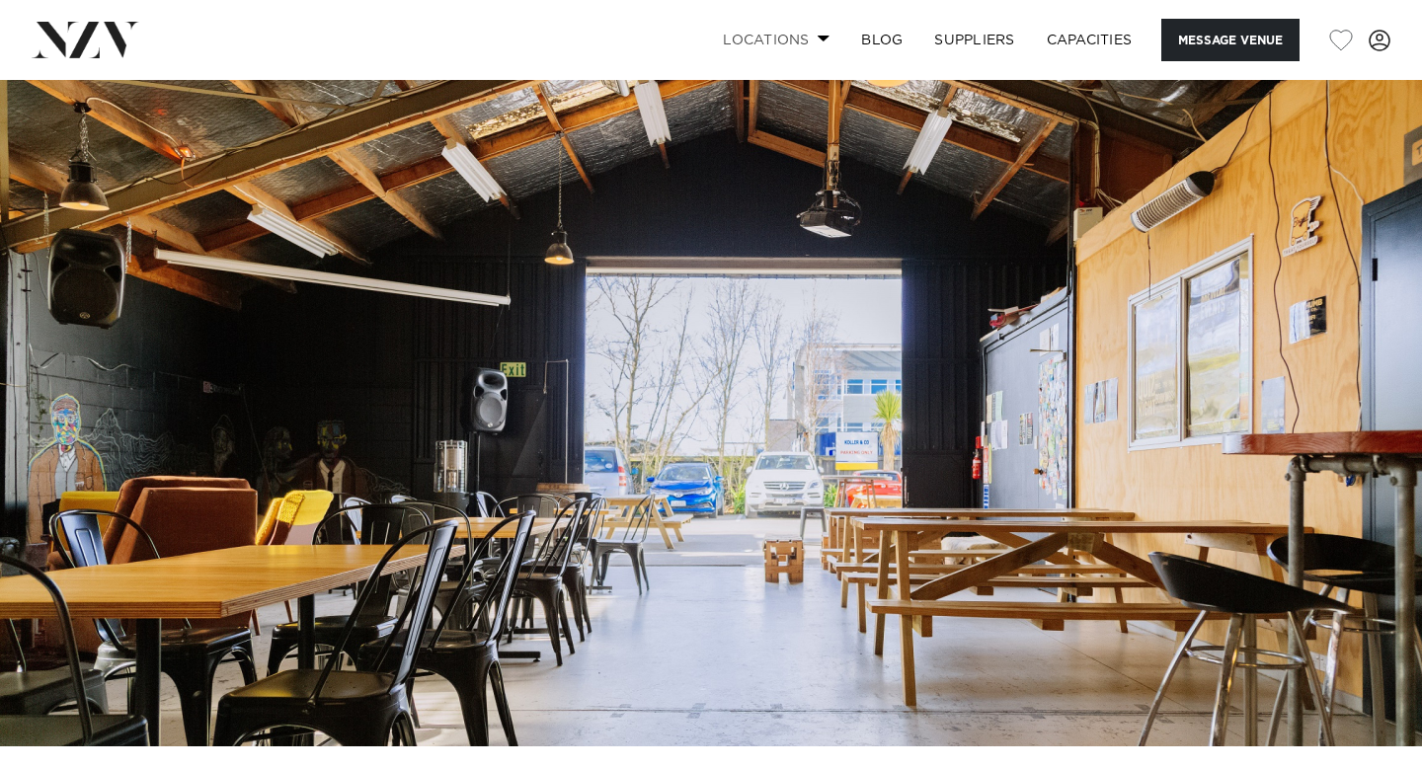
click at [818, 39] on span at bounding box center [824, 38] width 13 height 7
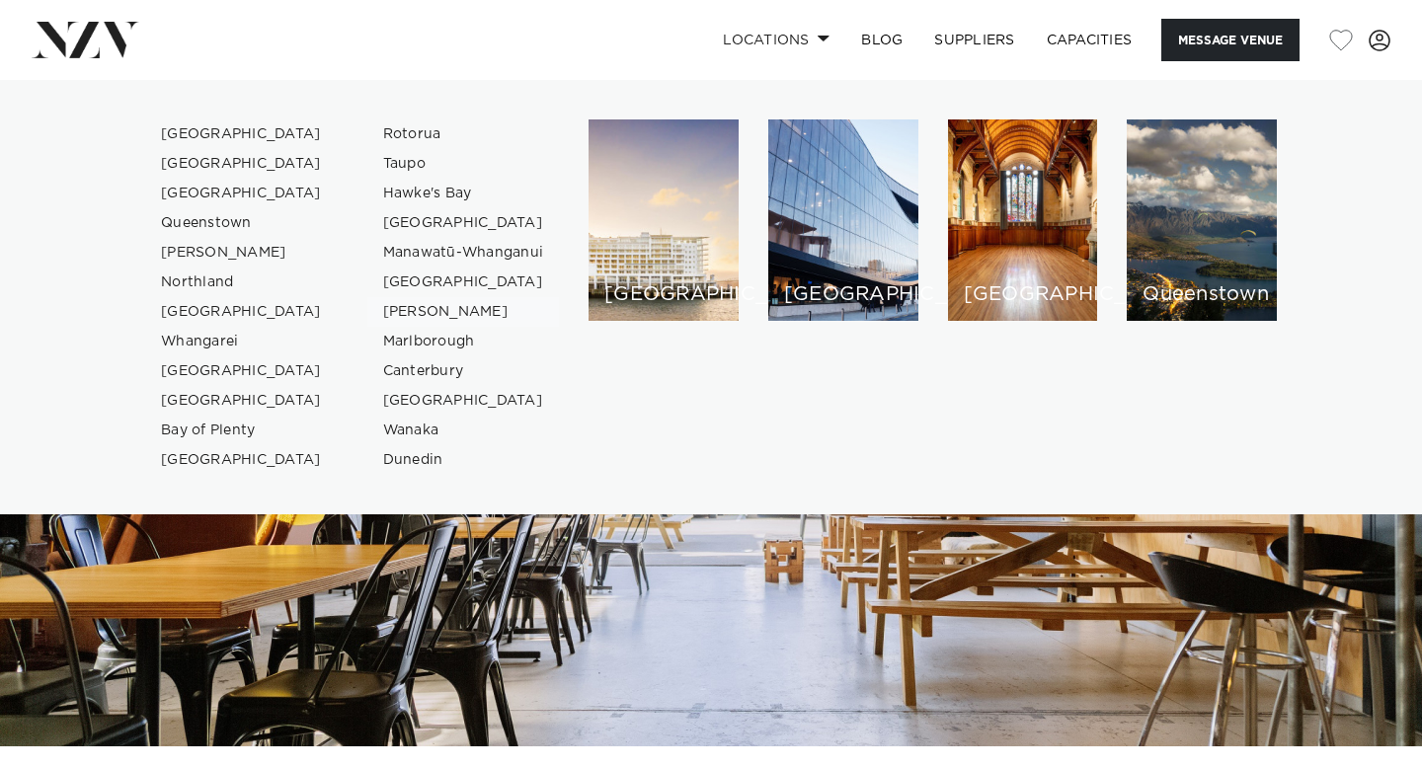
click at [428, 315] on link "[PERSON_NAME]" at bounding box center [463, 312] width 193 height 30
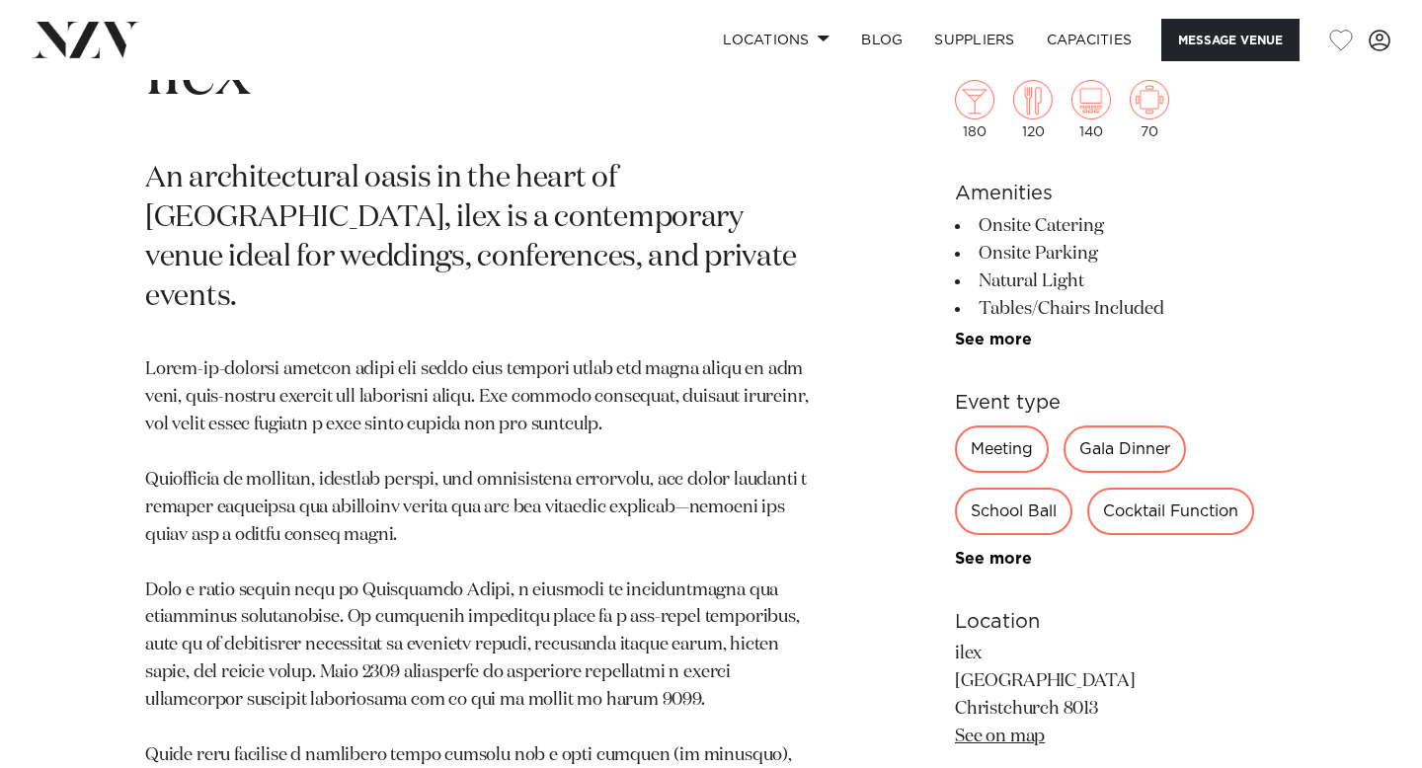
scroll to position [827, 0]
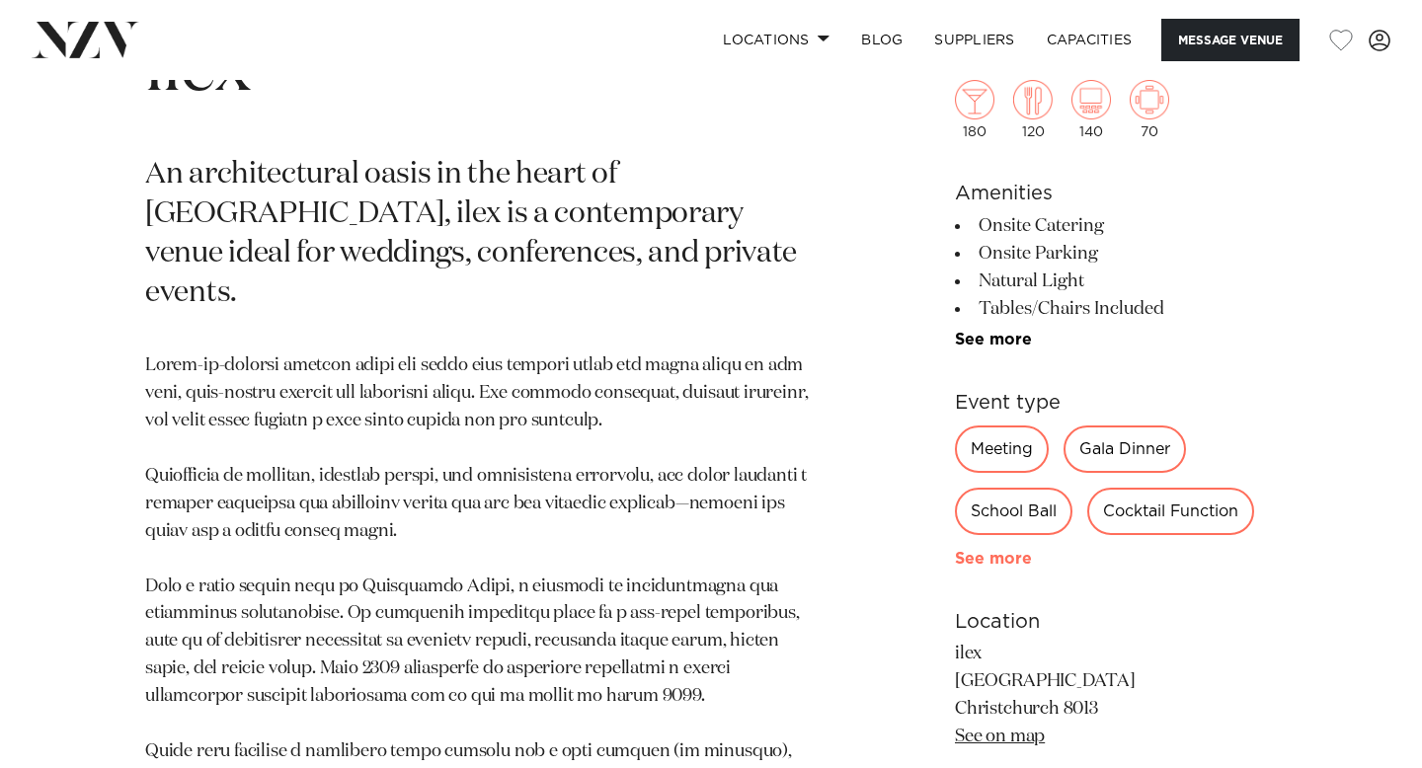
click at [1001, 551] on link "See more" at bounding box center [1032, 559] width 154 height 16
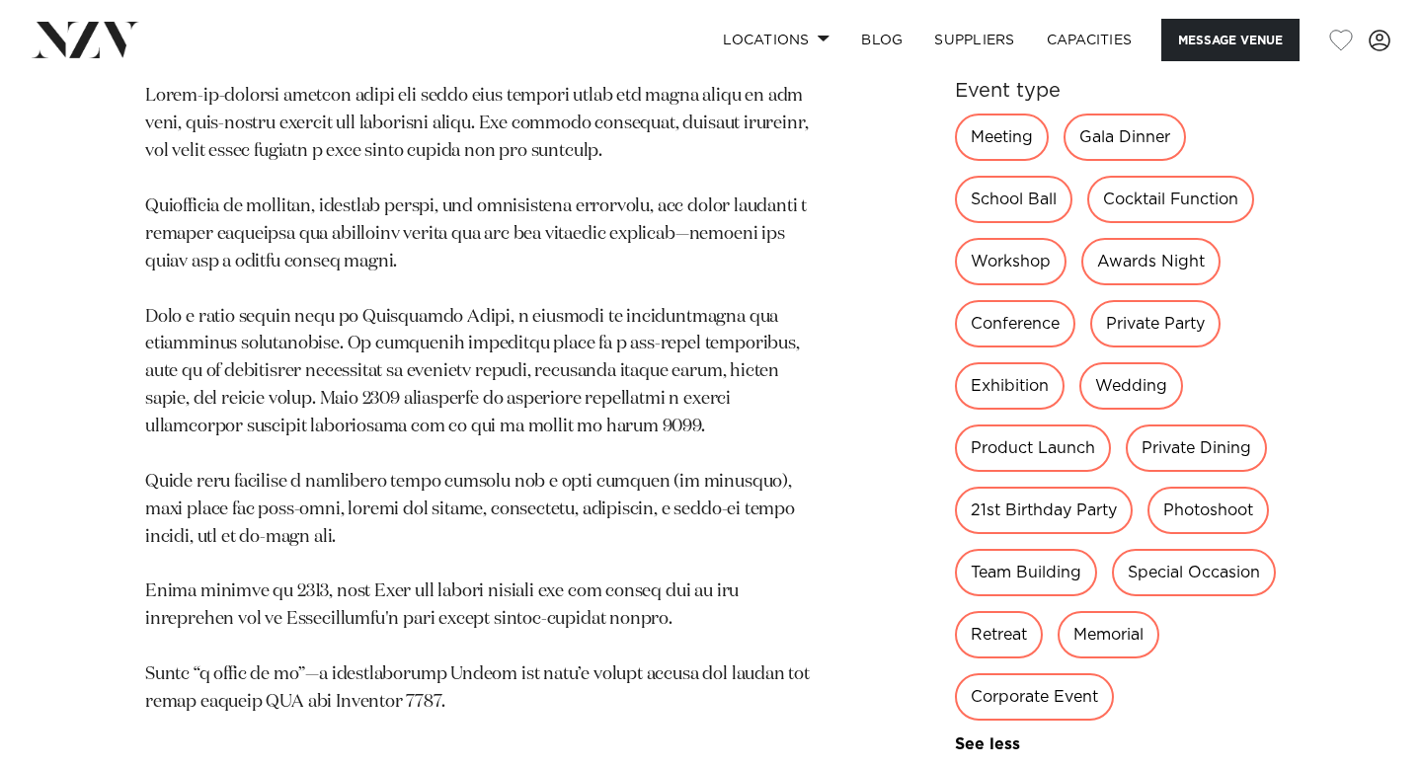
scroll to position [1104, 0]
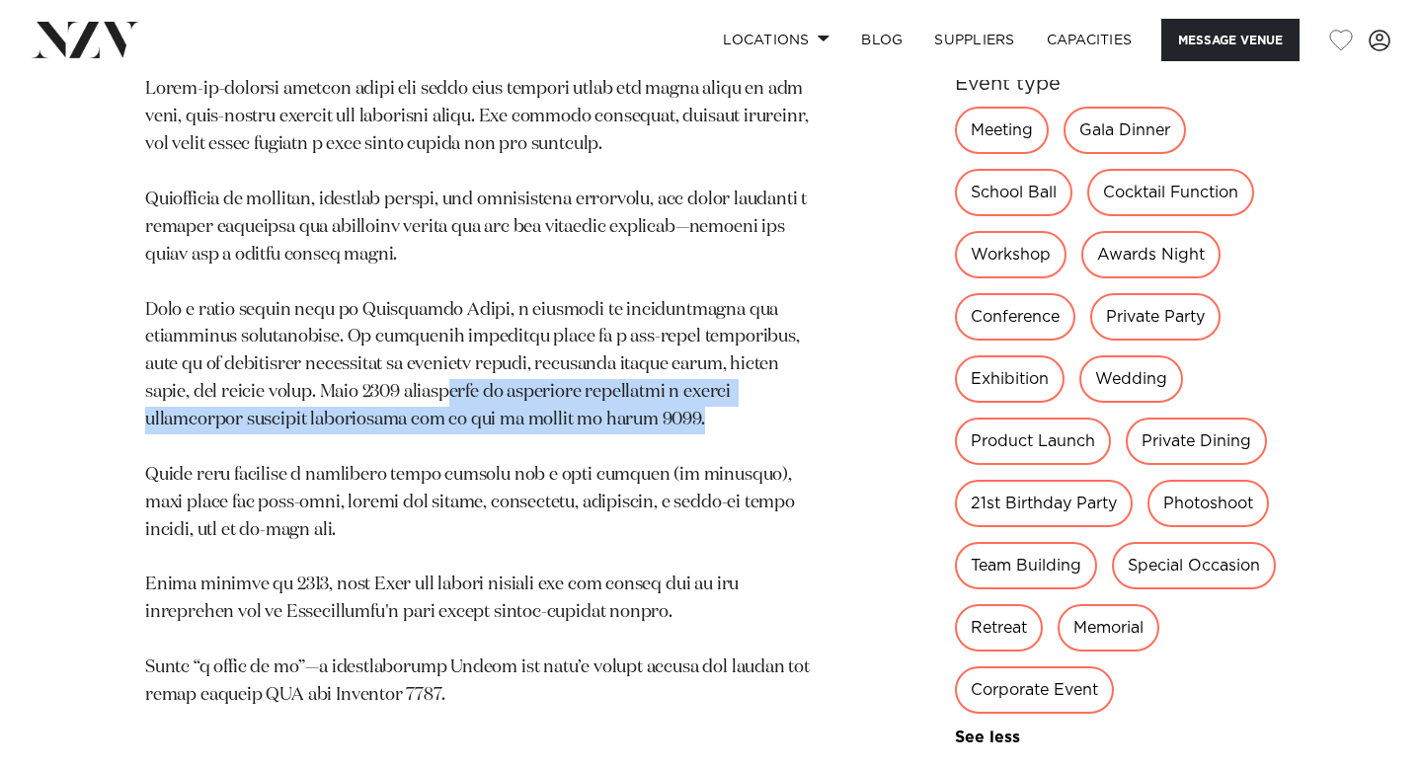
drag, startPoint x: 562, startPoint y: 387, endPoint x: 374, endPoint y: 355, distance: 190.2
click at [374, 355] on p at bounding box center [479, 392] width 669 height 633
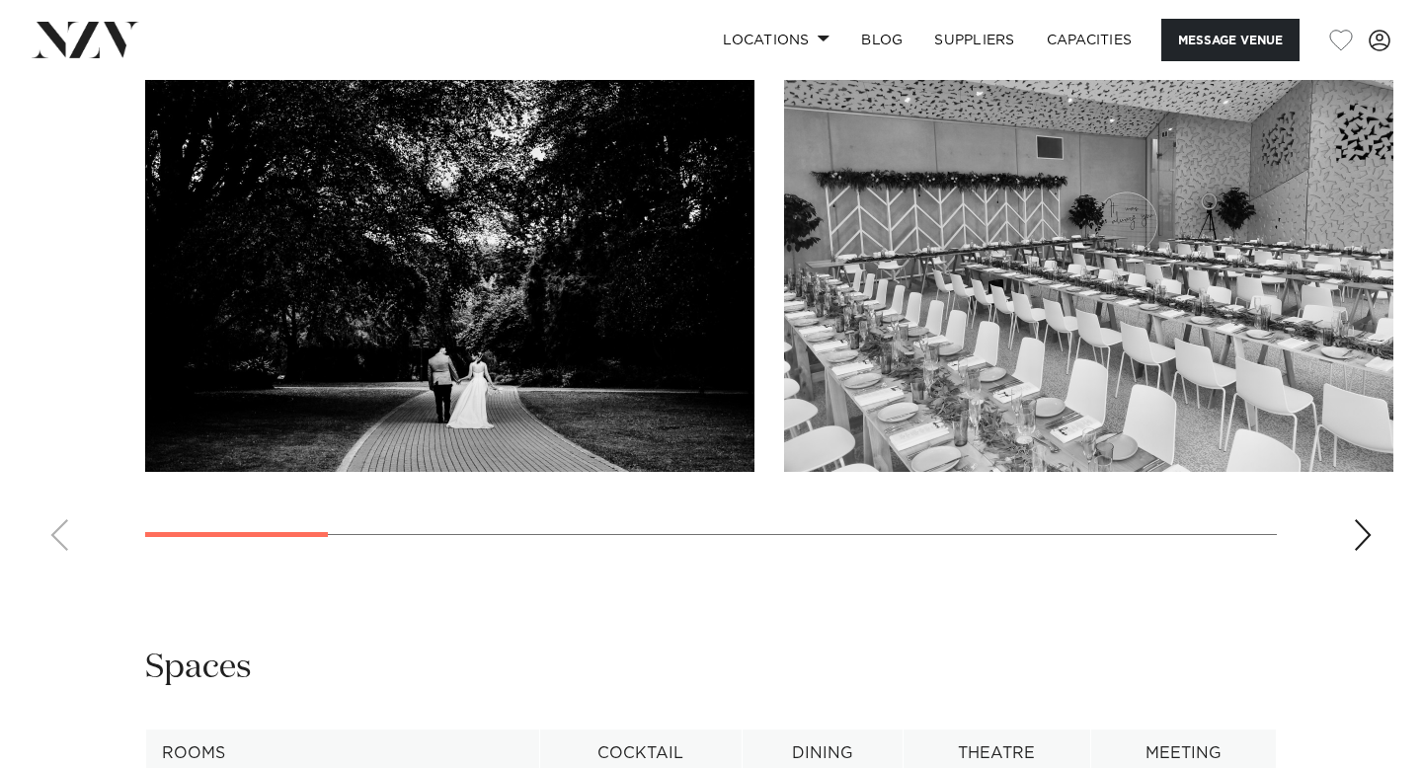
scroll to position [2358, 0]
click at [1358, 527] on div "Next slide" at bounding box center [1363, 534] width 20 height 32
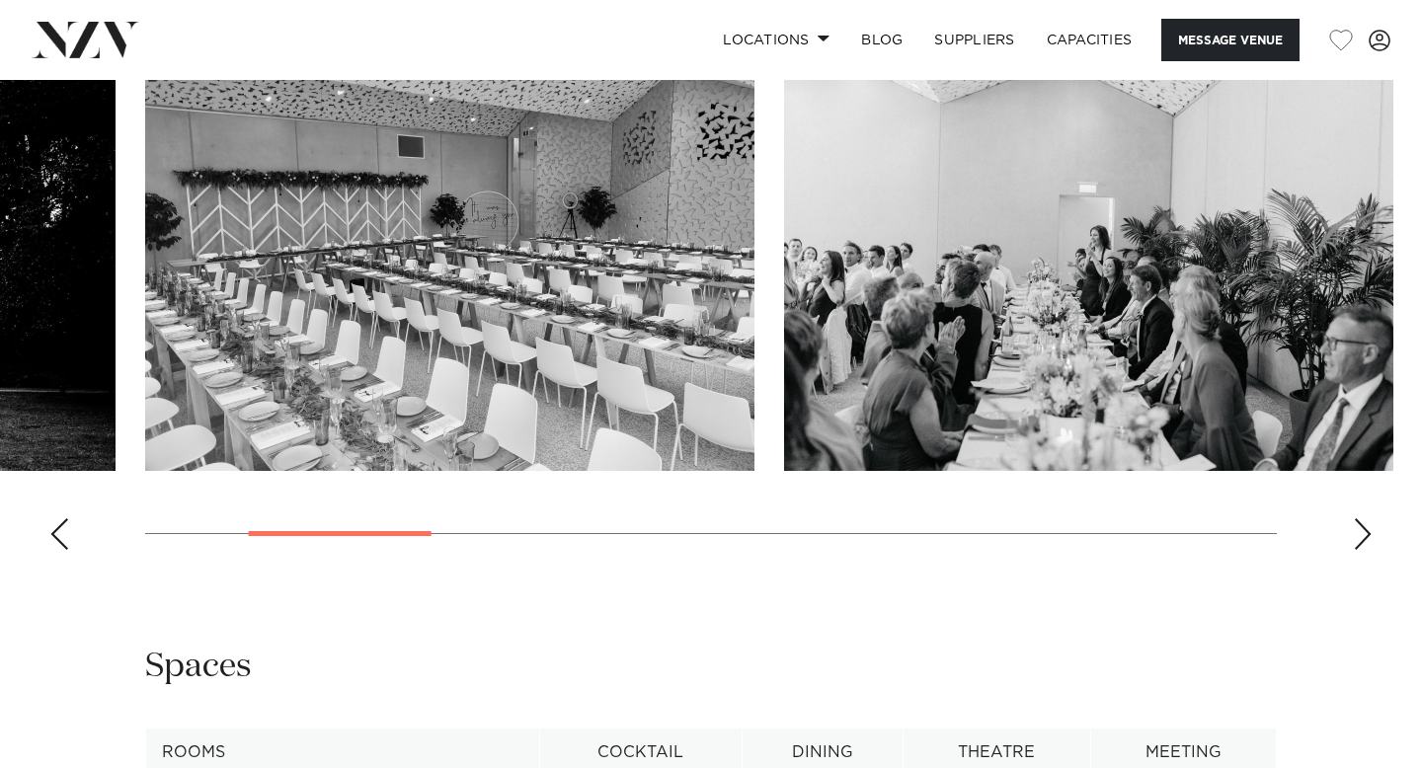
click at [1358, 527] on div "Next slide" at bounding box center [1363, 534] width 20 height 32
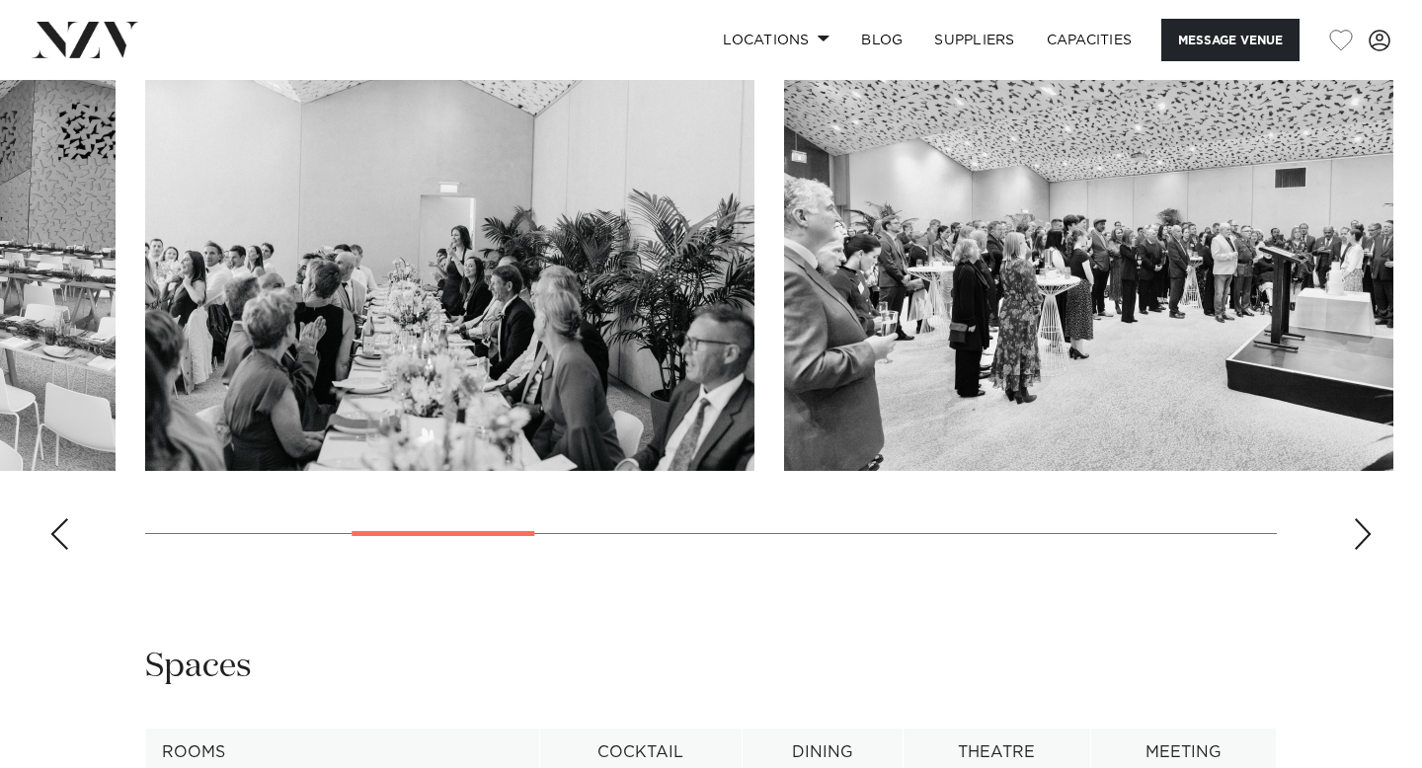
click at [1358, 527] on div "Next slide" at bounding box center [1363, 534] width 20 height 32
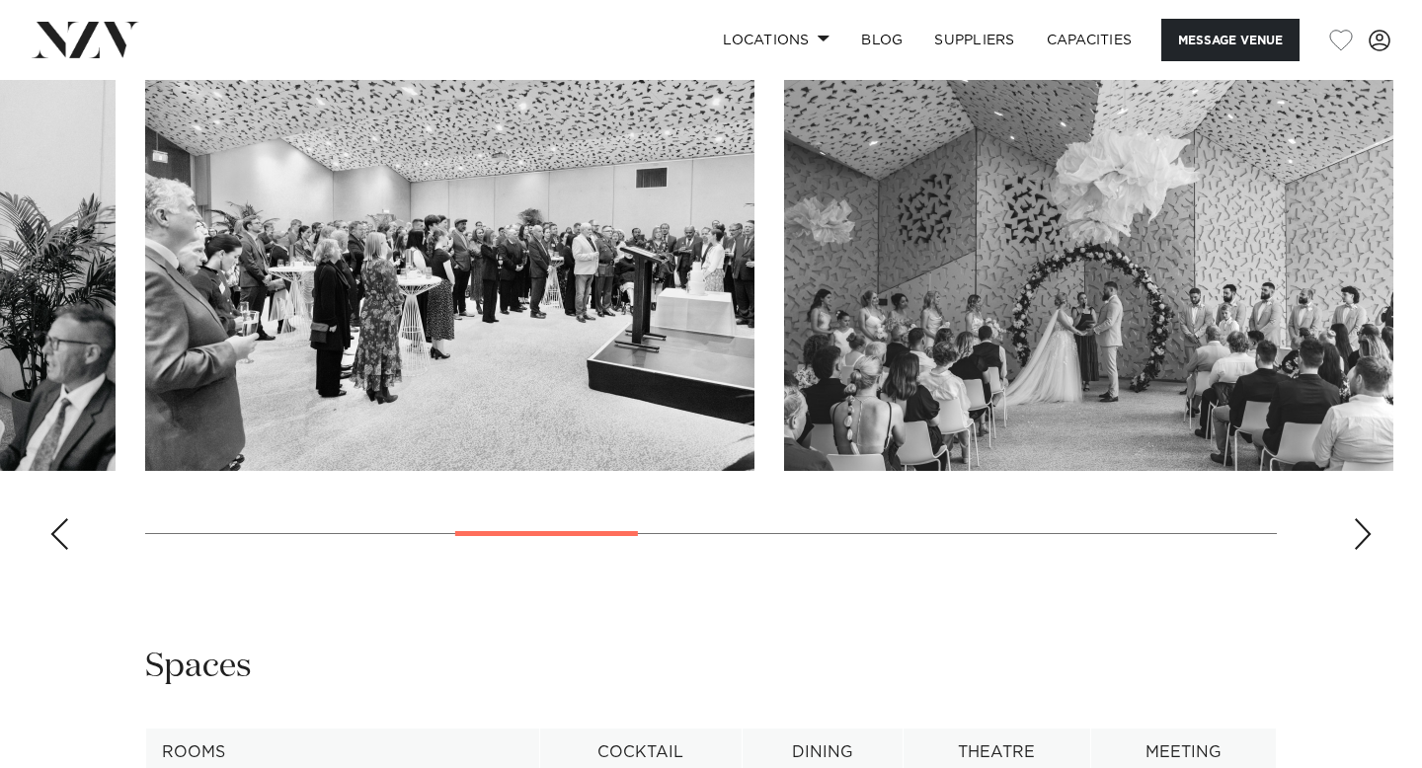
click at [1358, 527] on div "Next slide" at bounding box center [1363, 534] width 20 height 32
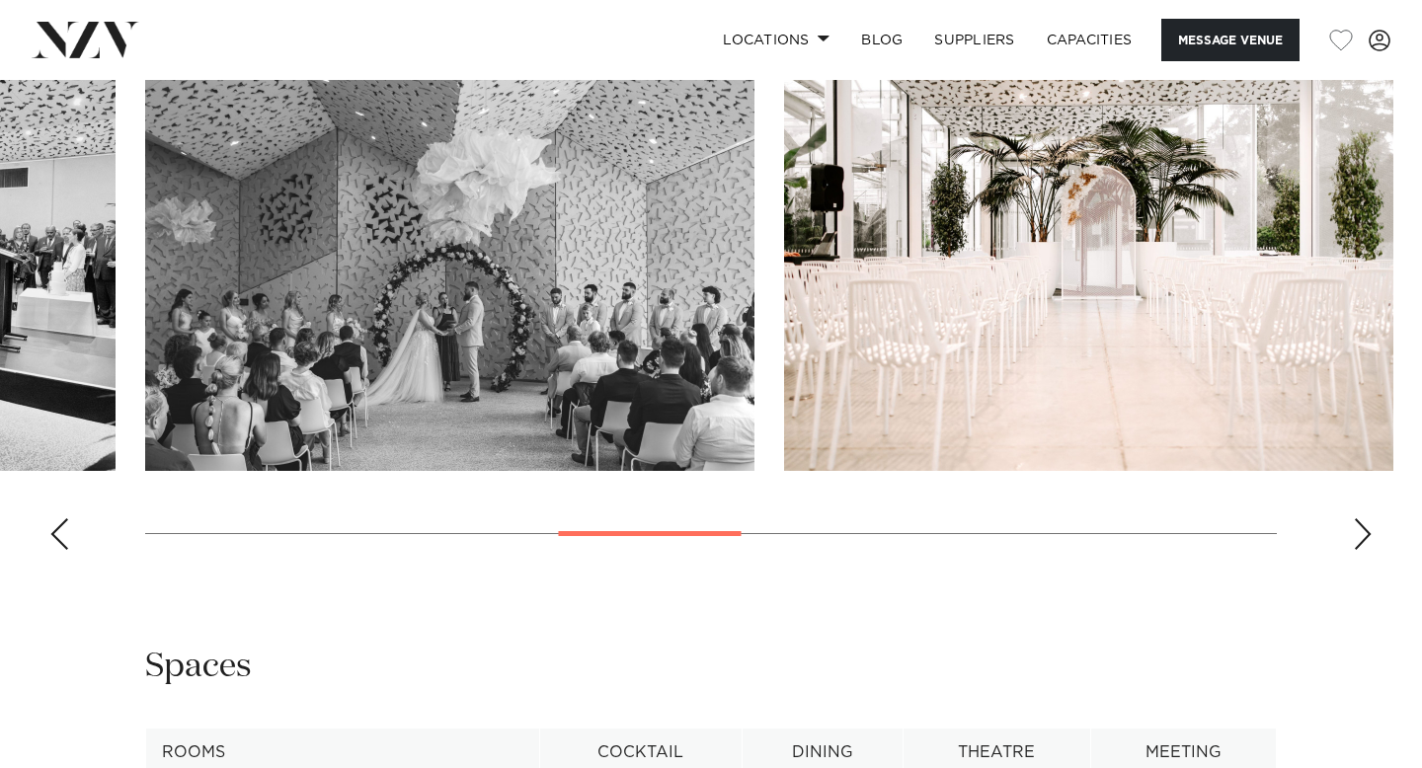
click at [1358, 527] on div "Next slide" at bounding box center [1363, 534] width 20 height 32
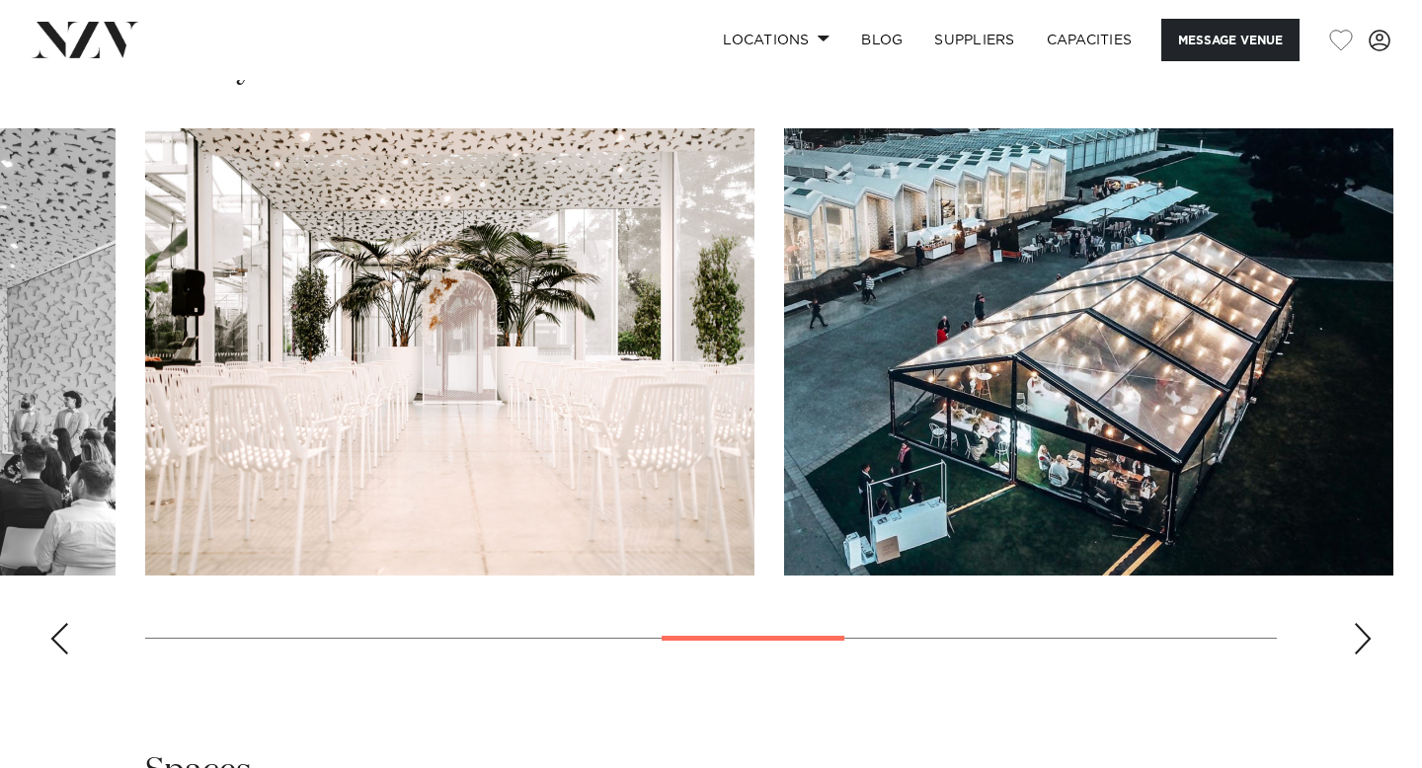
scroll to position [2244, 0]
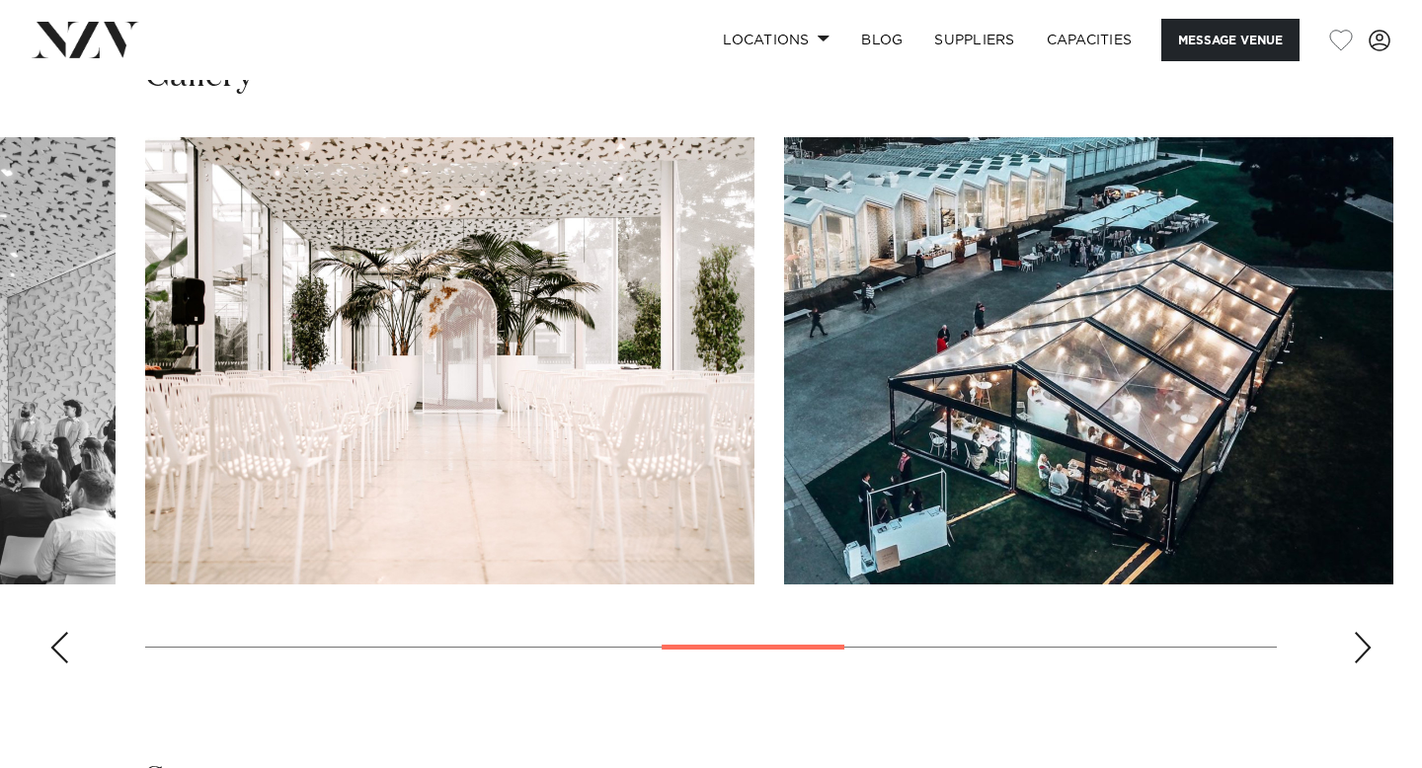
click at [1360, 651] on div "Next slide" at bounding box center [1363, 648] width 20 height 32
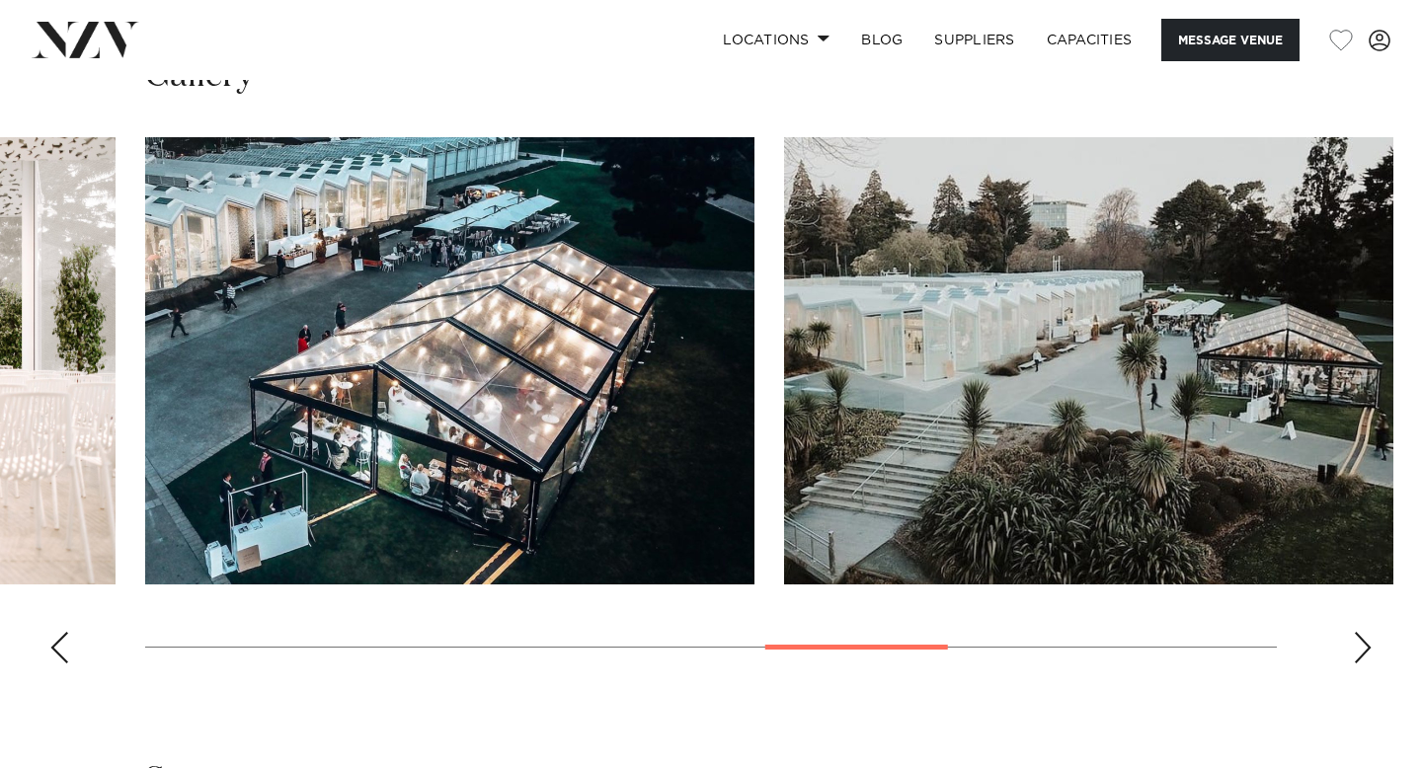
click at [1360, 651] on div "Next slide" at bounding box center [1363, 648] width 20 height 32
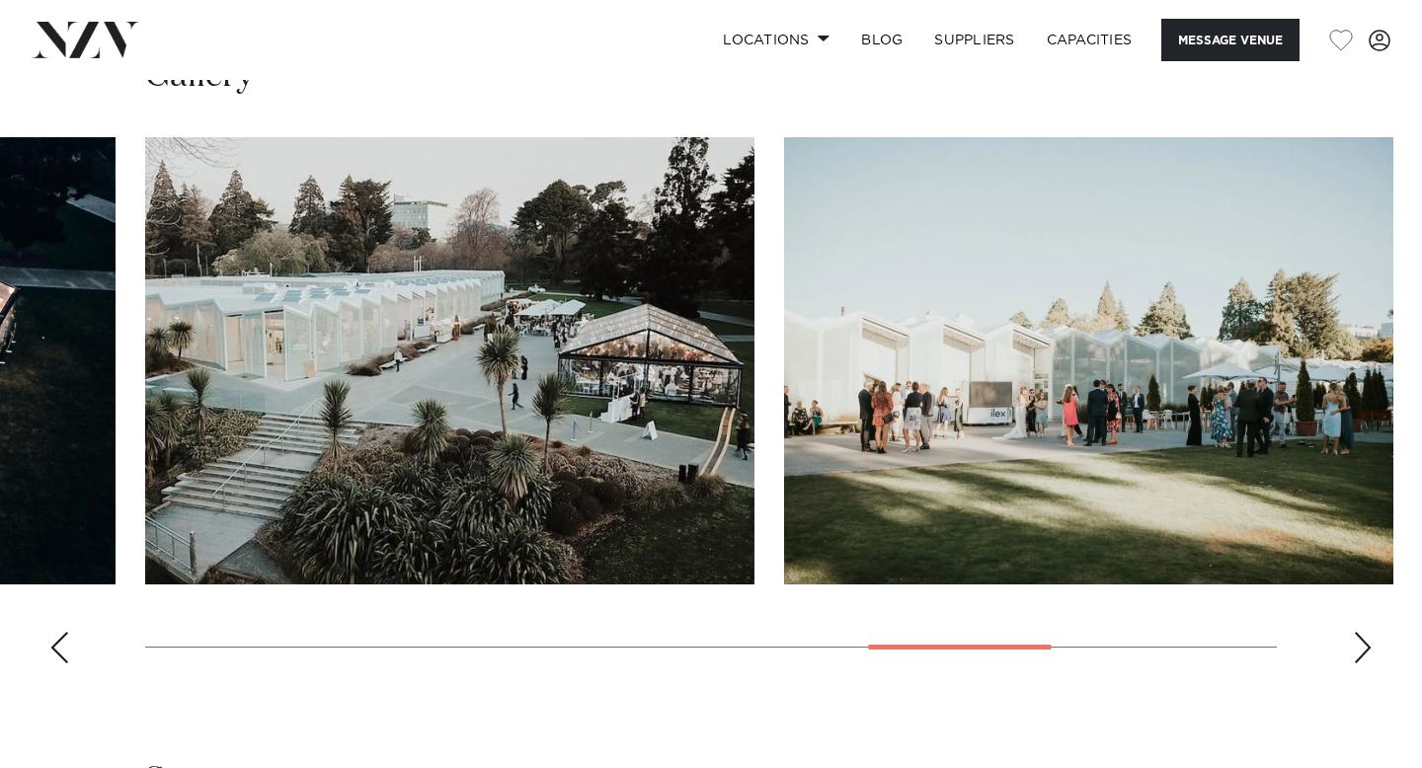
click at [1360, 651] on div "Next slide" at bounding box center [1363, 648] width 20 height 32
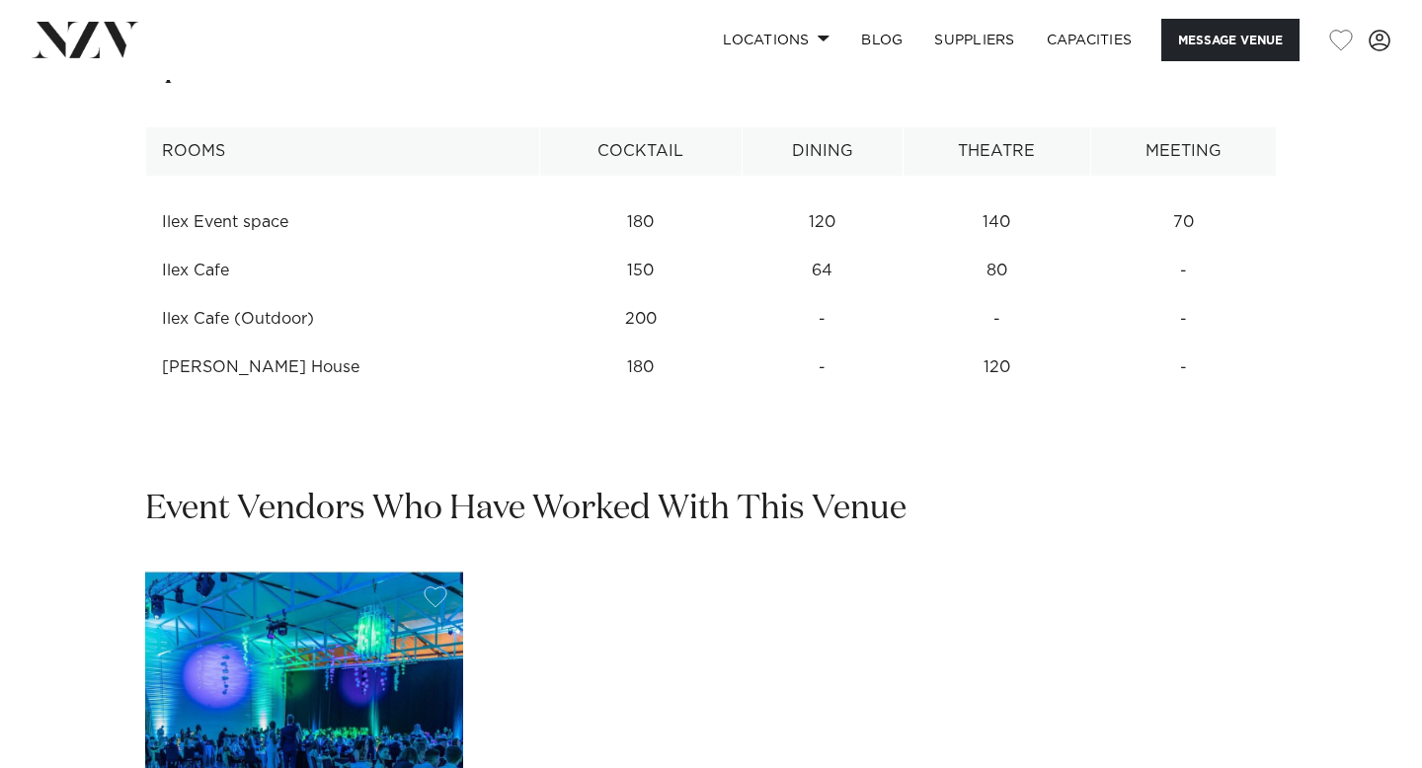
scroll to position [2979, 0]
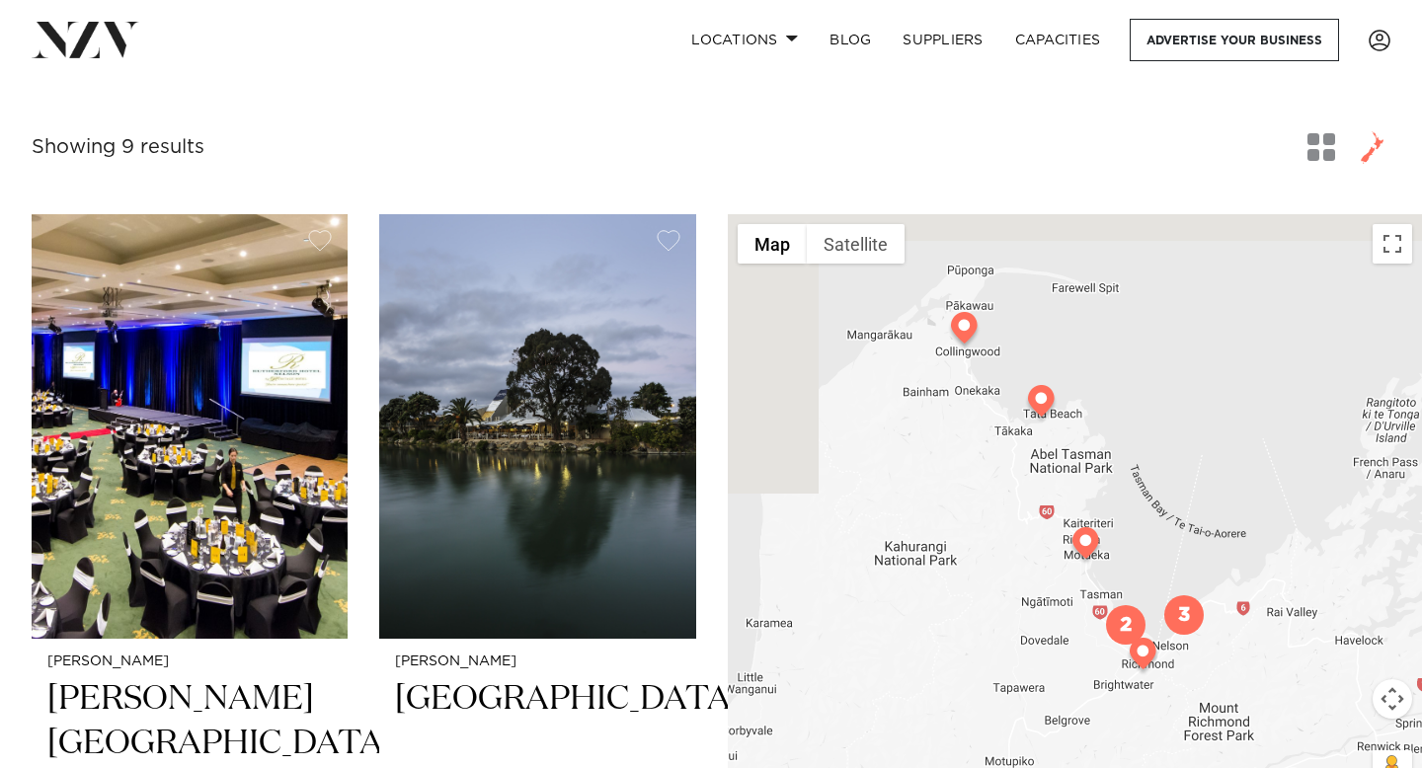
scroll to position [631, 0]
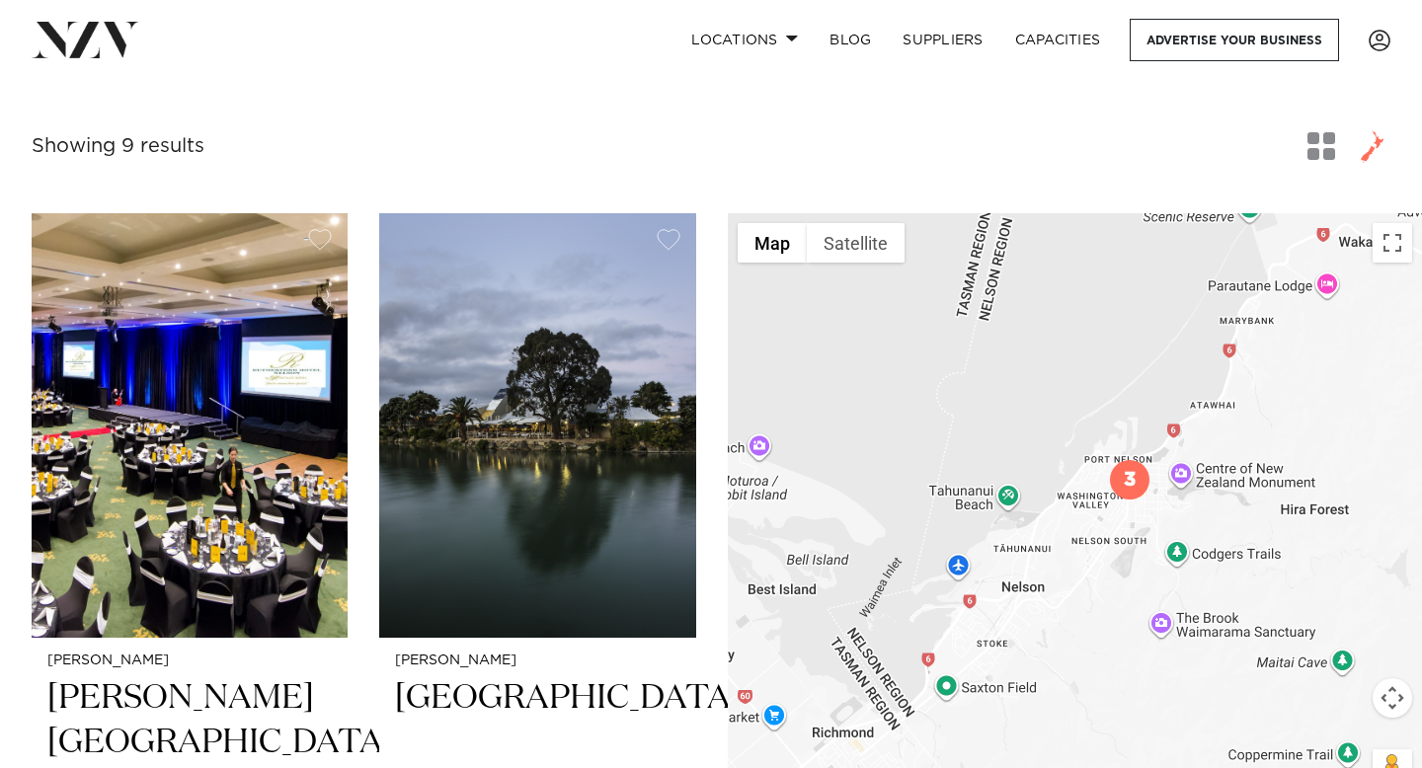
drag, startPoint x: 1255, startPoint y: 710, endPoint x: 989, endPoint y: 643, distance: 273.9
click at [990, 644] on div at bounding box center [1075, 512] width 694 height 599
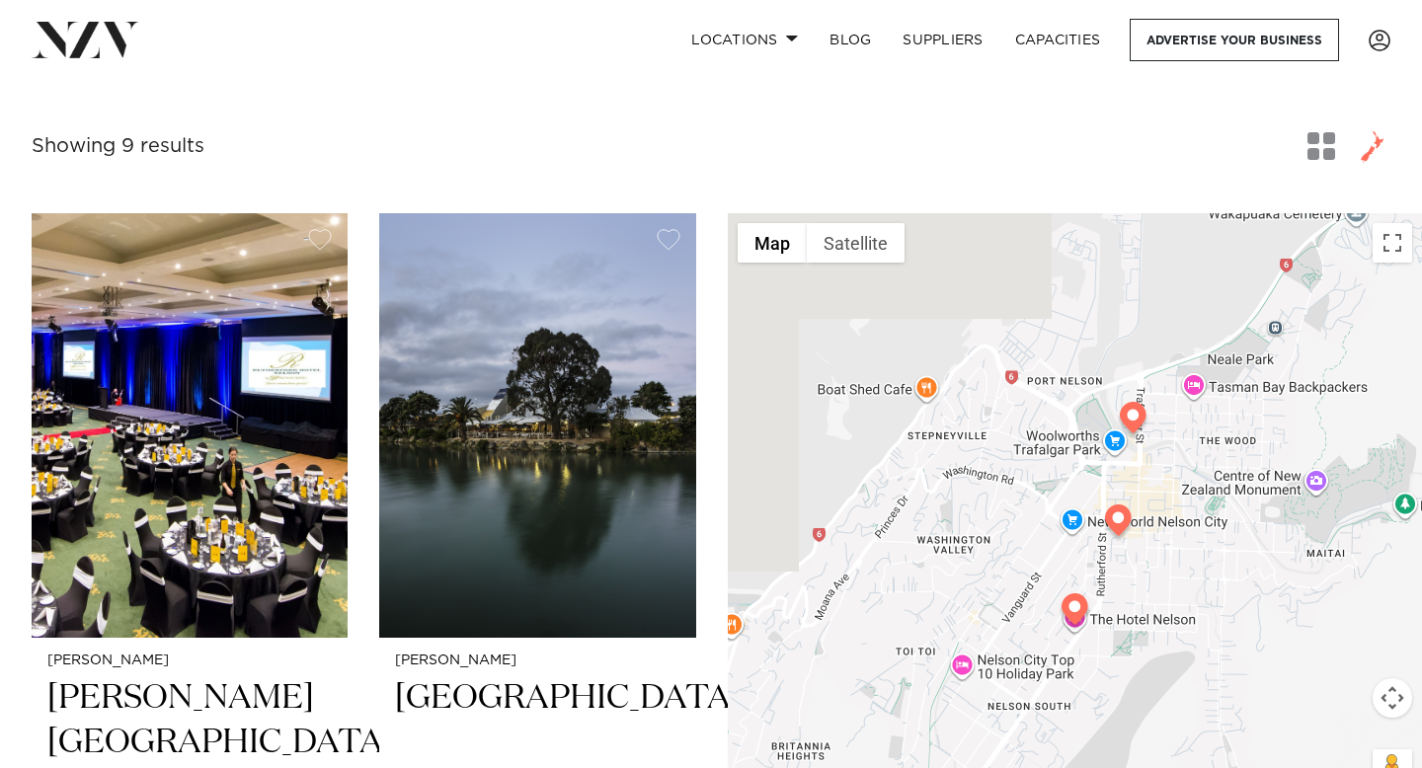
click at [1137, 422] on img at bounding box center [1133, 421] width 35 height 39
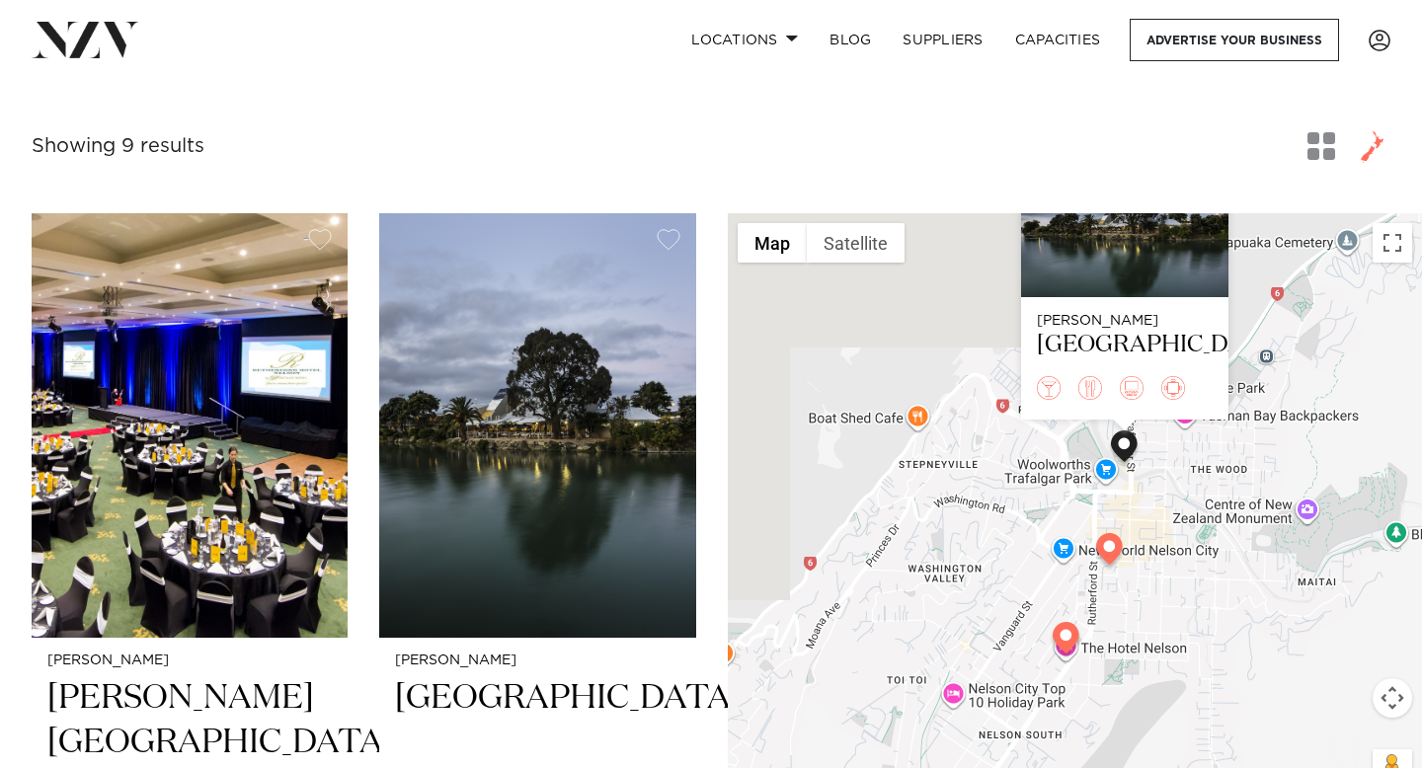
drag, startPoint x: 1032, startPoint y: 669, endPoint x: 1023, endPoint y: 500, distance: 170.1
click at [1023, 499] on div "Nelson-Tasman Tides Hotel" at bounding box center [1075, 512] width 694 height 599
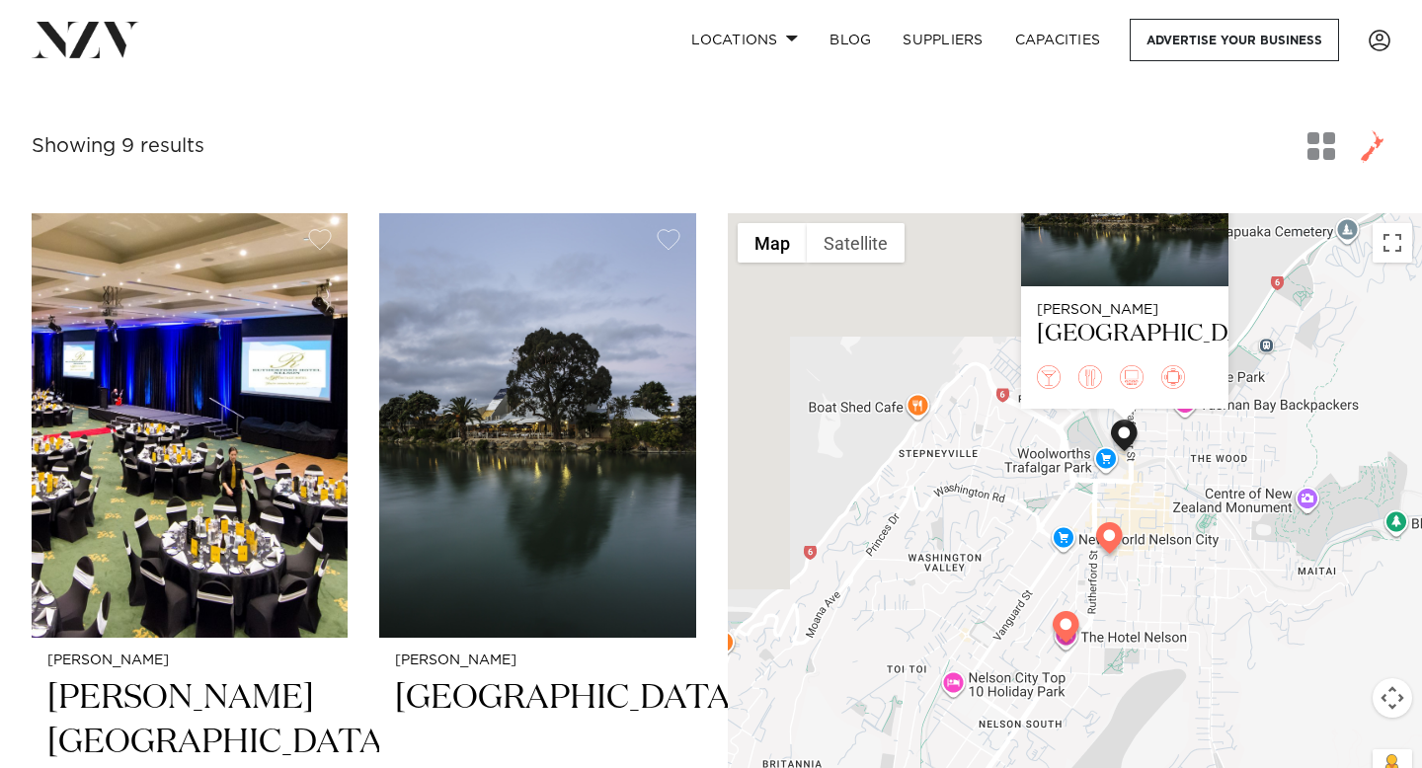
click at [1111, 551] on img at bounding box center [1109, 541] width 35 height 39
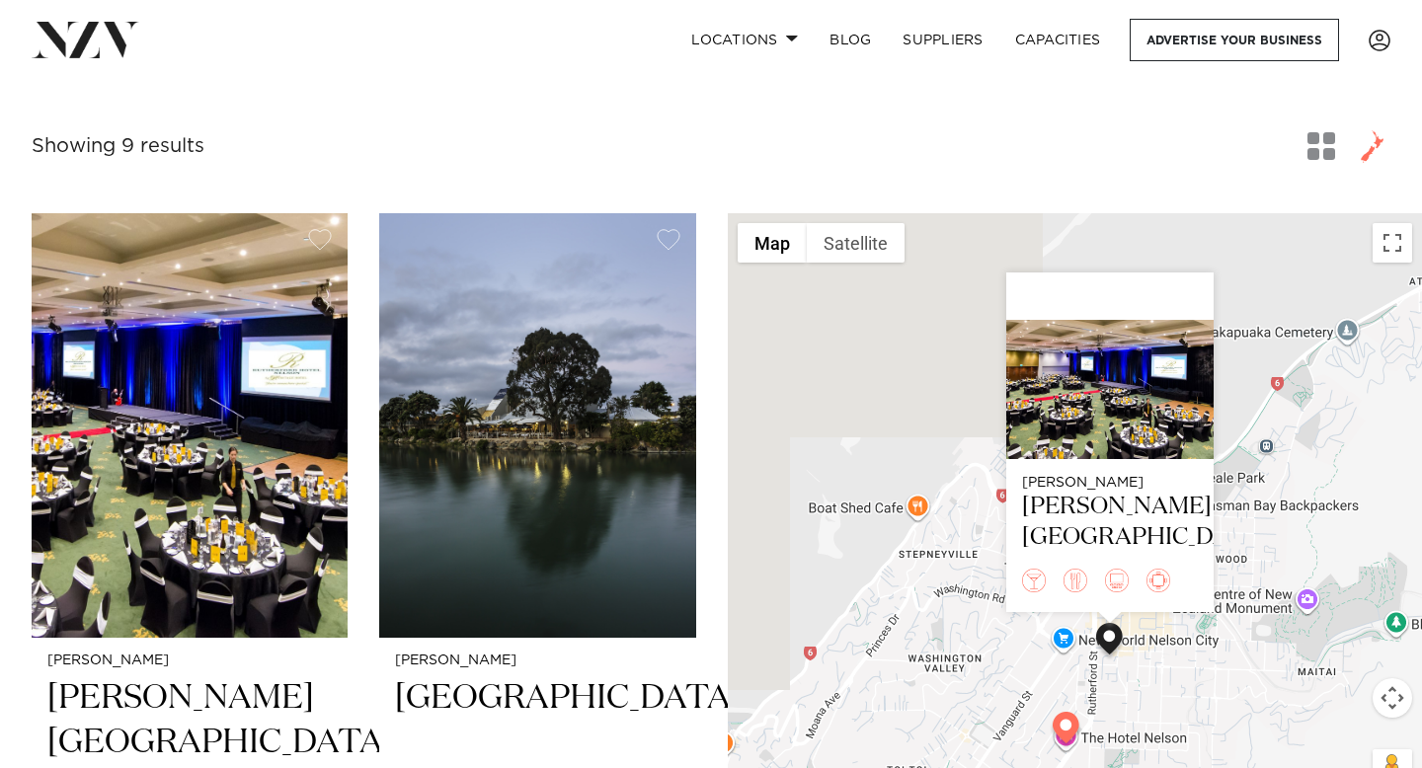
click at [1062, 735] on img at bounding box center [1066, 731] width 35 height 39
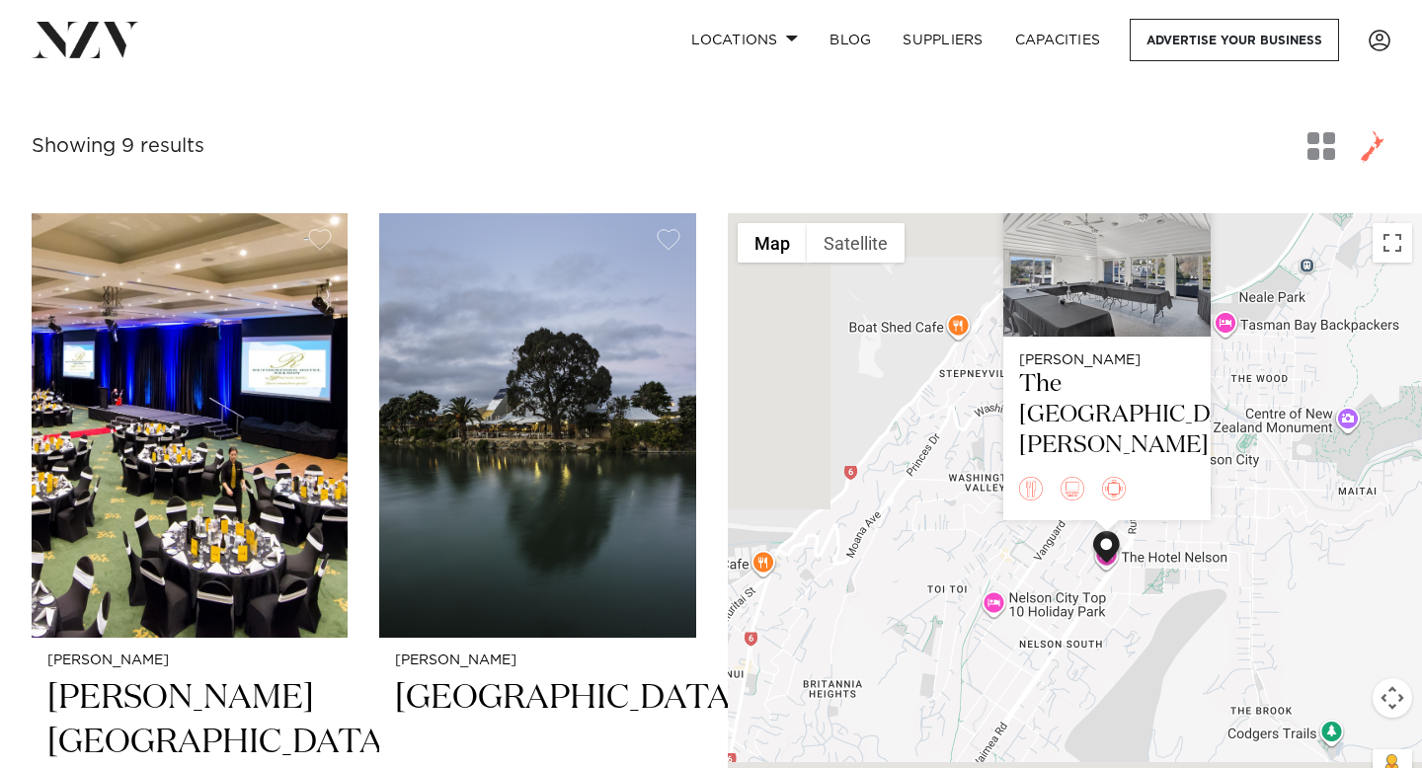
drag, startPoint x: 1192, startPoint y: 708, endPoint x: 1229, endPoint y: 523, distance: 188.4
click at [1230, 524] on div "Nelson-Tasman The Hotel Nelson" at bounding box center [1075, 512] width 694 height 599
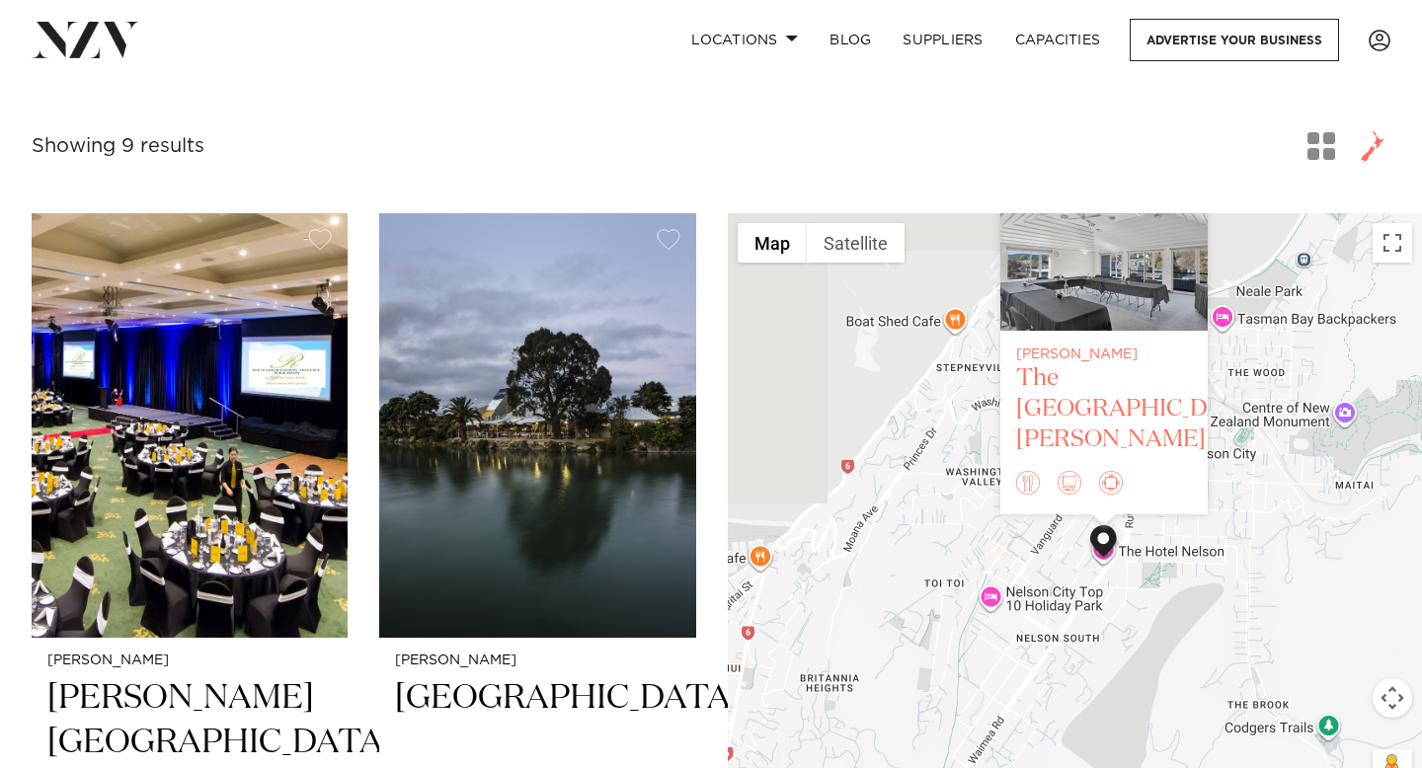
click at [1087, 409] on div "The Hotel Nelson" at bounding box center [1104, 409] width 176 height 92
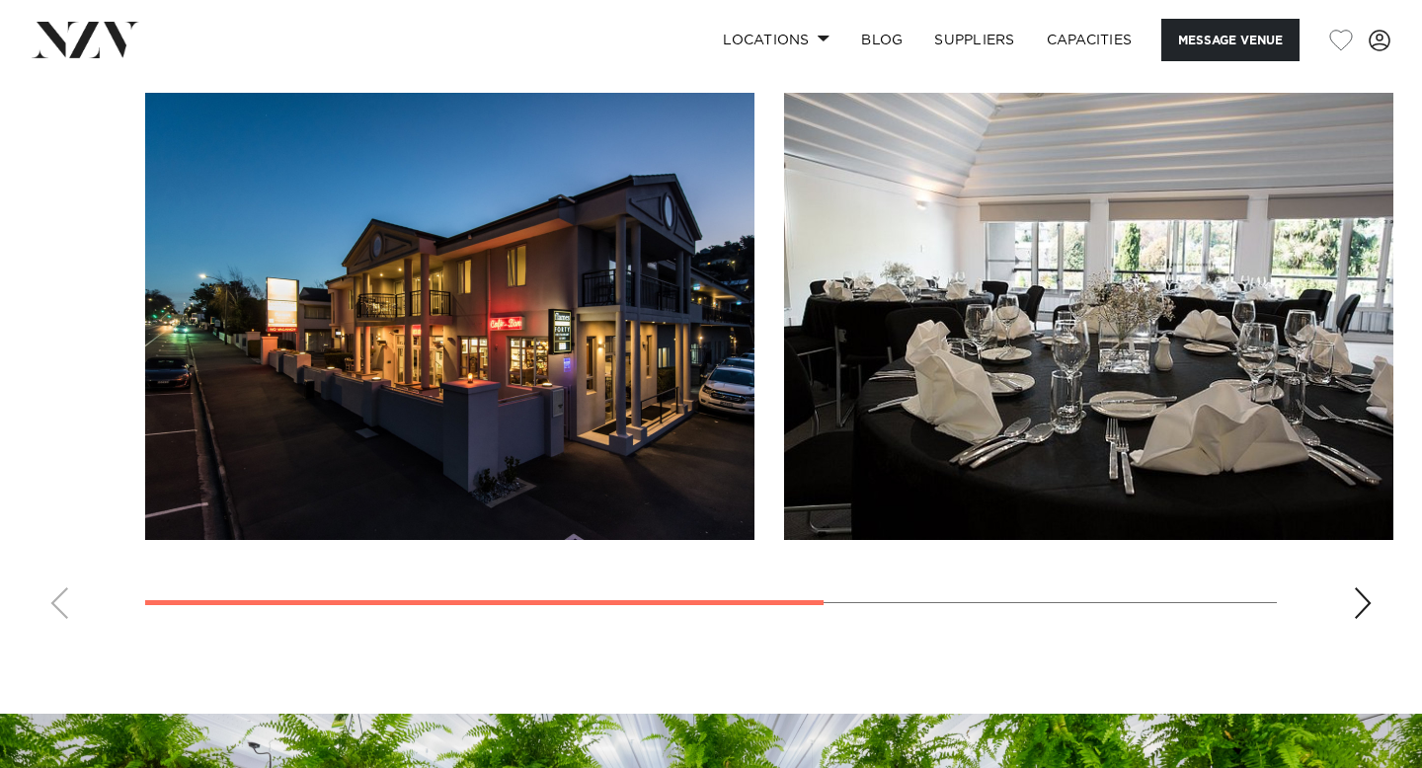
scroll to position [1502, 0]
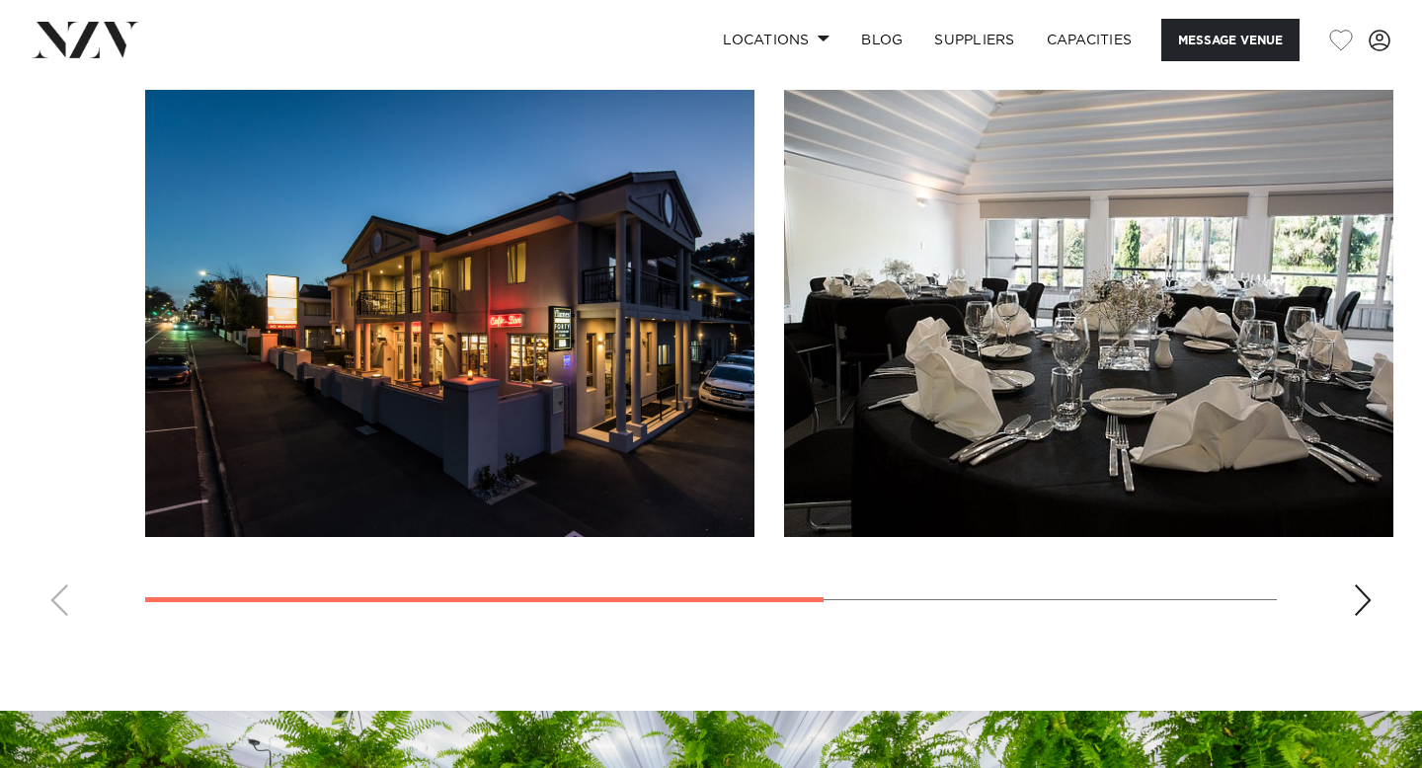
click at [1363, 584] on div "Next slide" at bounding box center [1363, 600] width 20 height 32
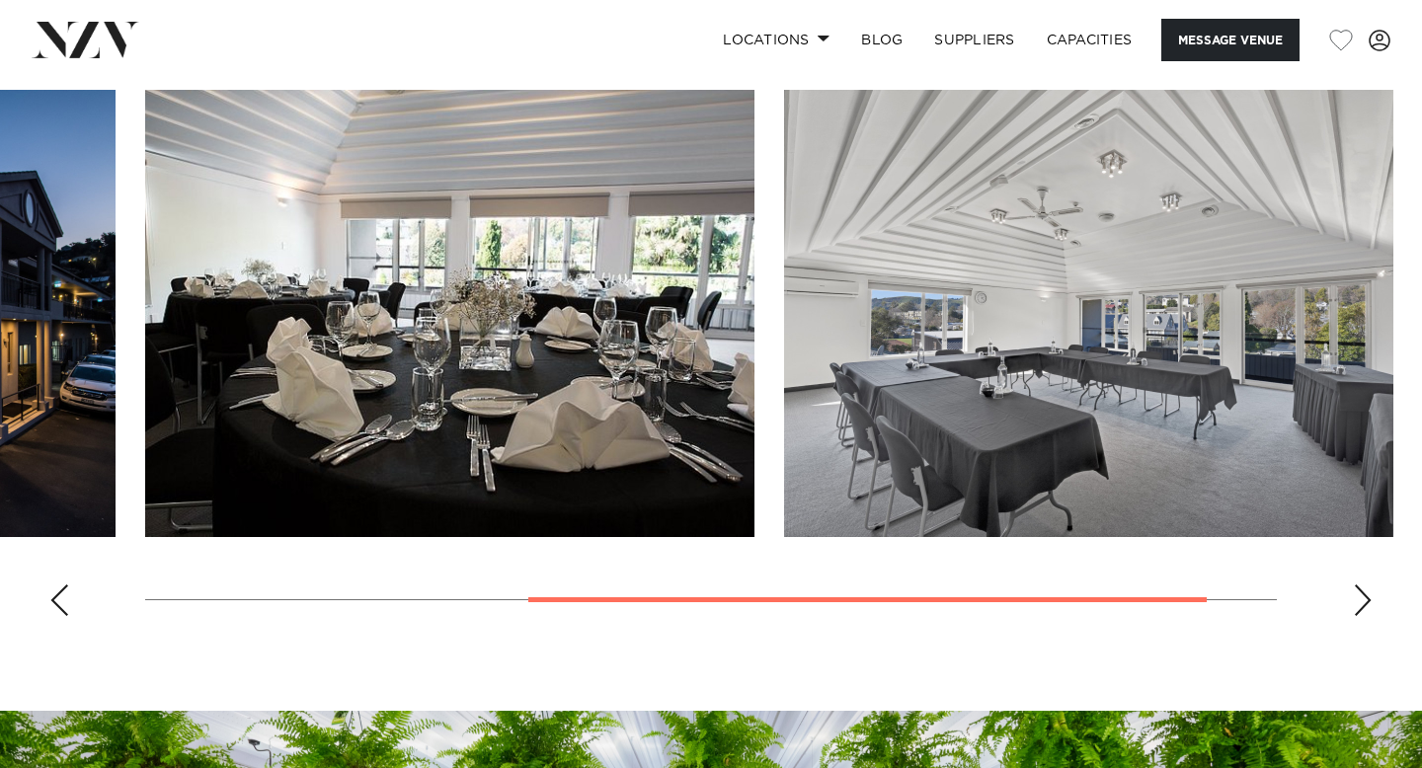
click at [1363, 584] on div "Next slide" at bounding box center [1363, 600] width 20 height 32
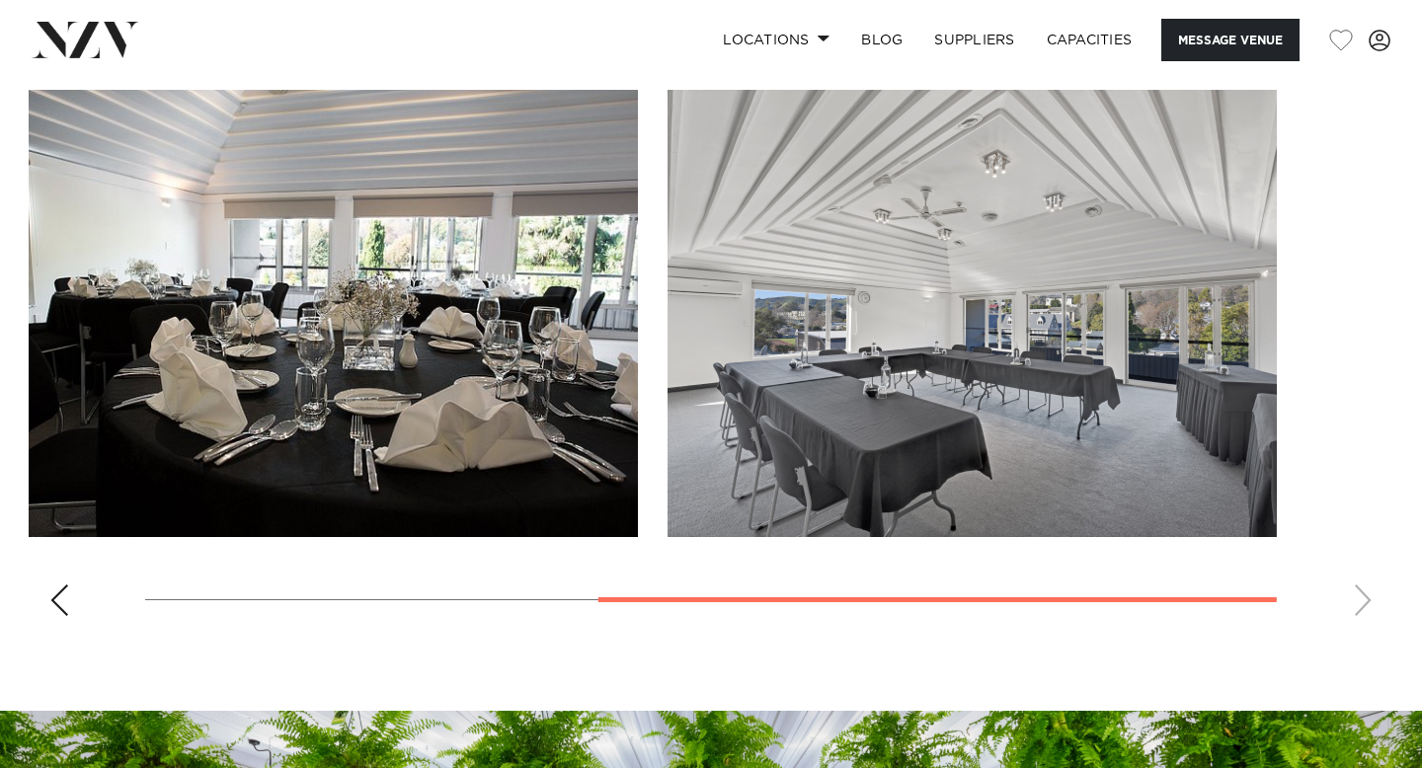
click at [1363, 572] on swiper-container at bounding box center [711, 361] width 1422 height 542
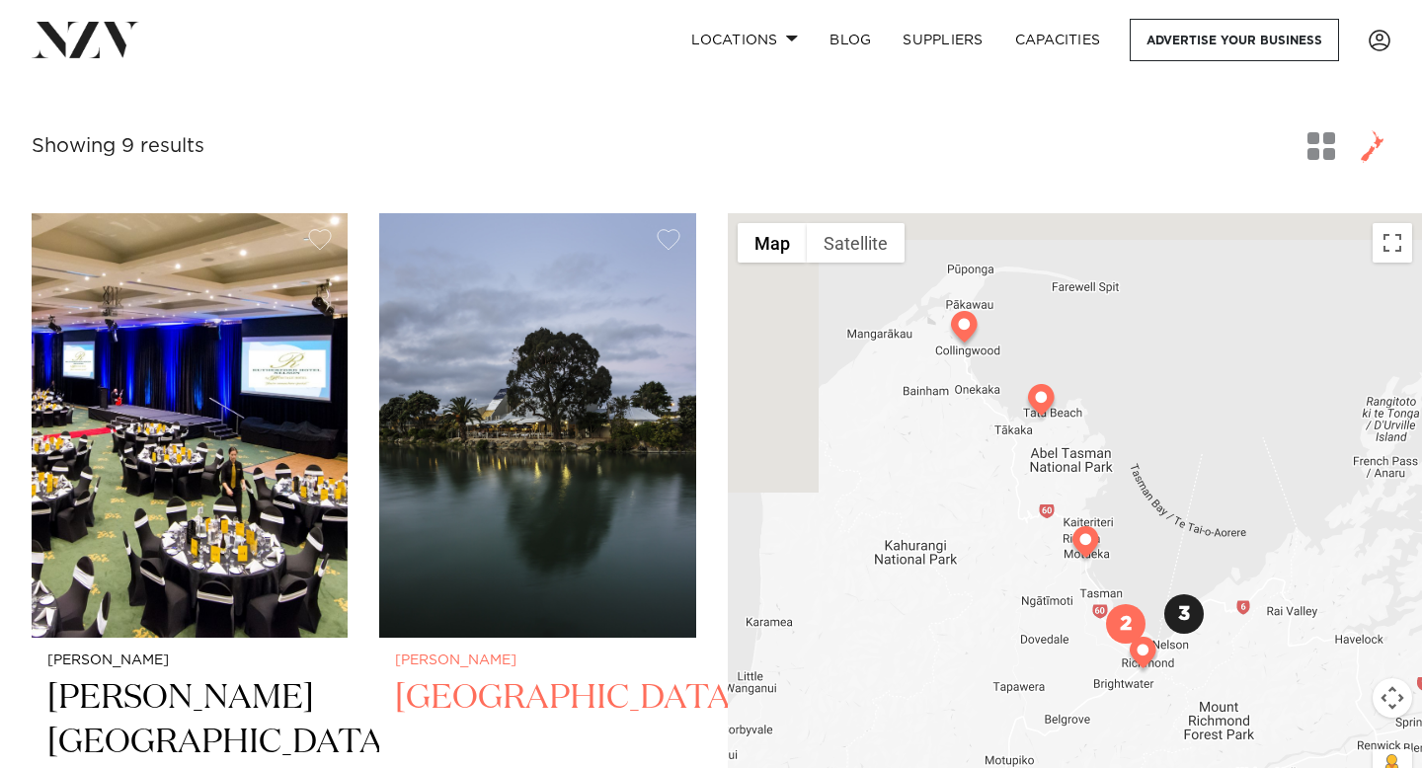
click at [516, 683] on h2 "[GEOGRAPHIC_DATA]" at bounding box center [537, 742] width 284 height 133
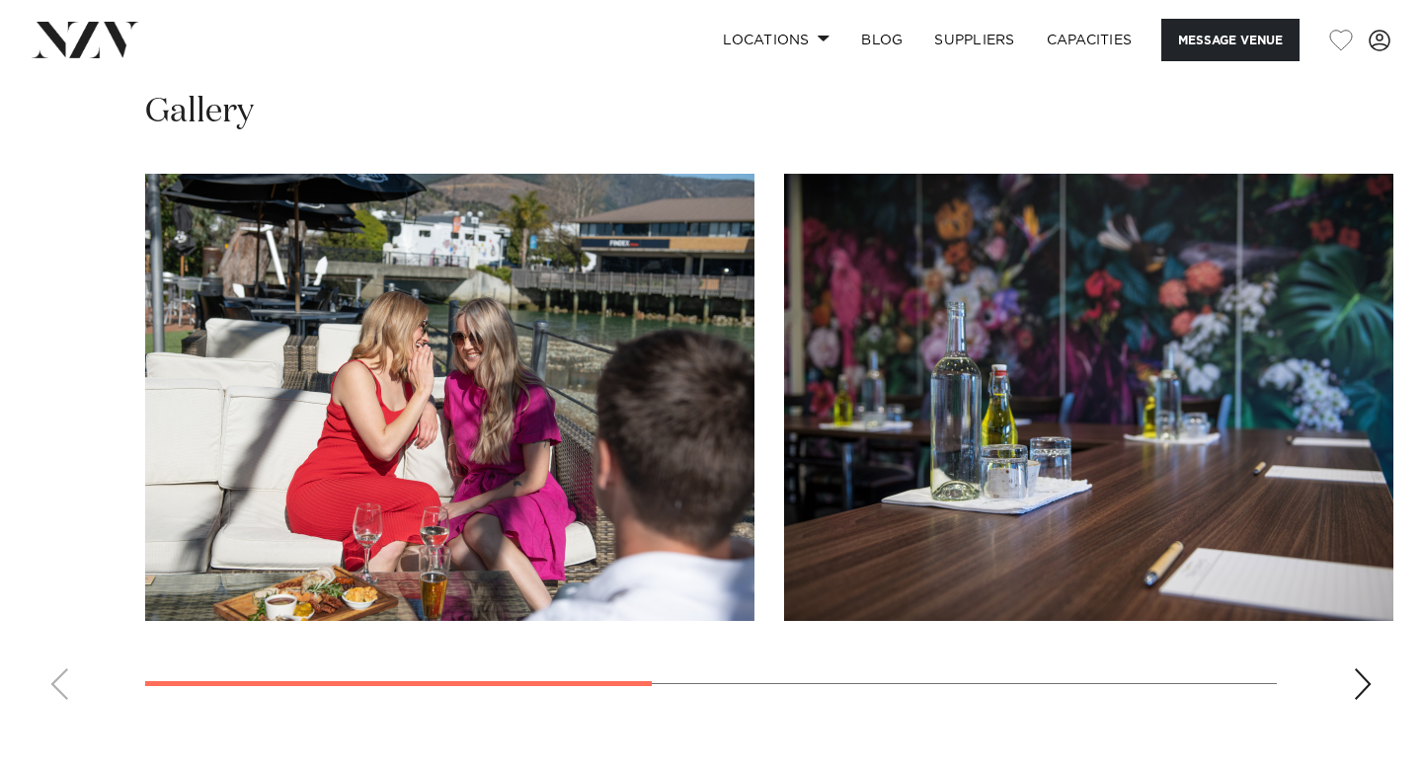
scroll to position [1417, 0]
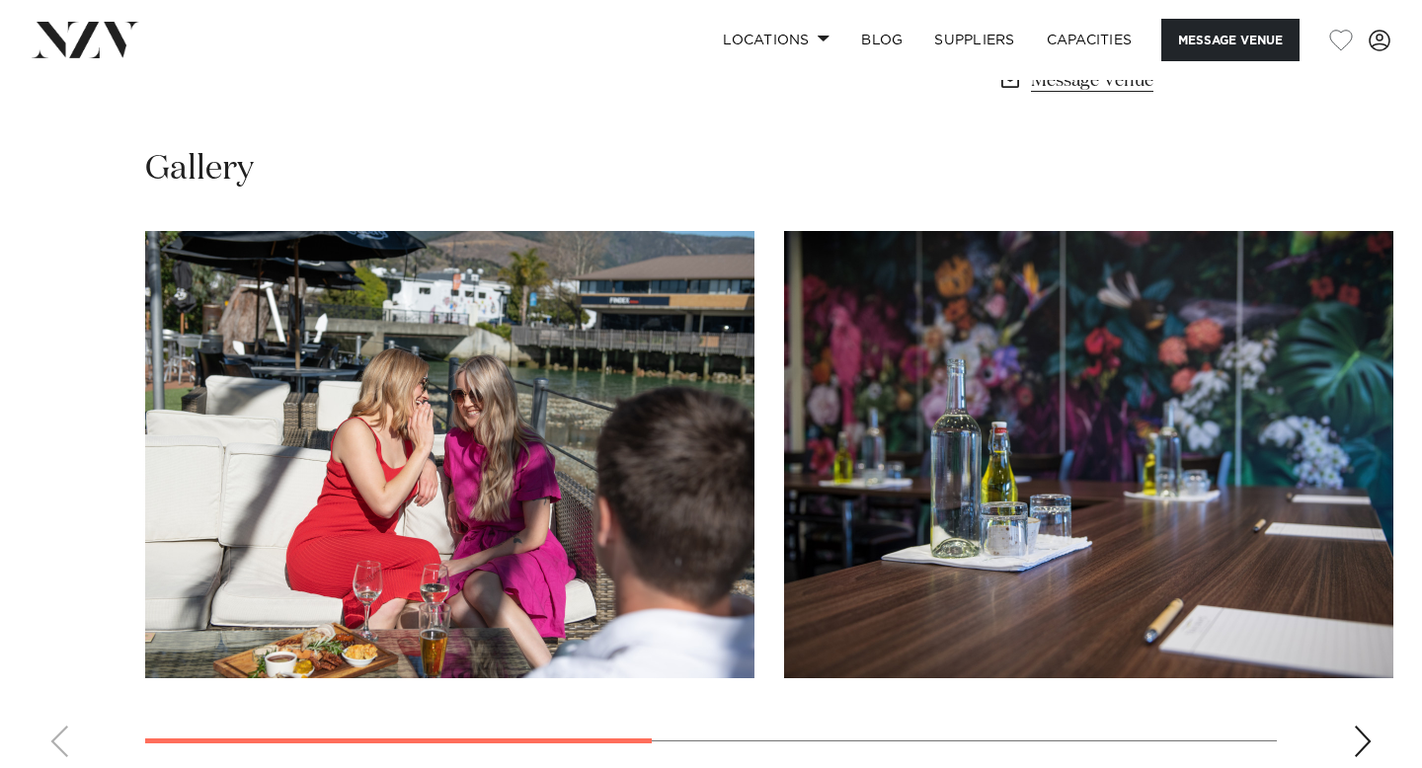
click at [1361, 726] on div "Next slide" at bounding box center [1363, 742] width 20 height 32
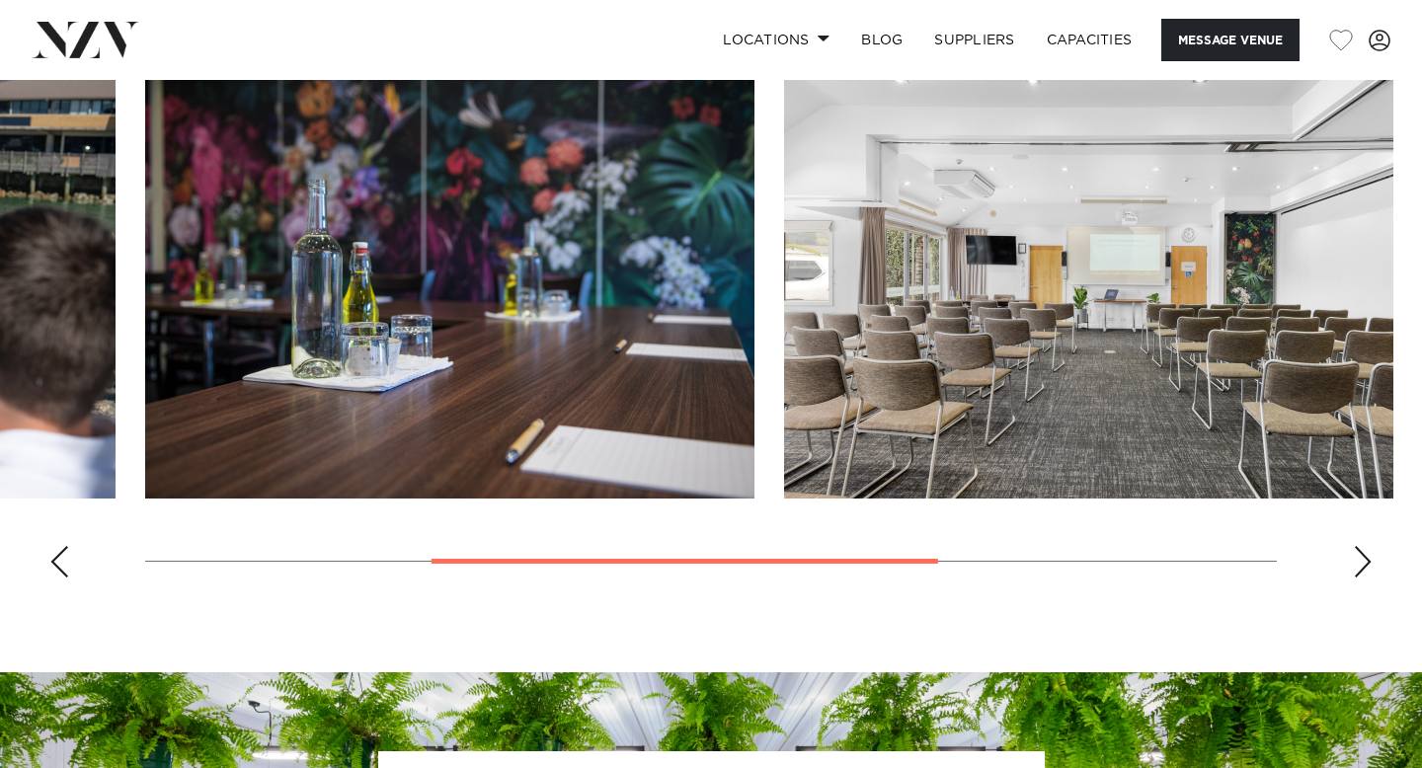
scroll to position [1599, 0]
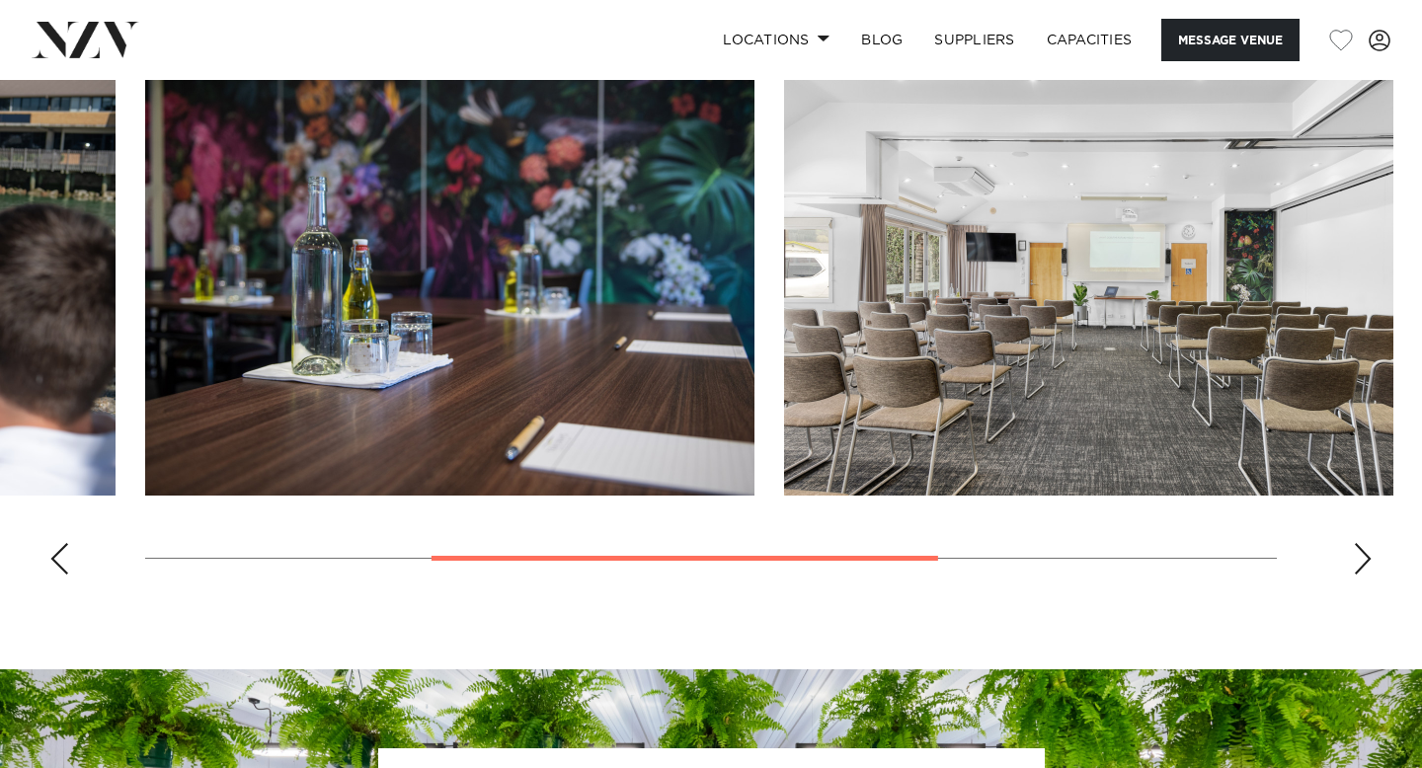
click at [1360, 543] on div "Next slide" at bounding box center [1363, 559] width 20 height 32
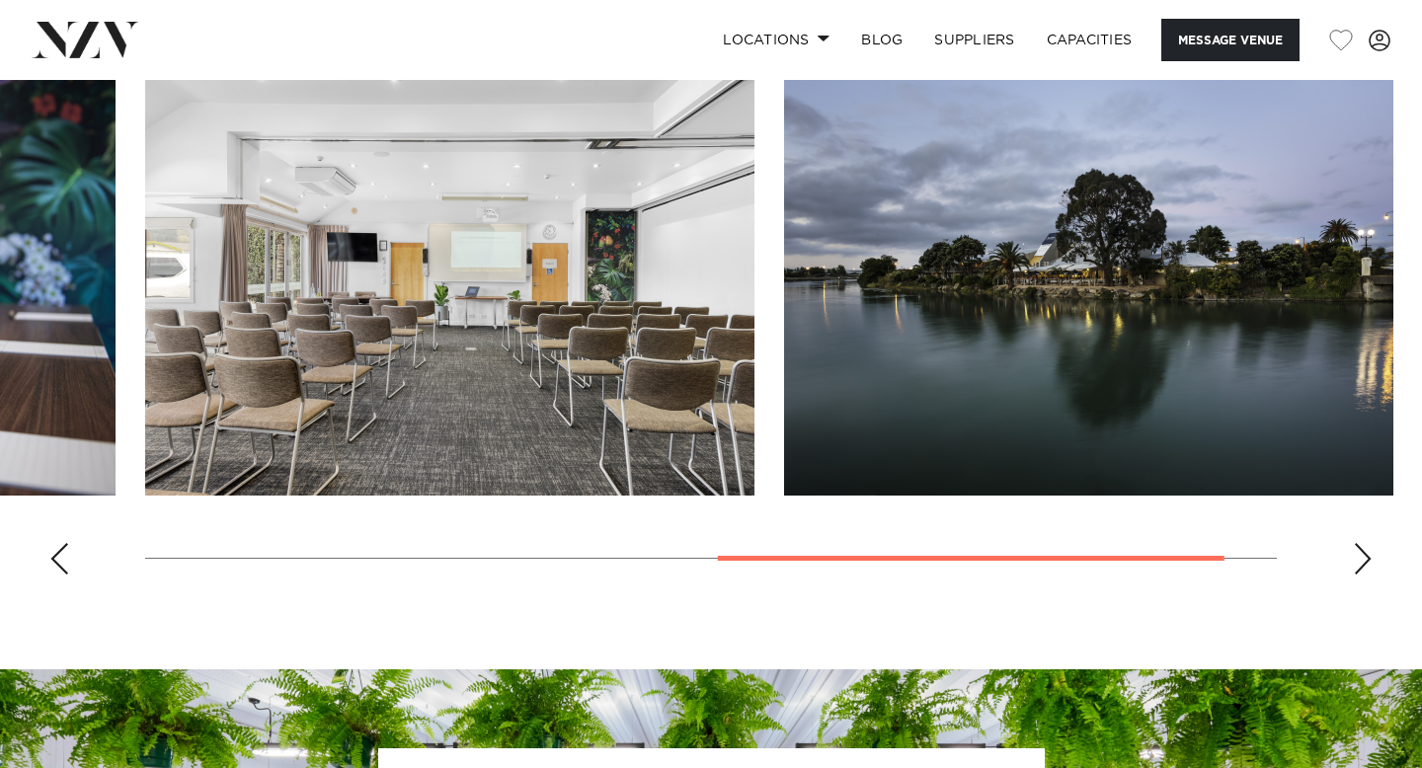
click at [1360, 543] on div "Next slide" at bounding box center [1363, 559] width 20 height 32
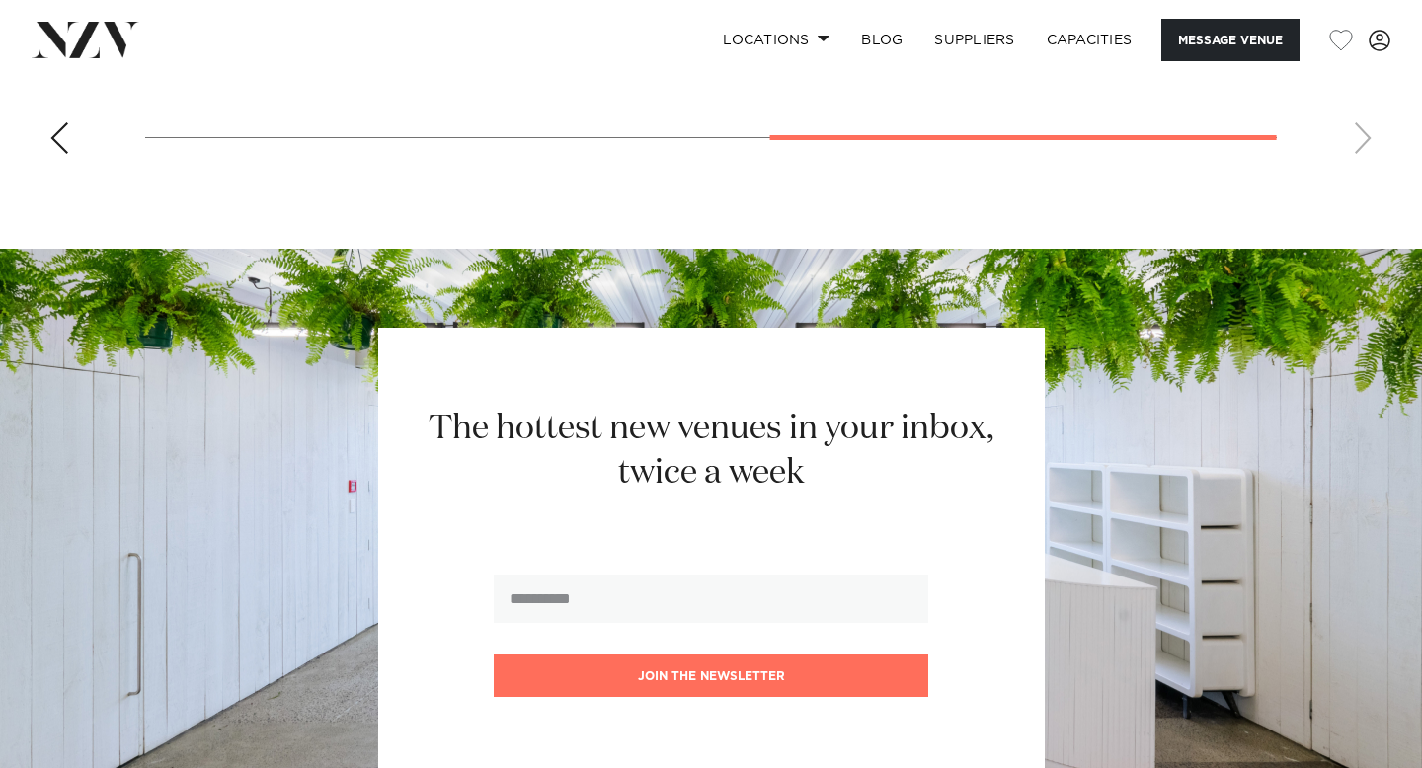
scroll to position [2021, 0]
